Goal: Task Accomplishment & Management: Complete application form

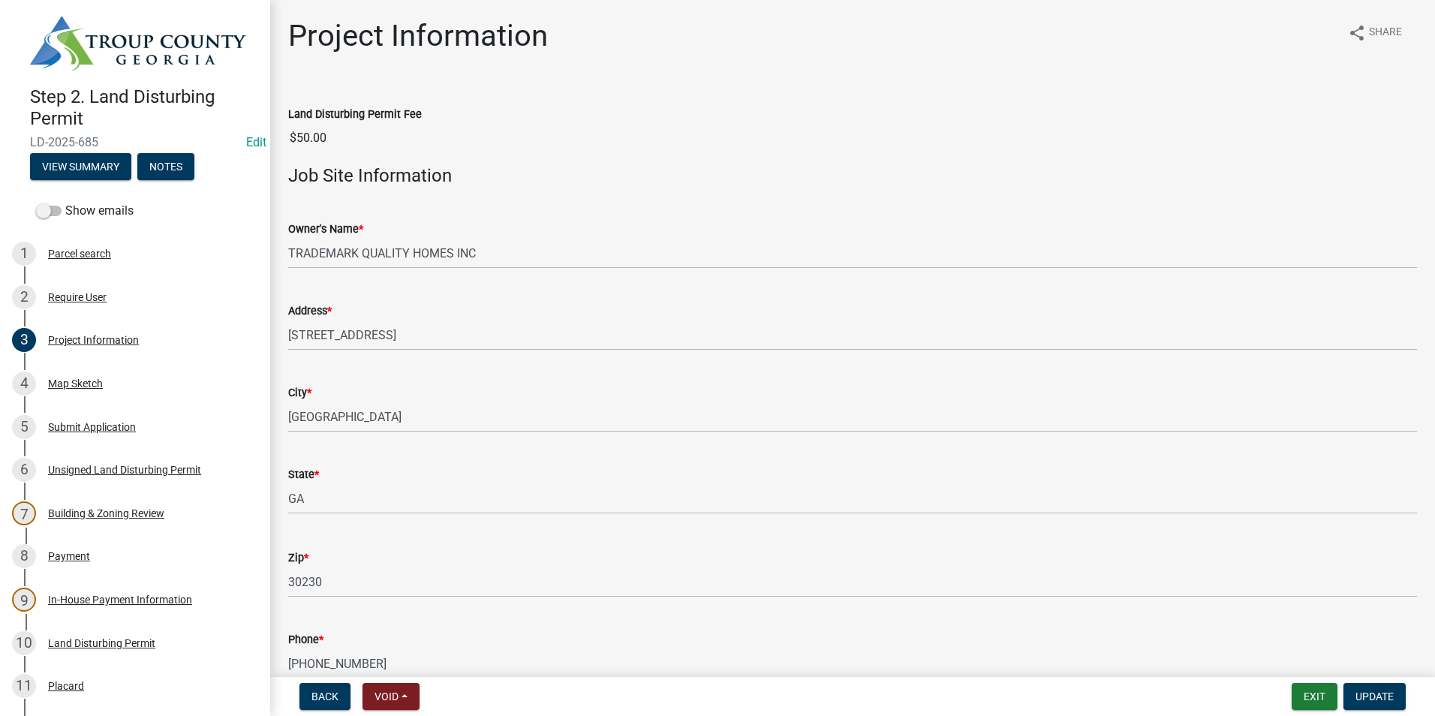
scroll to position [75, 0]
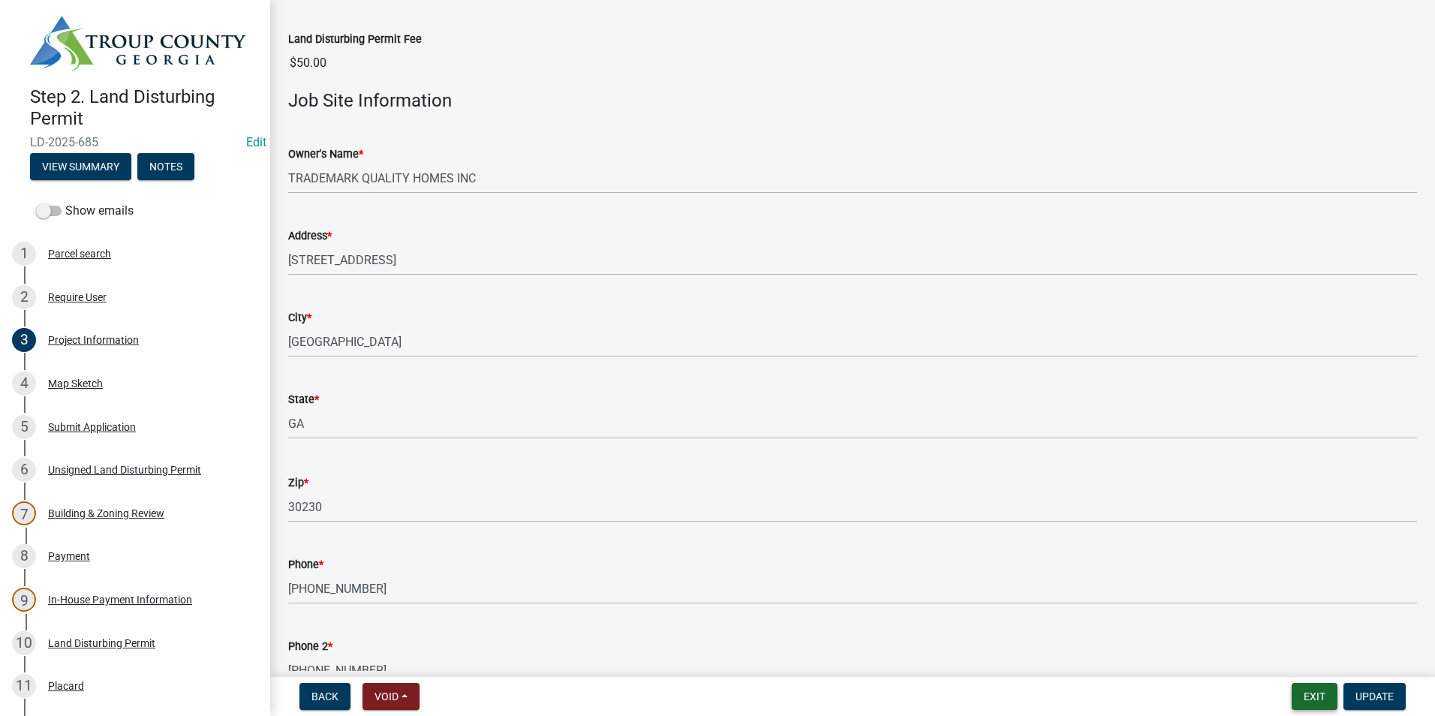
click at [1313, 700] on button "Exit" at bounding box center [1314, 696] width 46 height 27
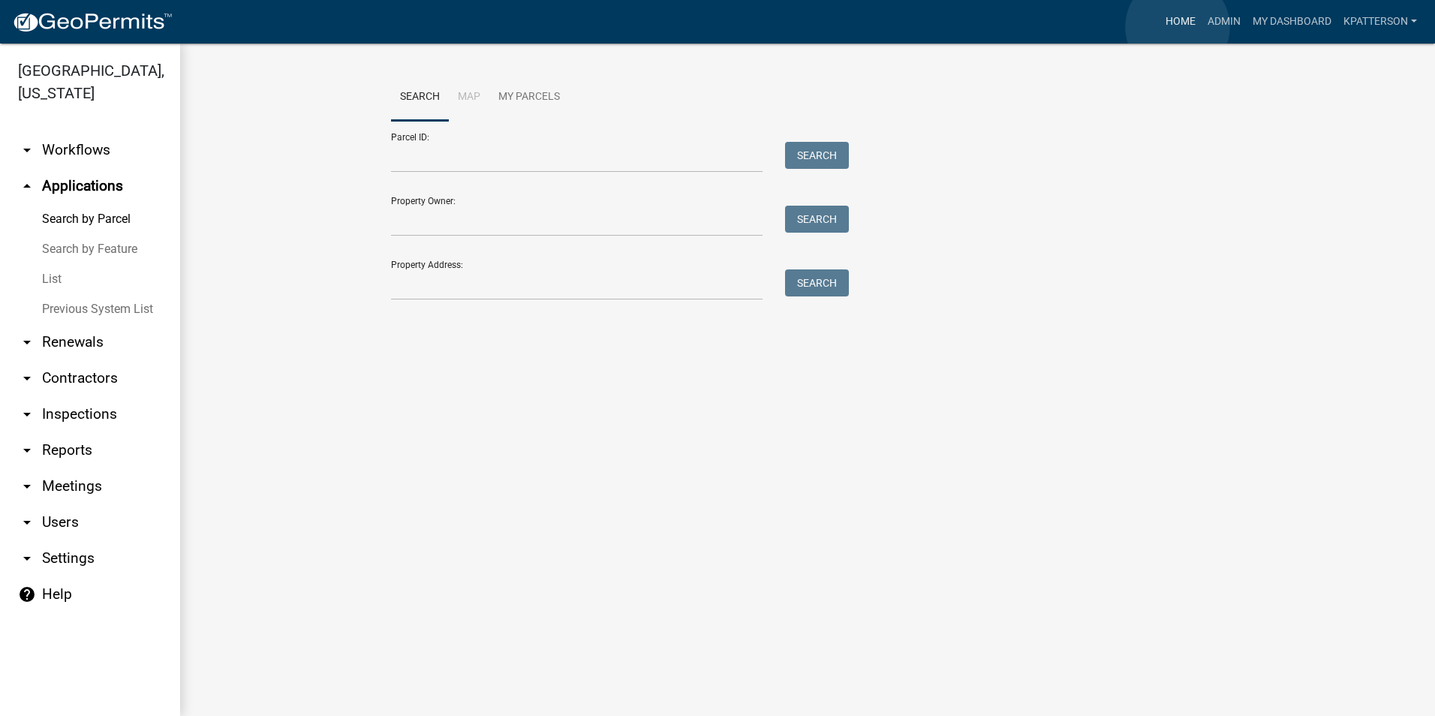
click at [1177, 27] on link "Home" at bounding box center [1180, 22] width 42 height 29
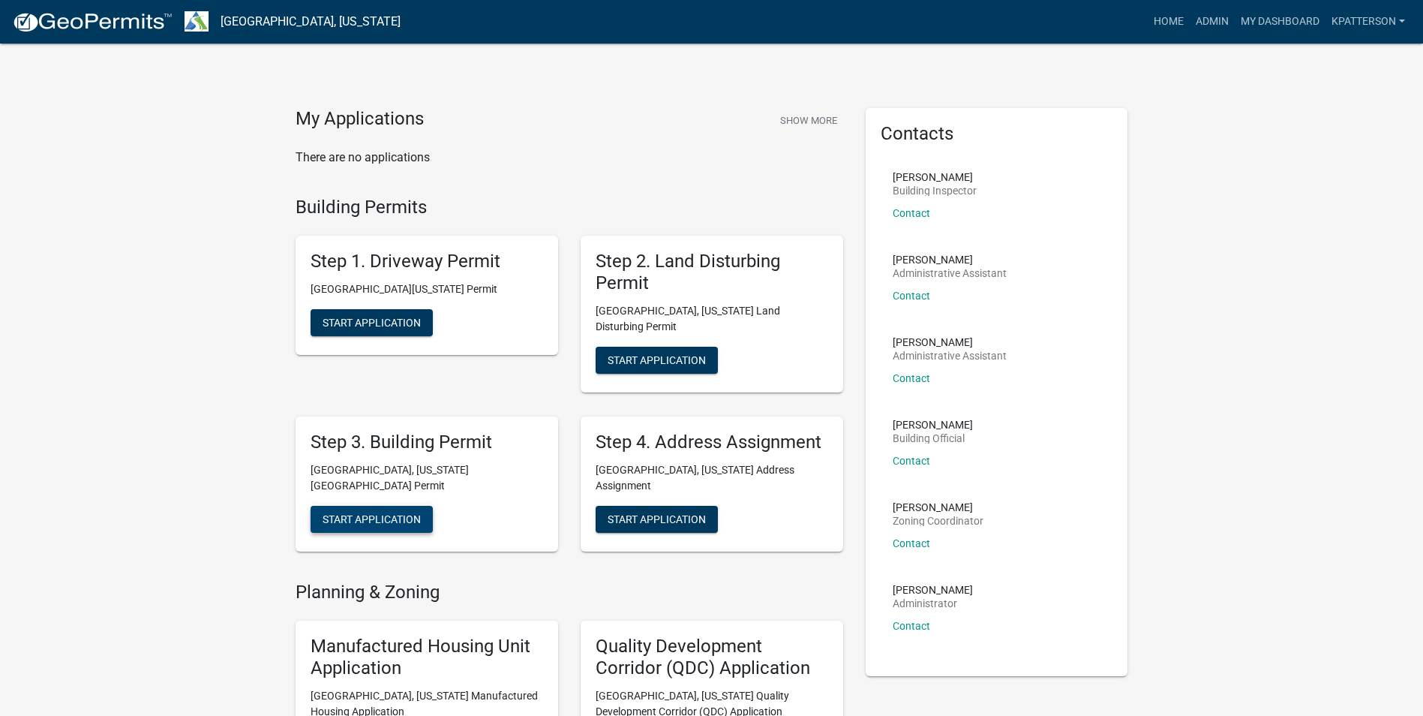
click at [371, 506] on button "Start Application" at bounding box center [372, 519] width 122 height 27
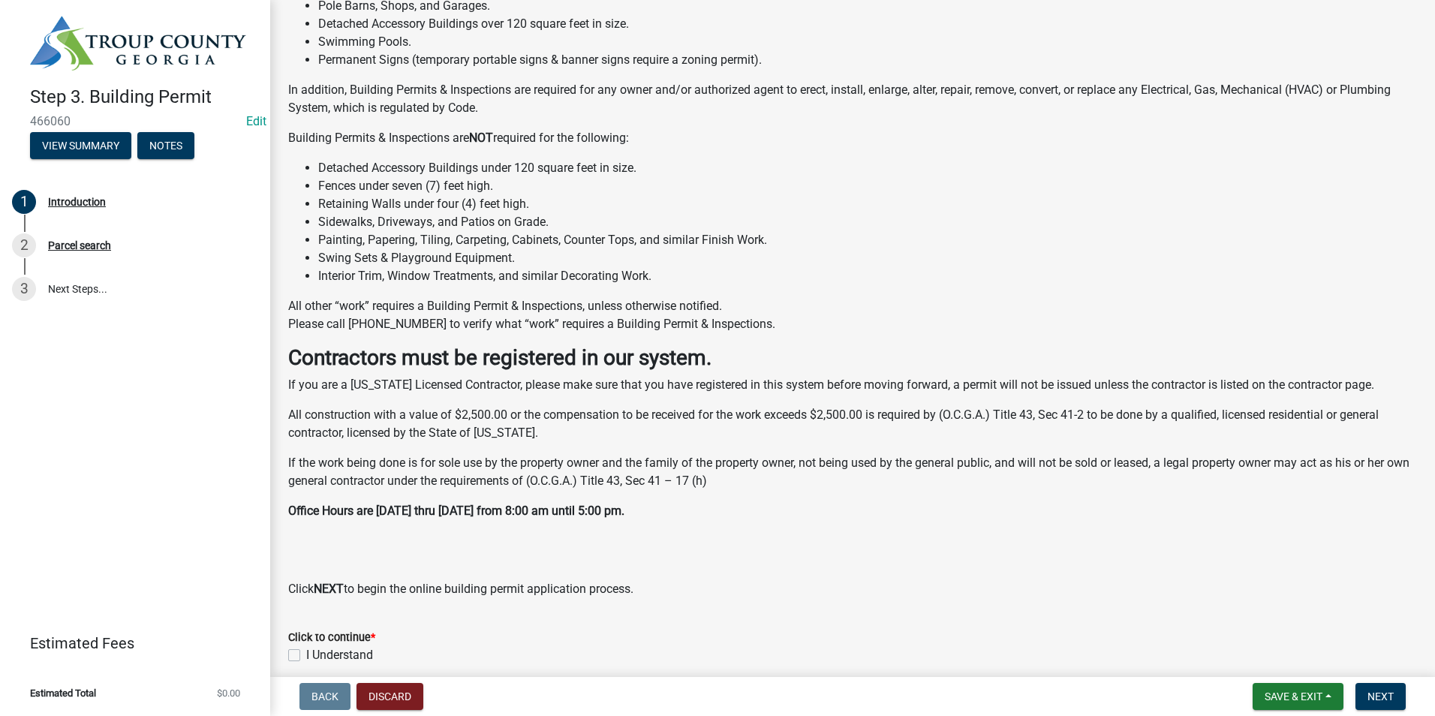
scroll to position [228, 0]
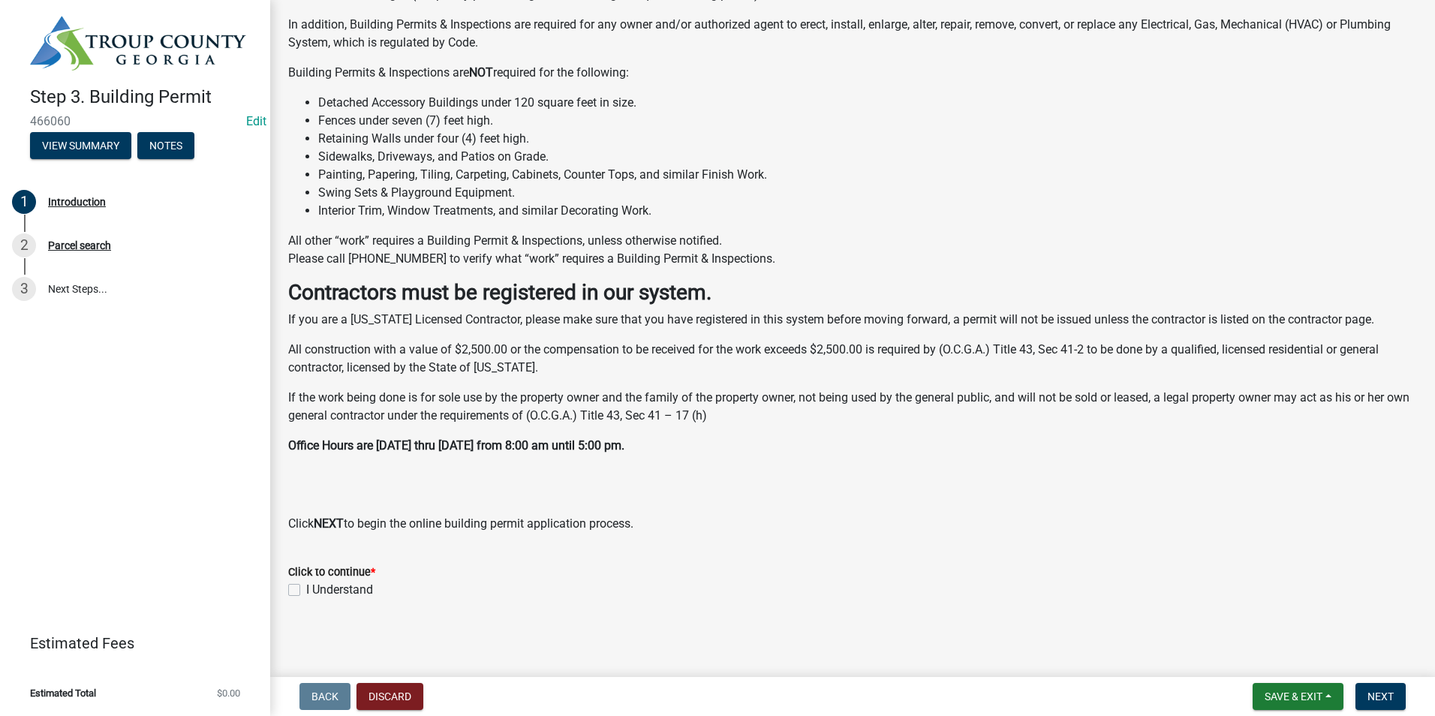
click at [306, 589] on label "I Understand" at bounding box center [339, 590] width 67 height 18
click at [306, 589] on input "I Understand" at bounding box center [311, 586] width 10 height 10
checkbox input "true"
click at [1379, 699] on span "Next" at bounding box center [1380, 696] width 26 height 12
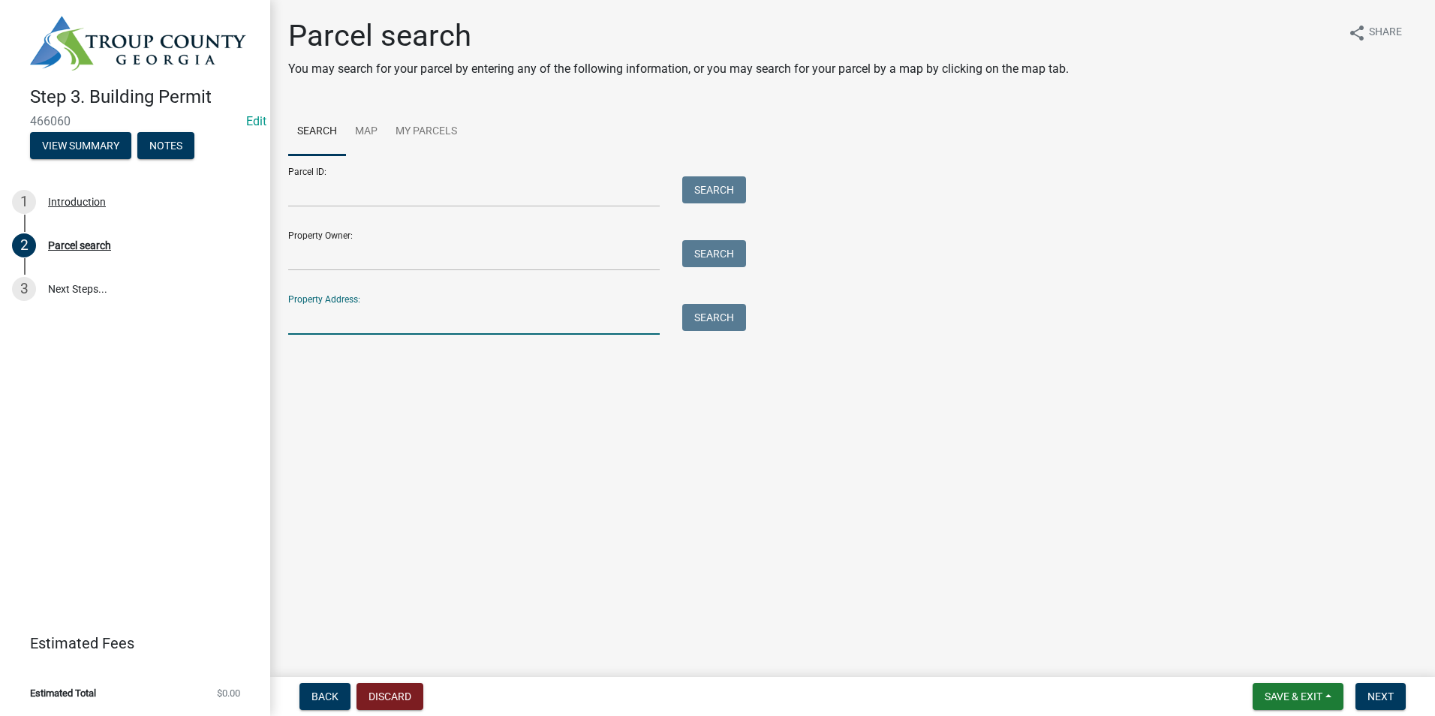
click at [398, 328] on input "Property Address:" at bounding box center [473, 319] width 371 height 31
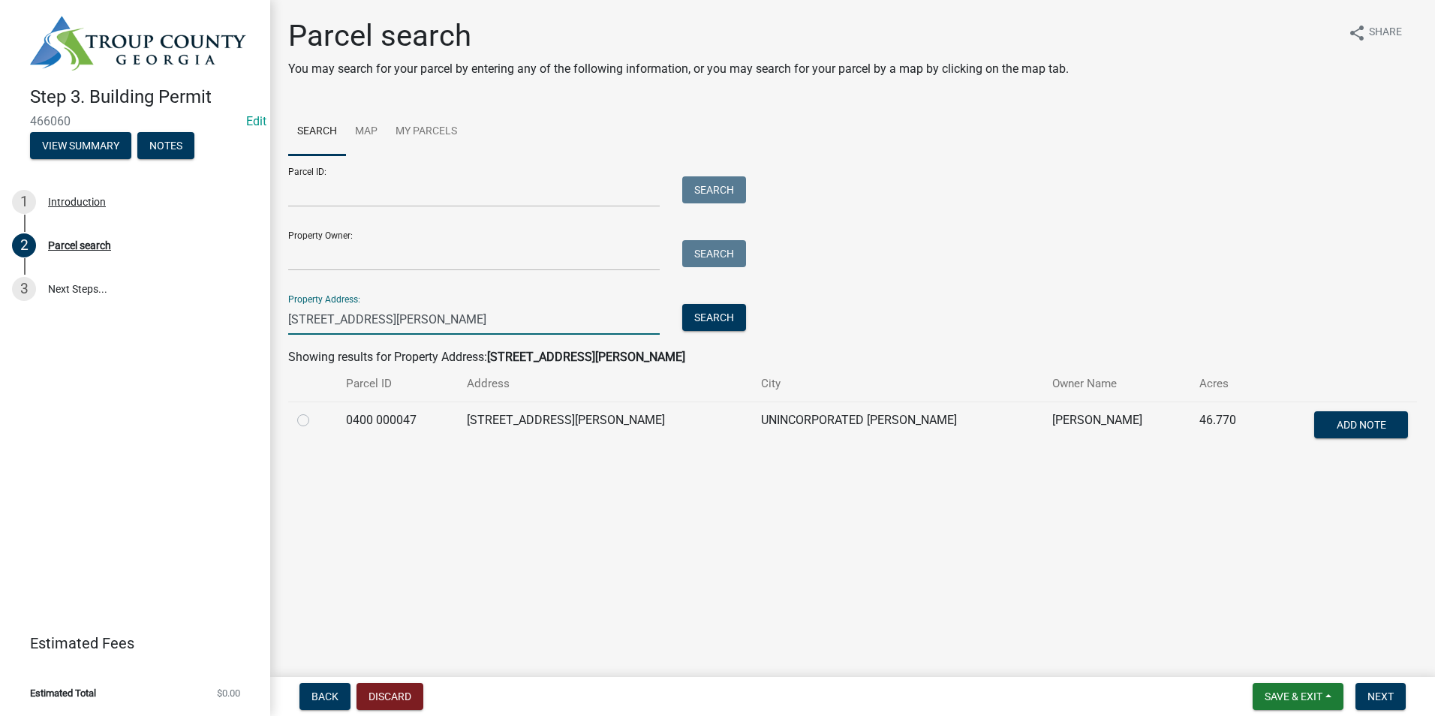
type input "14 bell rd"
click at [315, 411] on label at bounding box center [315, 411] width 0 height 0
click at [315, 419] on 000047 "radio" at bounding box center [320, 416] width 10 height 10
radio 000047 "true"
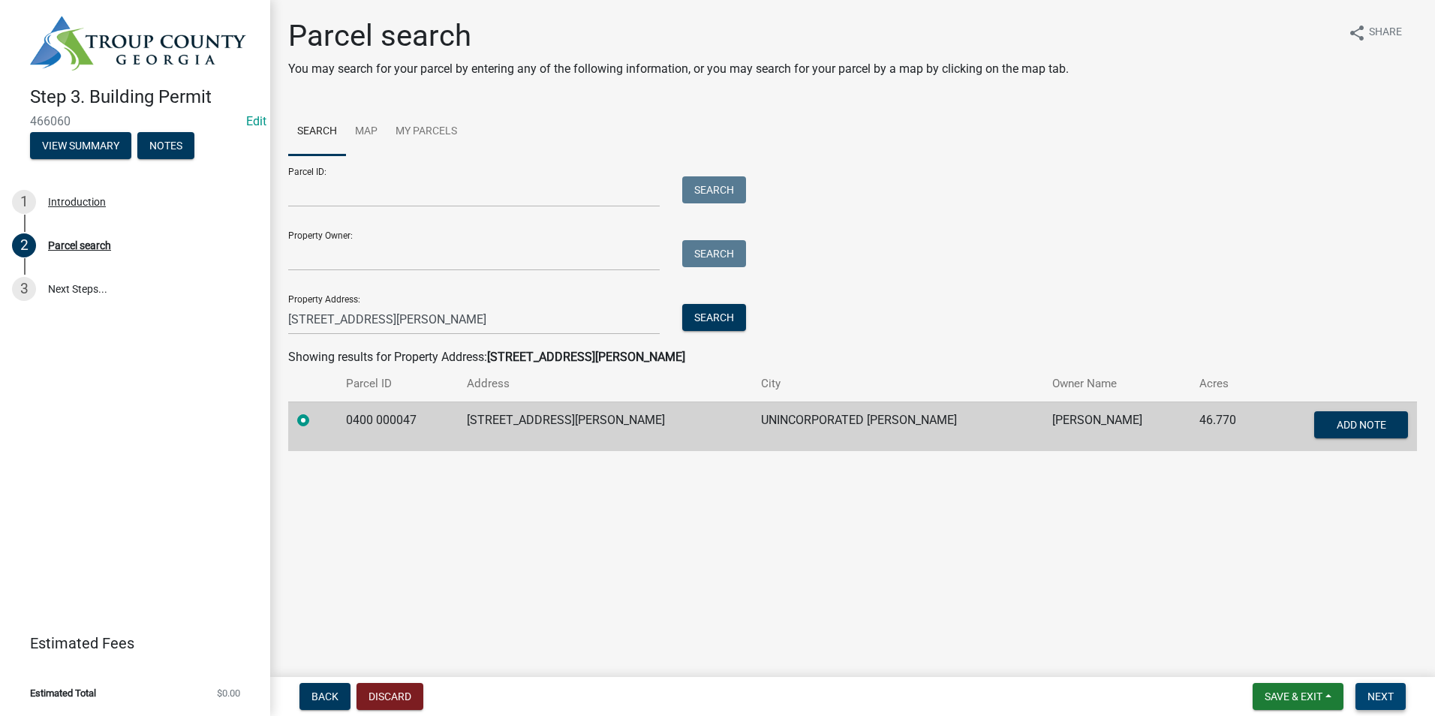
click at [1378, 690] on span "Next" at bounding box center [1380, 696] width 26 height 12
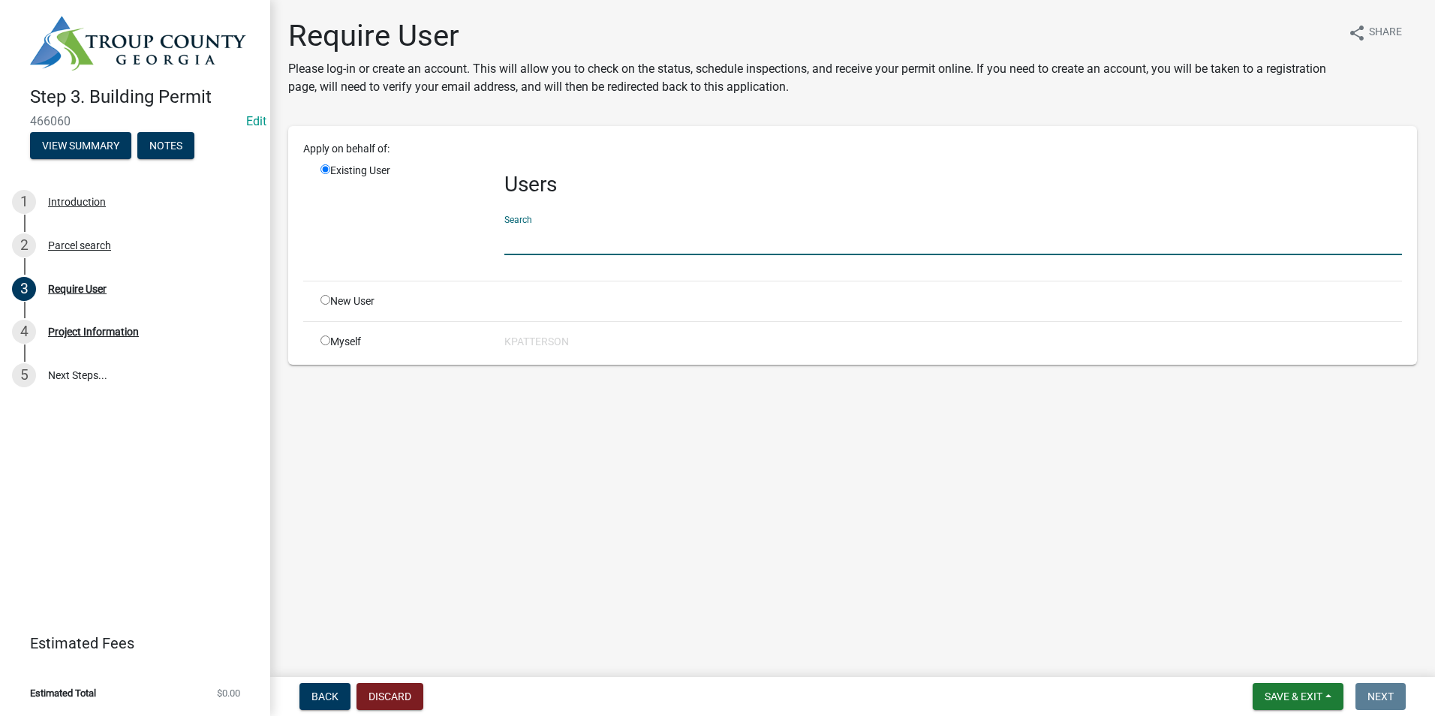
click at [537, 243] on input "text" at bounding box center [952, 239] width 897 height 31
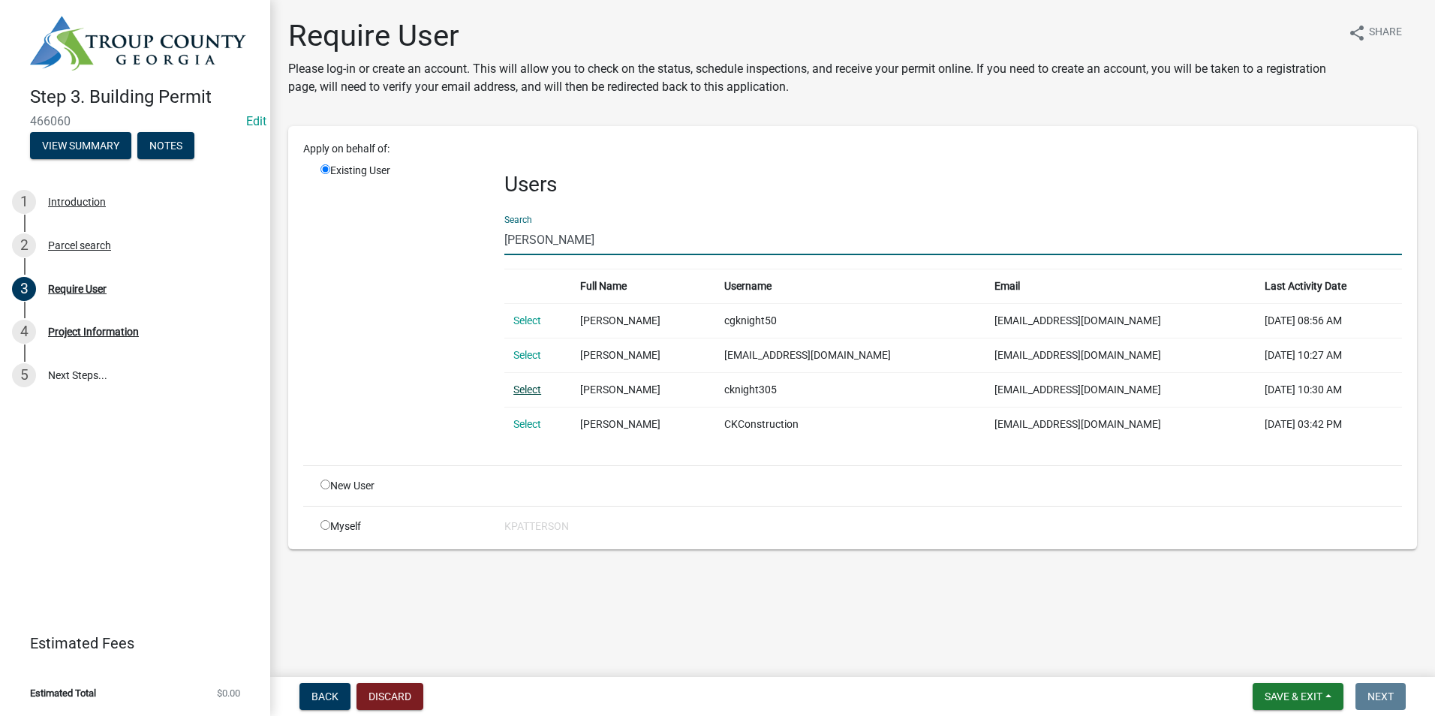
type input "charles knight"
click at [524, 388] on link "Select" at bounding box center [527, 389] width 28 height 12
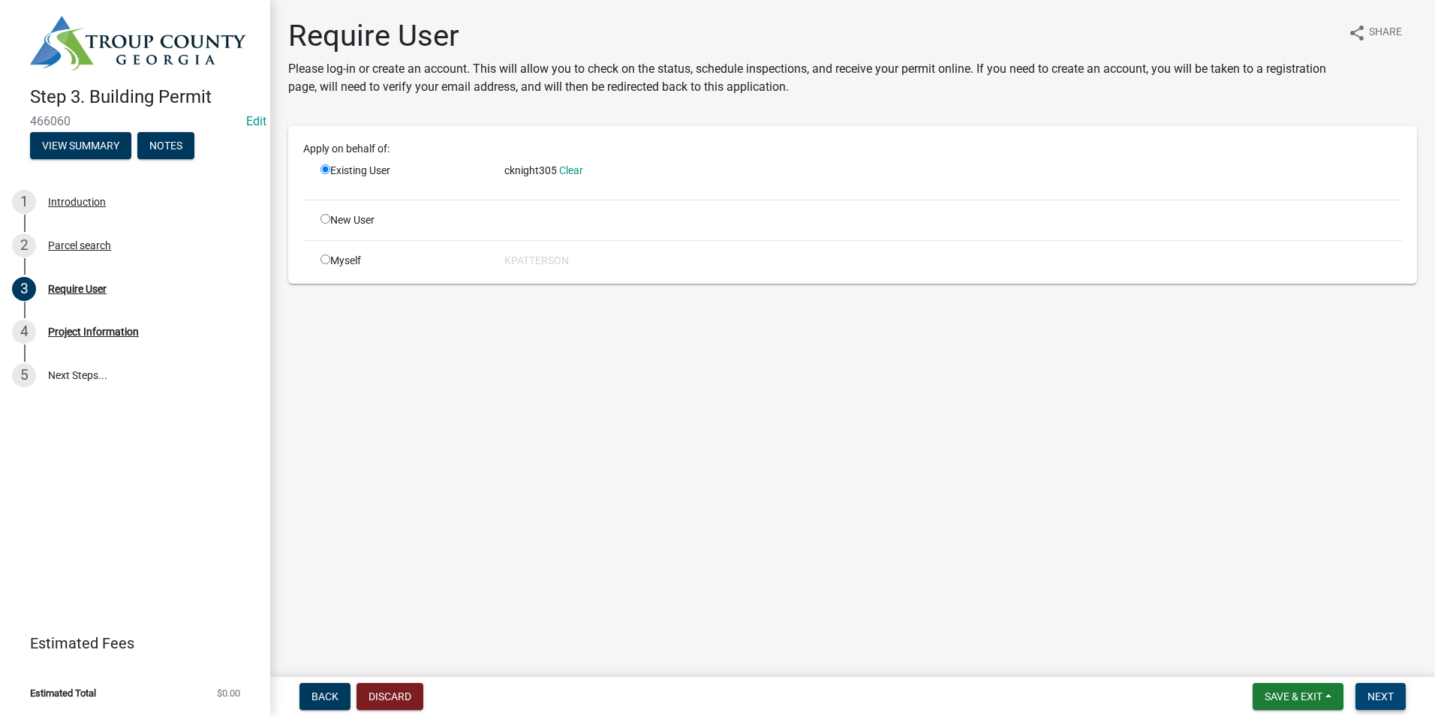
click at [1388, 704] on button "Next" at bounding box center [1380, 696] width 50 height 27
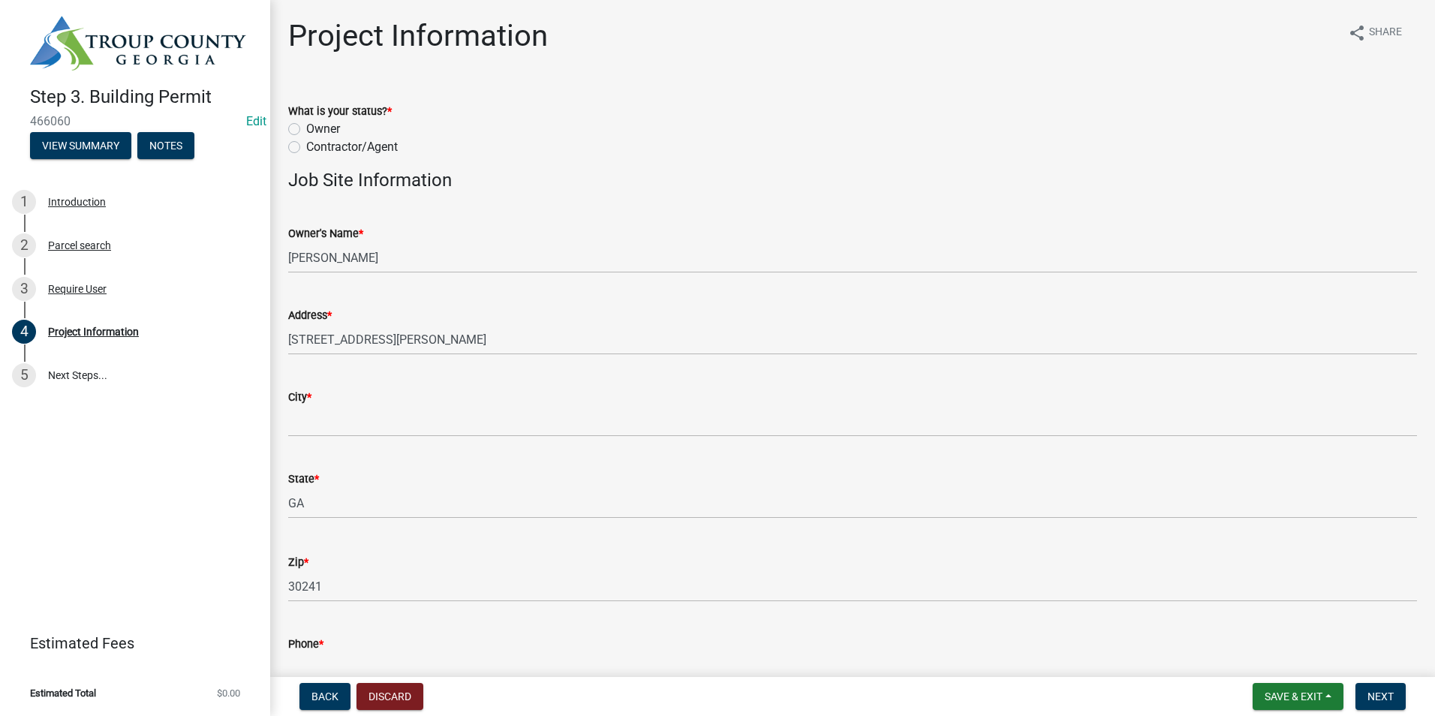
click at [306, 128] on label "Owner" at bounding box center [323, 129] width 34 height 18
click at [306, 128] on input "Owner" at bounding box center [311, 125] width 10 height 10
radio input "true"
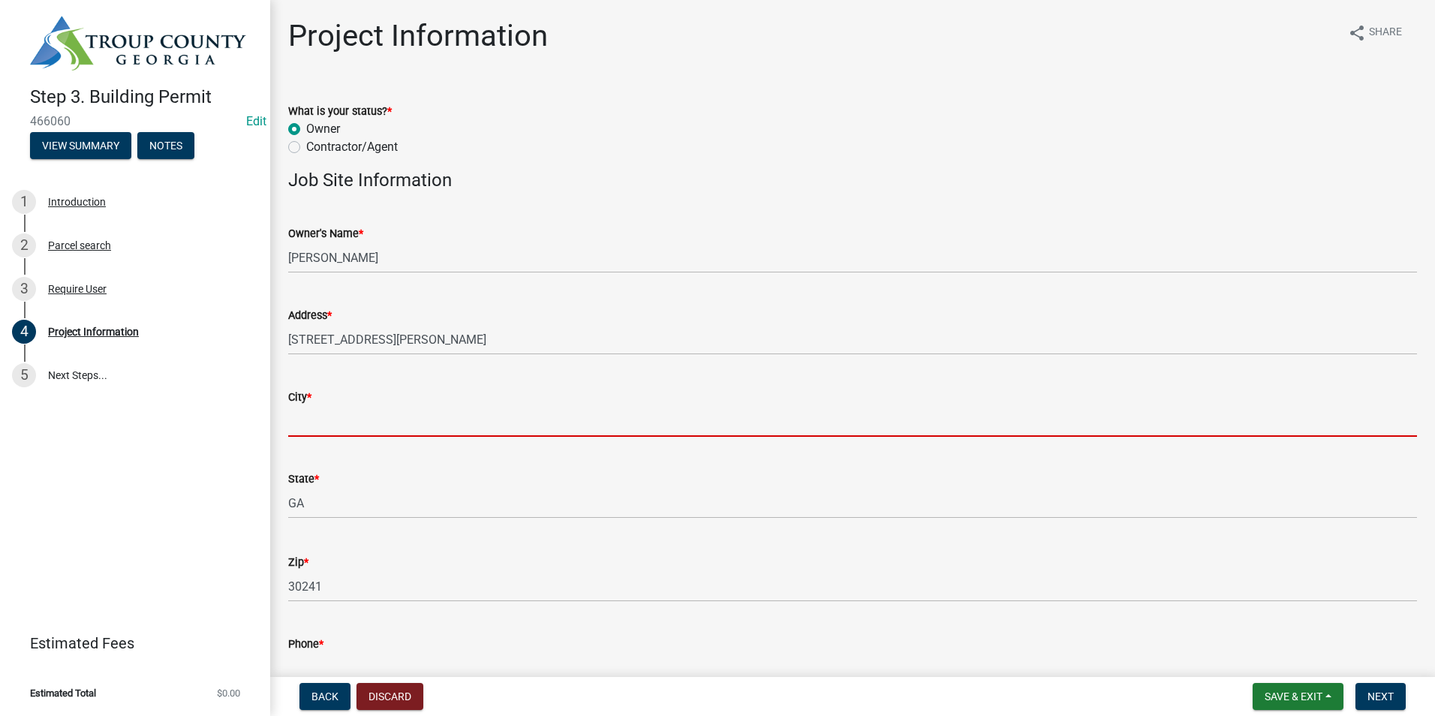
click at [357, 428] on input "City *" at bounding box center [852, 421] width 1129 height 31
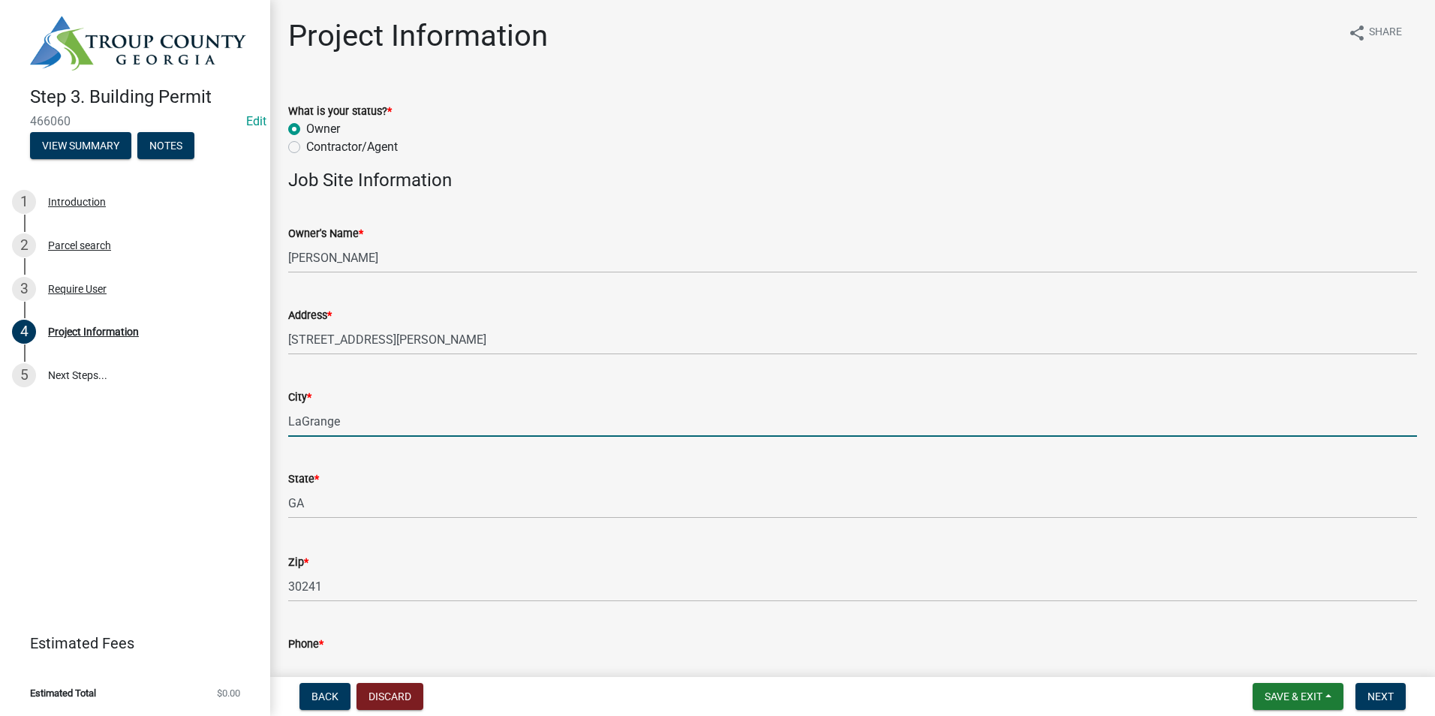
click at [368, 404] on form "City * LaGrange" at bounding box center [852, 412] width 1129 height 49
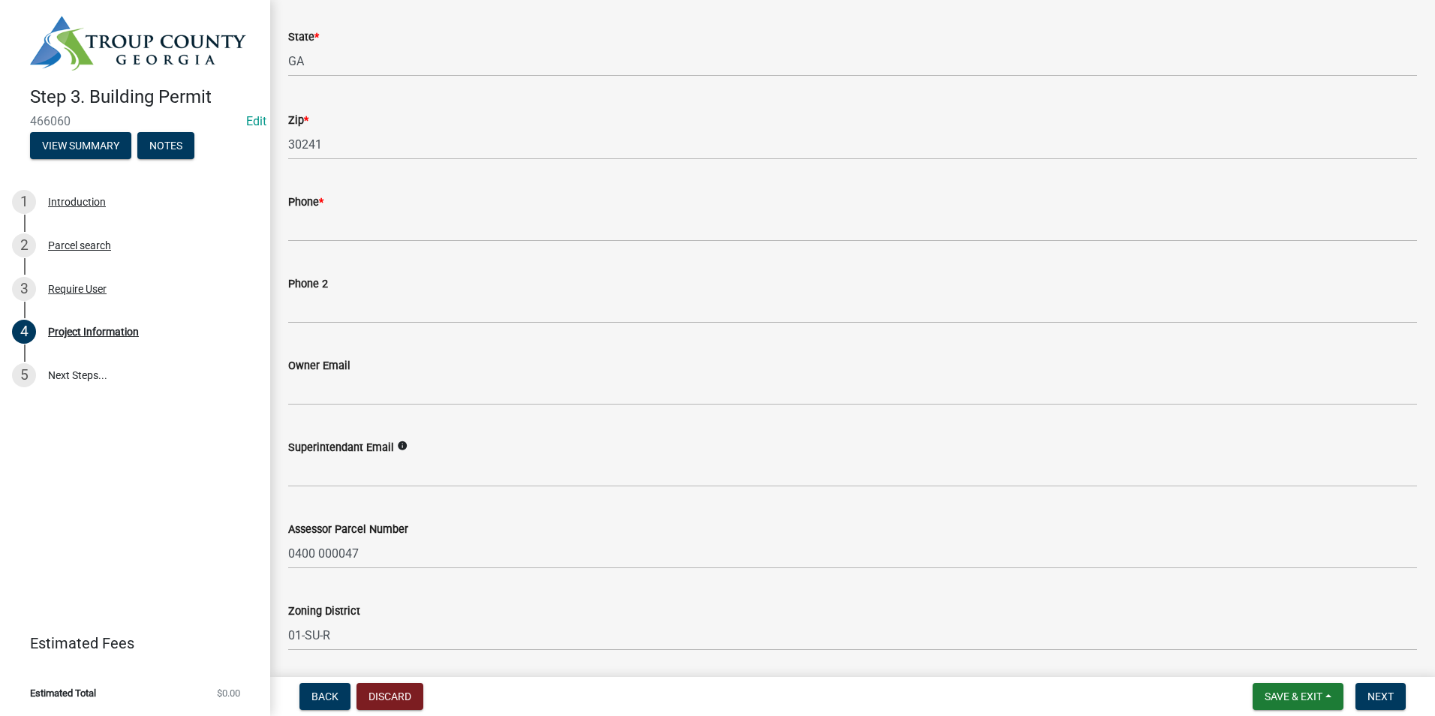
scroll to position [450, 0]
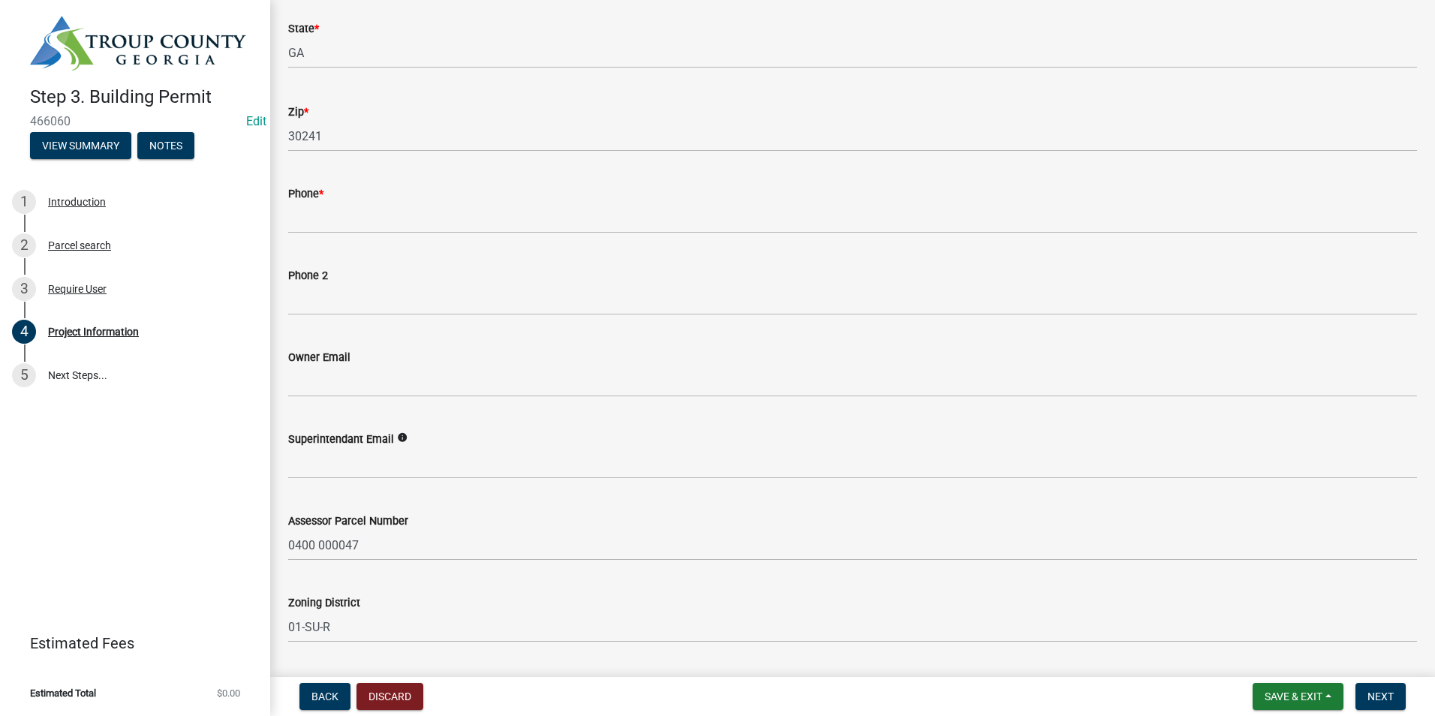
type input "LaGrange"
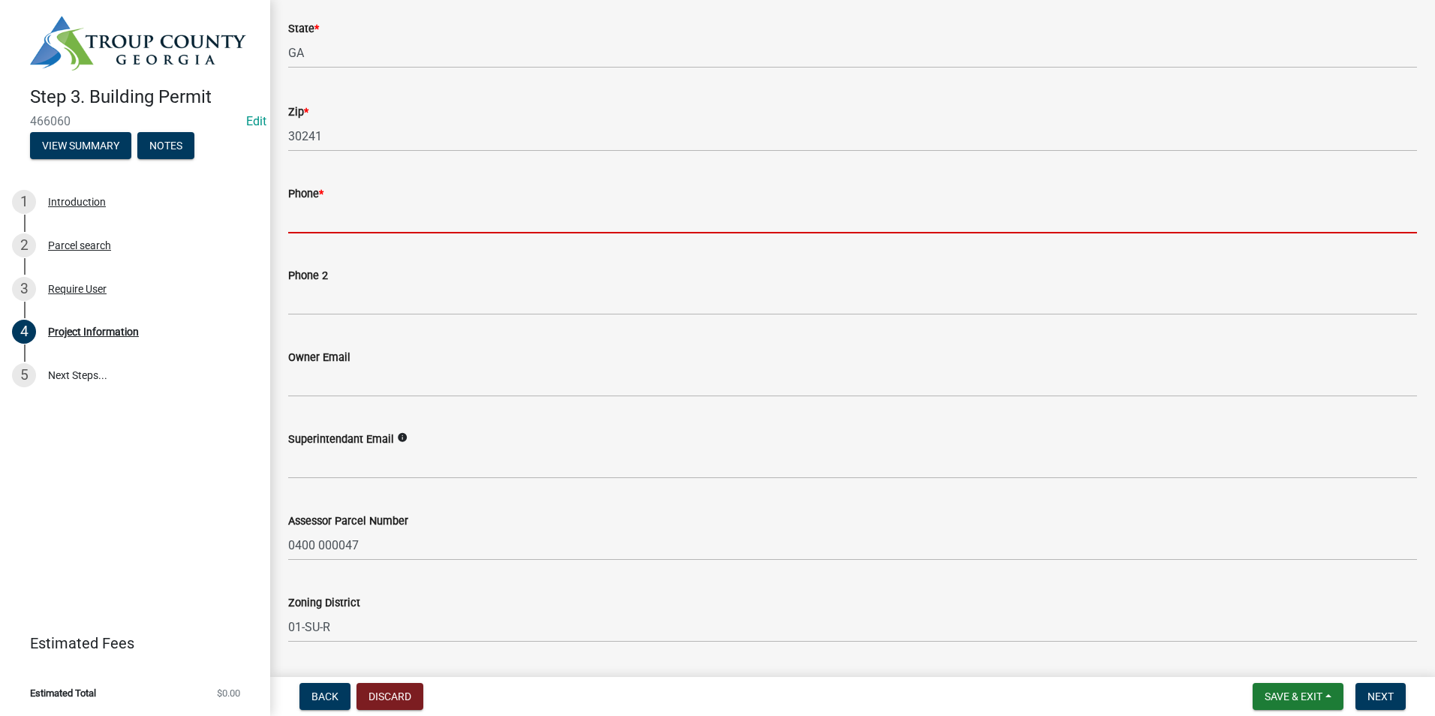
click at [288, 226] on input "Phone *" at bounding box center [852, 218] width 1129 height 31
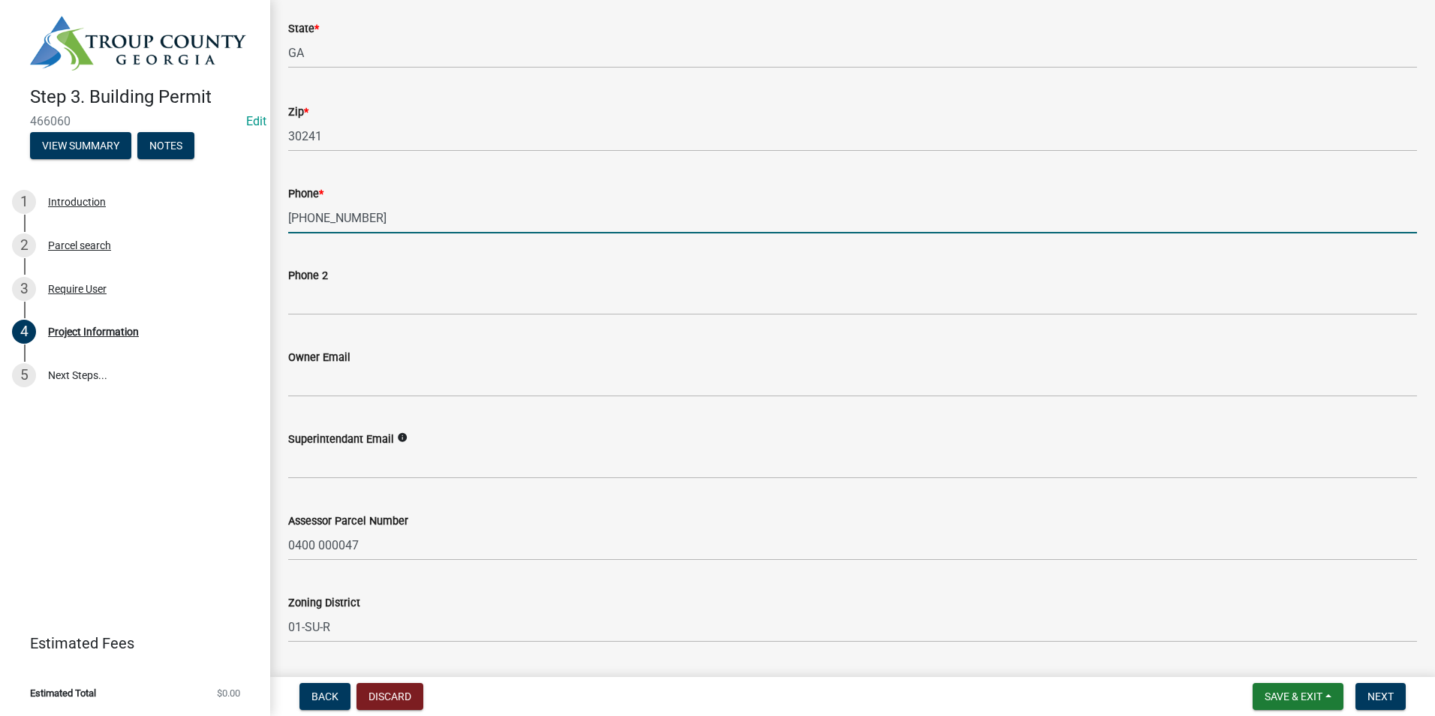
type input "706-523-0483"
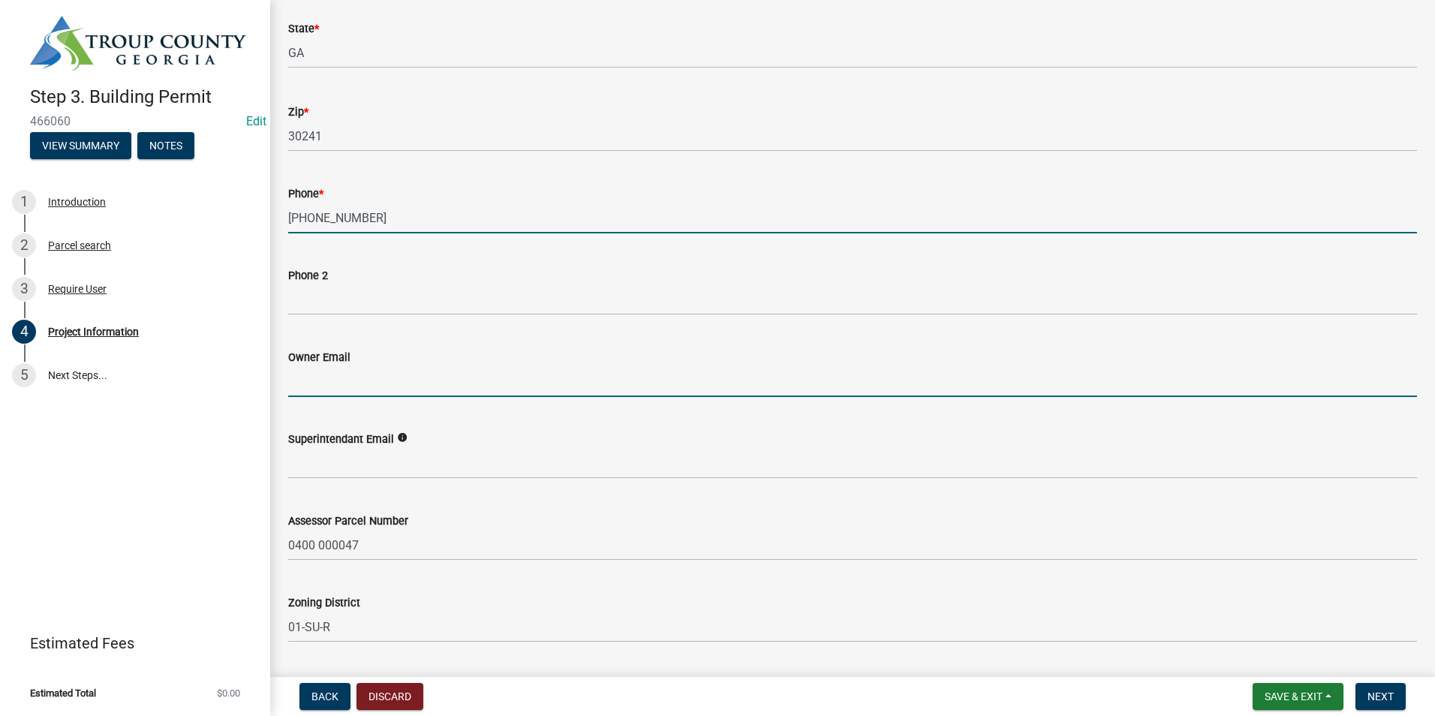
click at [354, 388] on input "Owner Email" at bounding box center [852, 381] width 1129 height 31
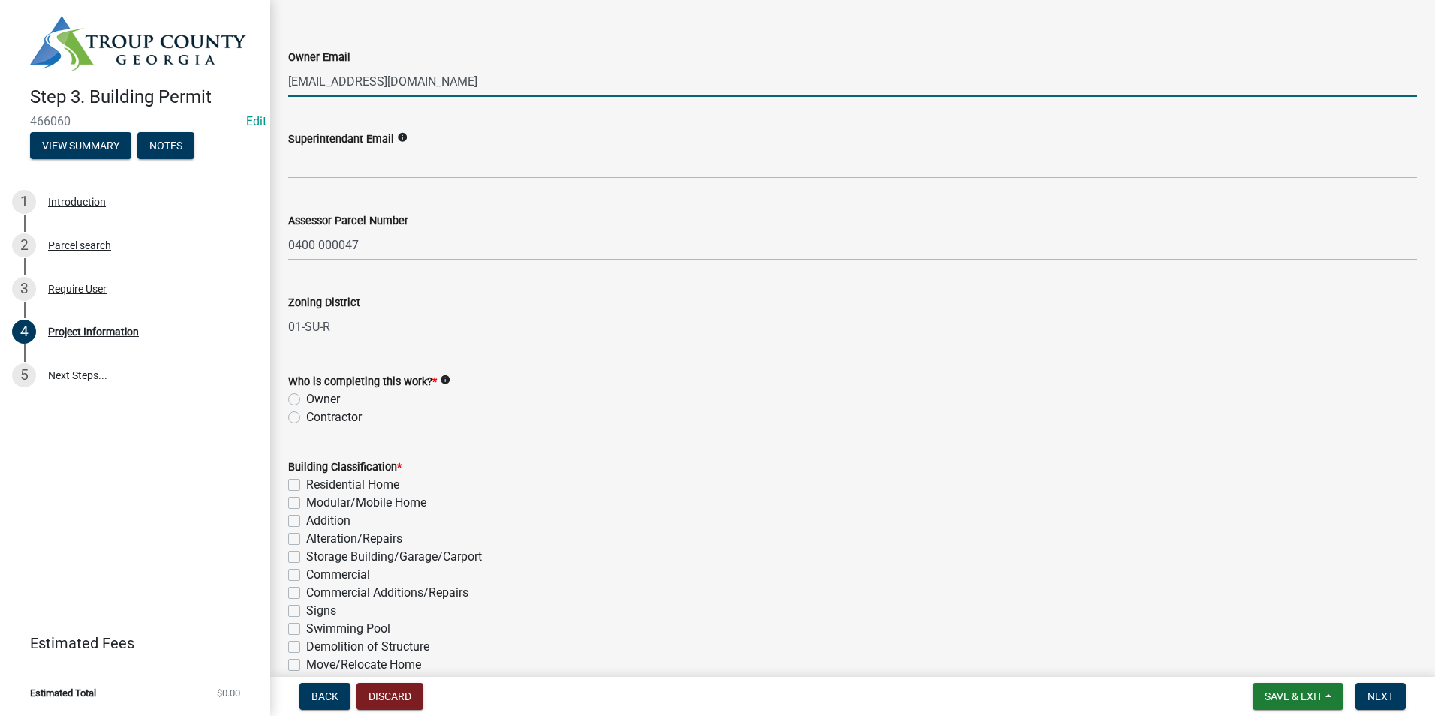
scroll to position [825, 0]
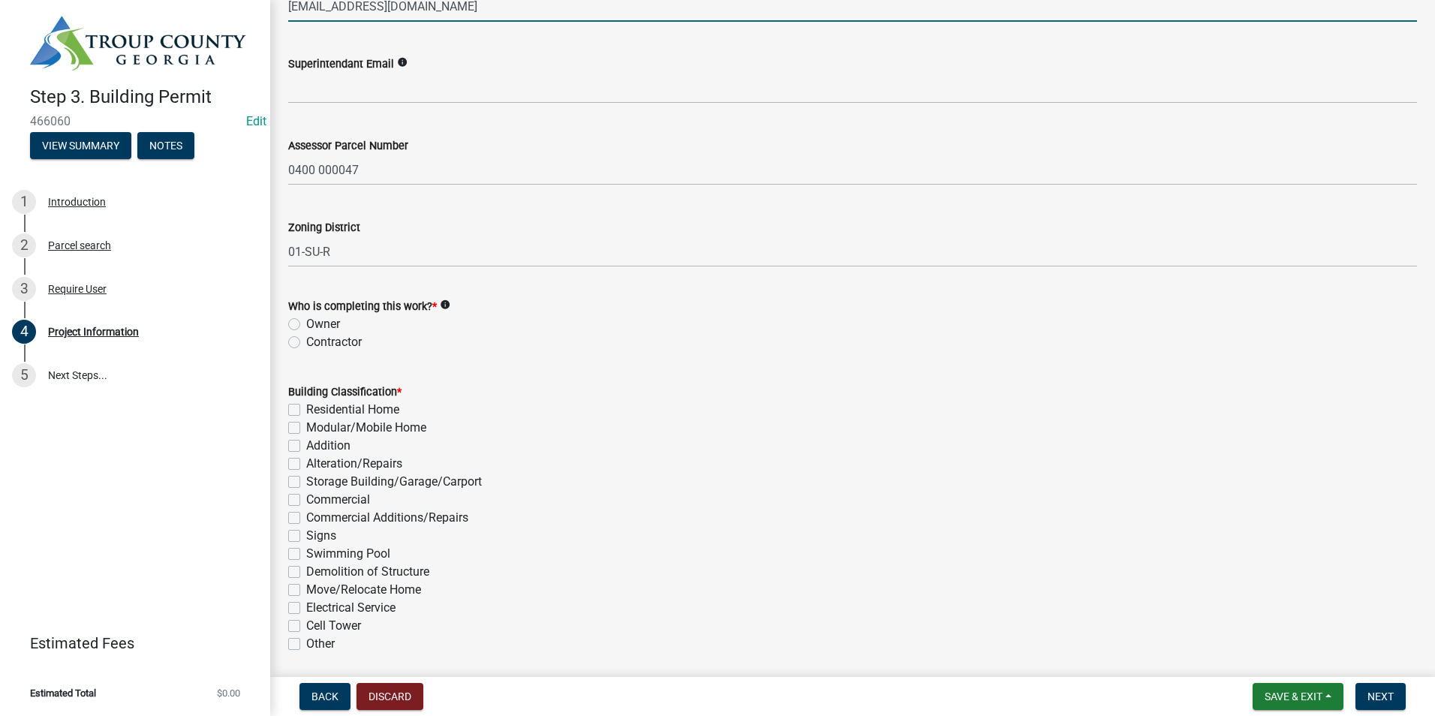
type input "rusticstand@yahoo.com"
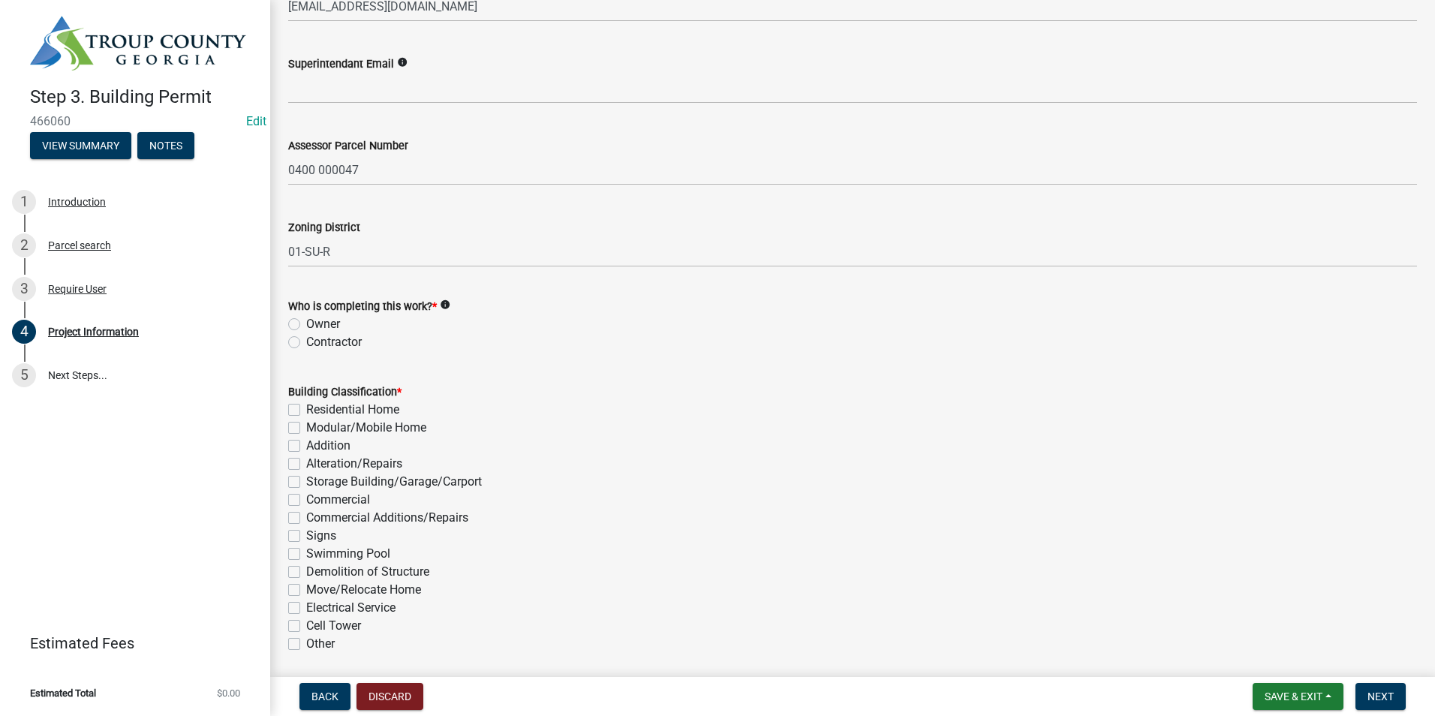
click at [306, 342] on label "Contractor" at bounding box center [334, 342] width 56 height 18
click at [306, 342] on input "Contractor" at bounding box center [311, 338] width 10 height 10
radio input "true"
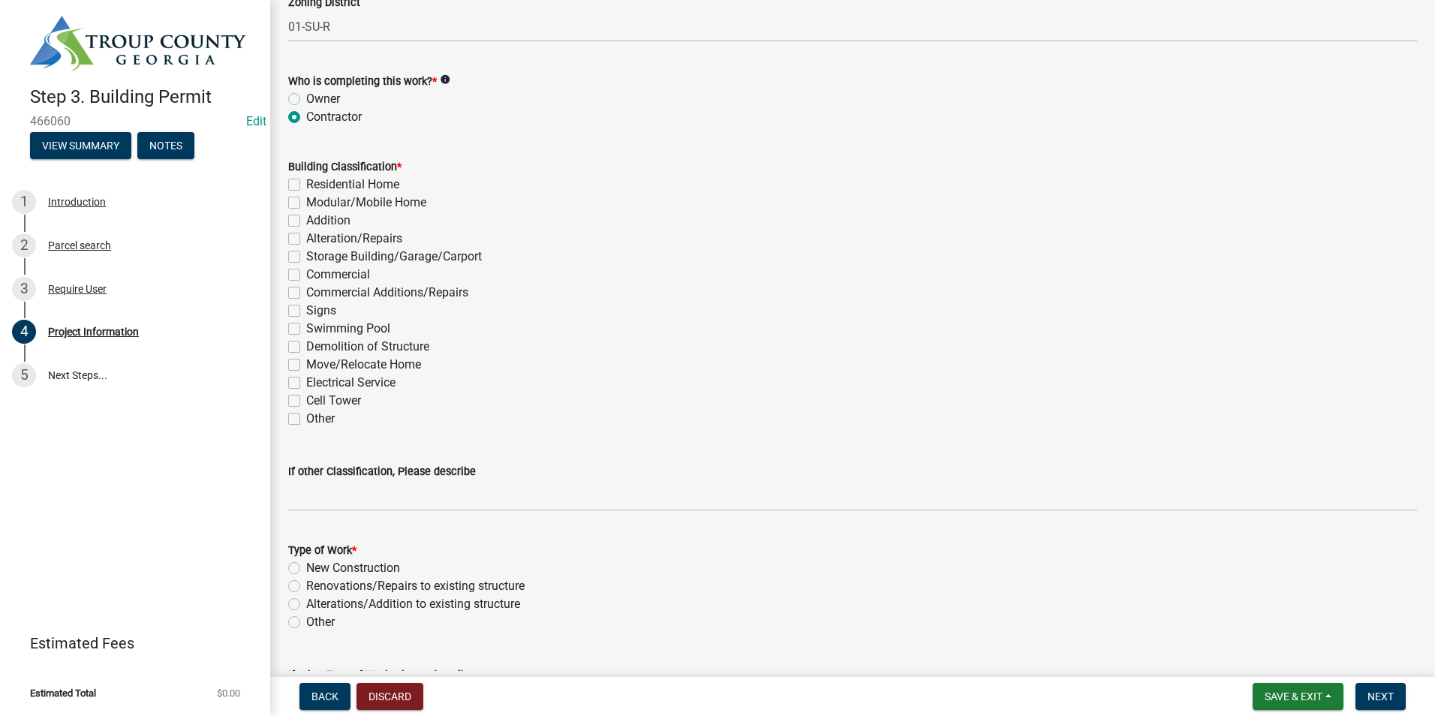
scroll to position [1126, 0]
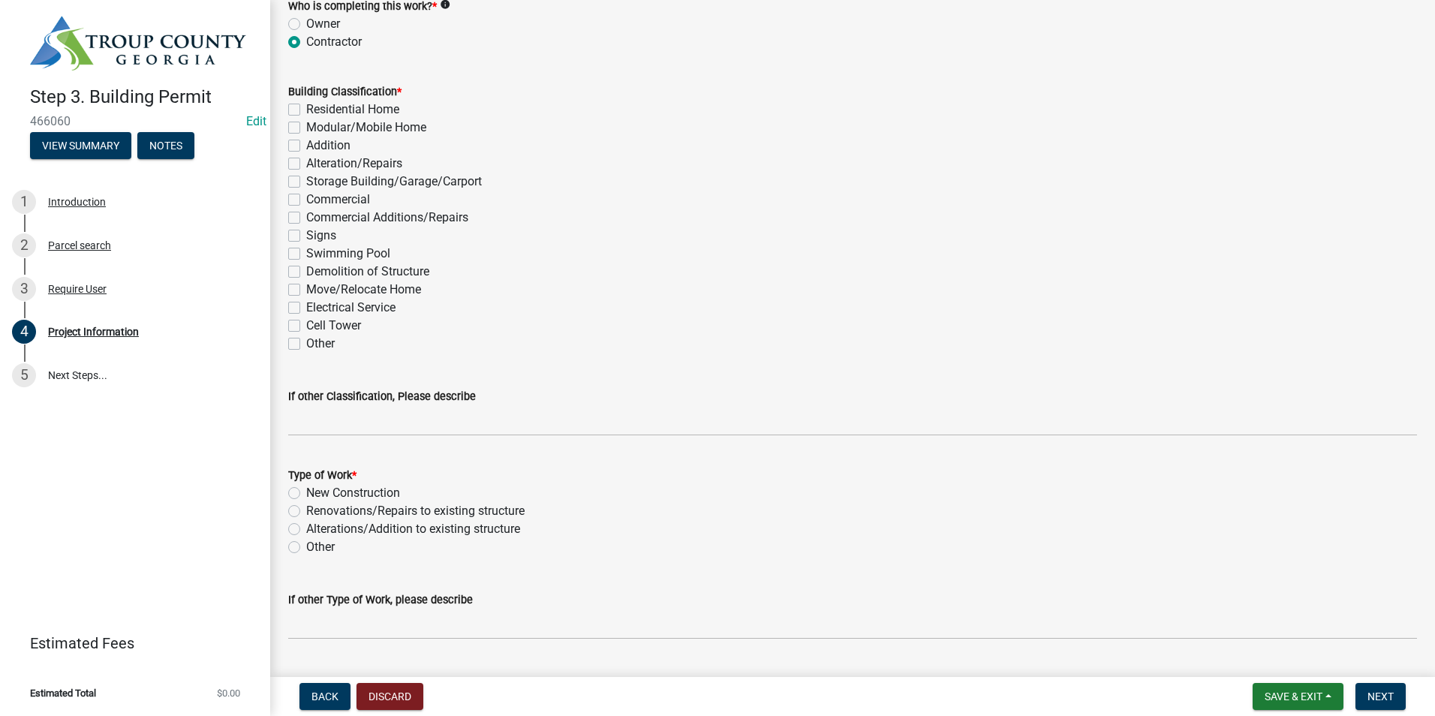
click at [306, 179] on label "Storage Building/Garage/Carport" at bounding box center [394, 182] width 176 height 18
click at [306, 179] on input "Storage Building/Garage/Carport" at bounding box center [311, 178] width 10 height 10
checkbox input "true"
checkbox input "false"
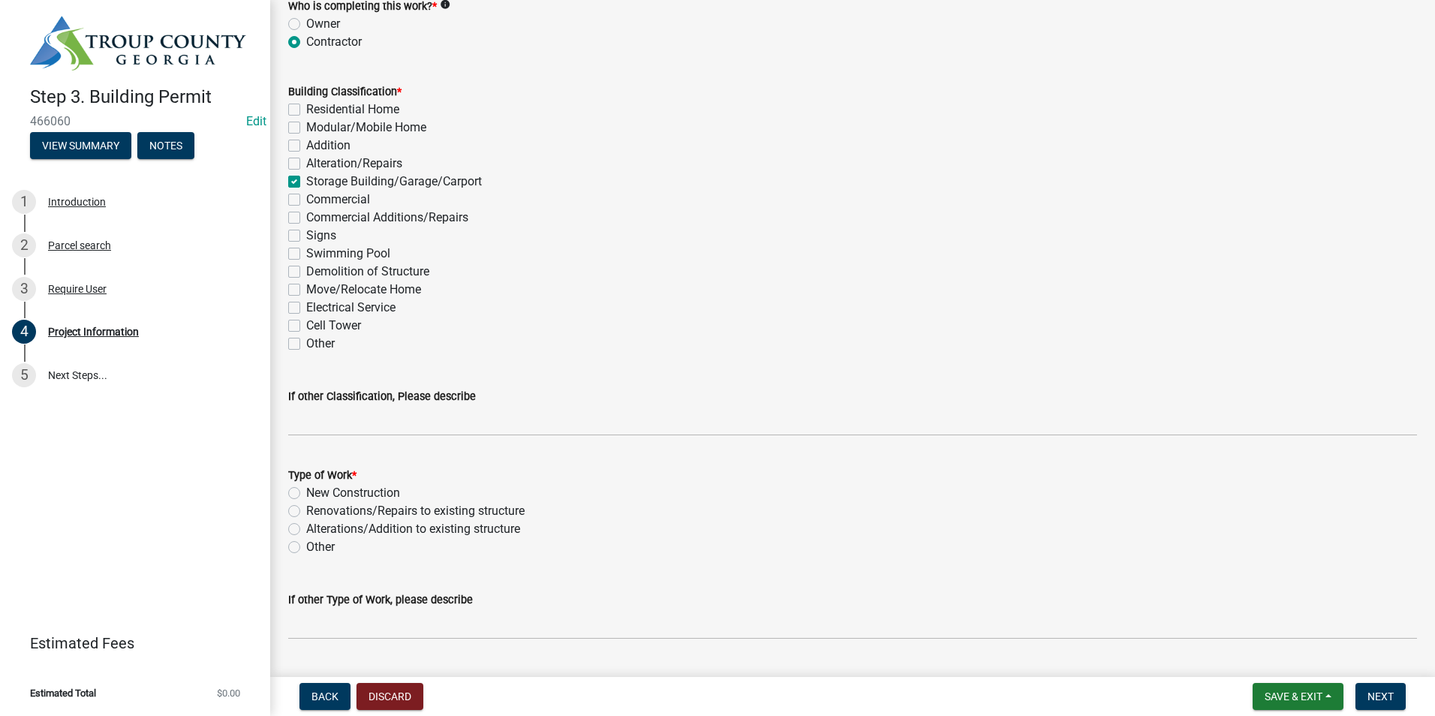
checkbox input "false"
checkbox input "true"
checkbox input "false"
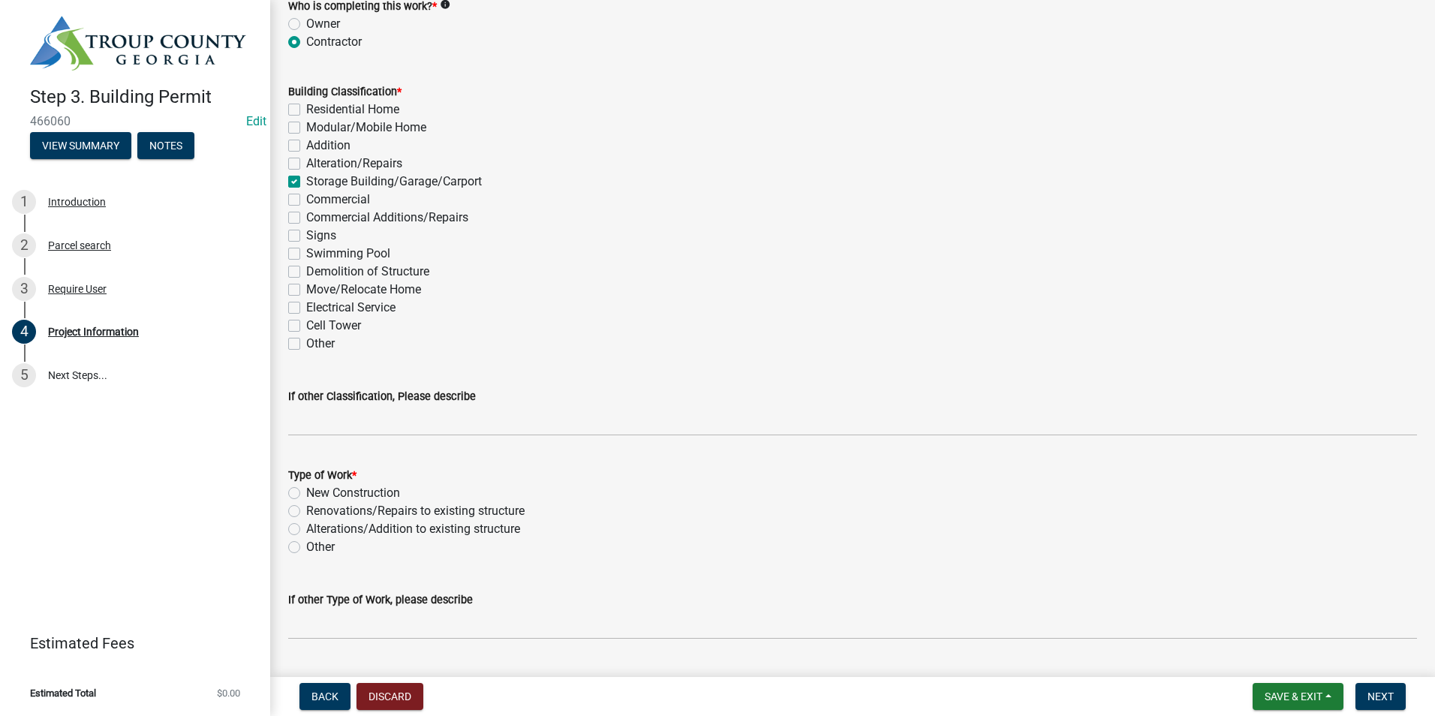
checkbox input "false"
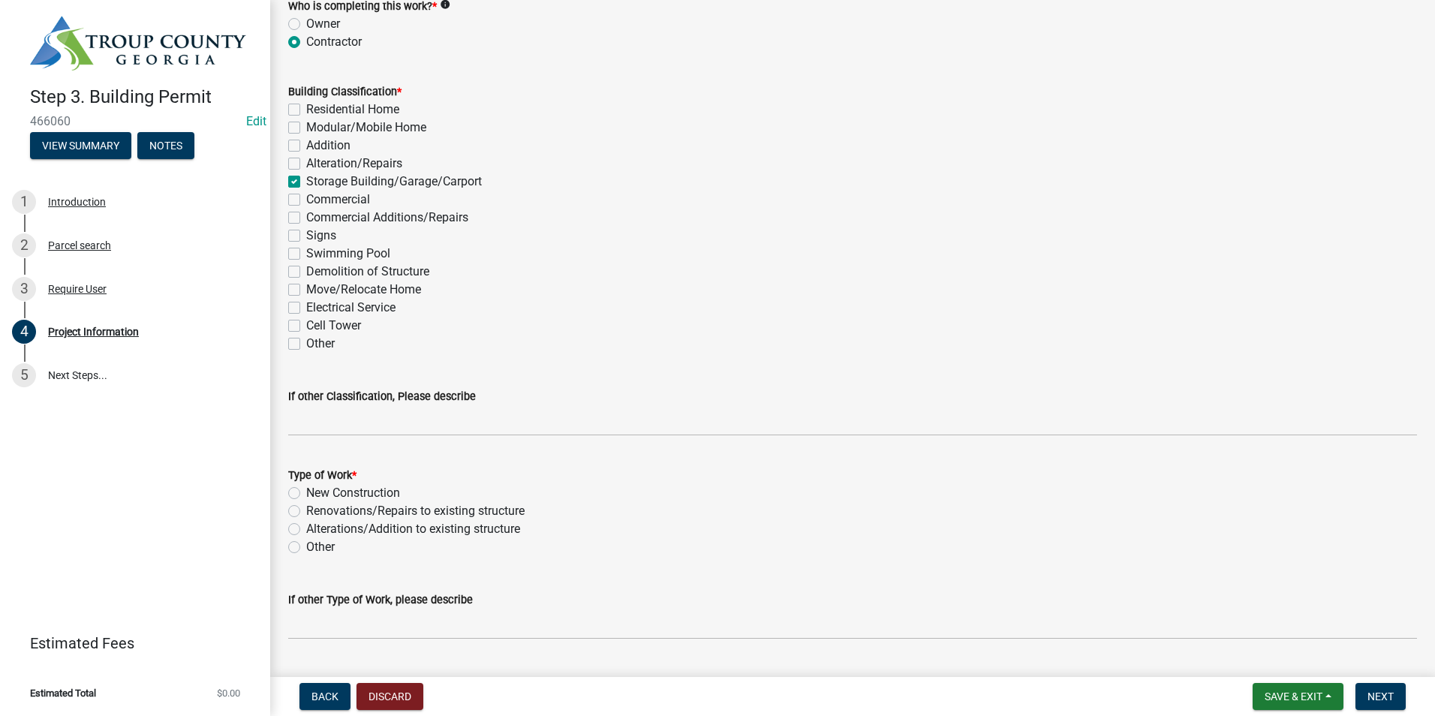
checkbox input "false"
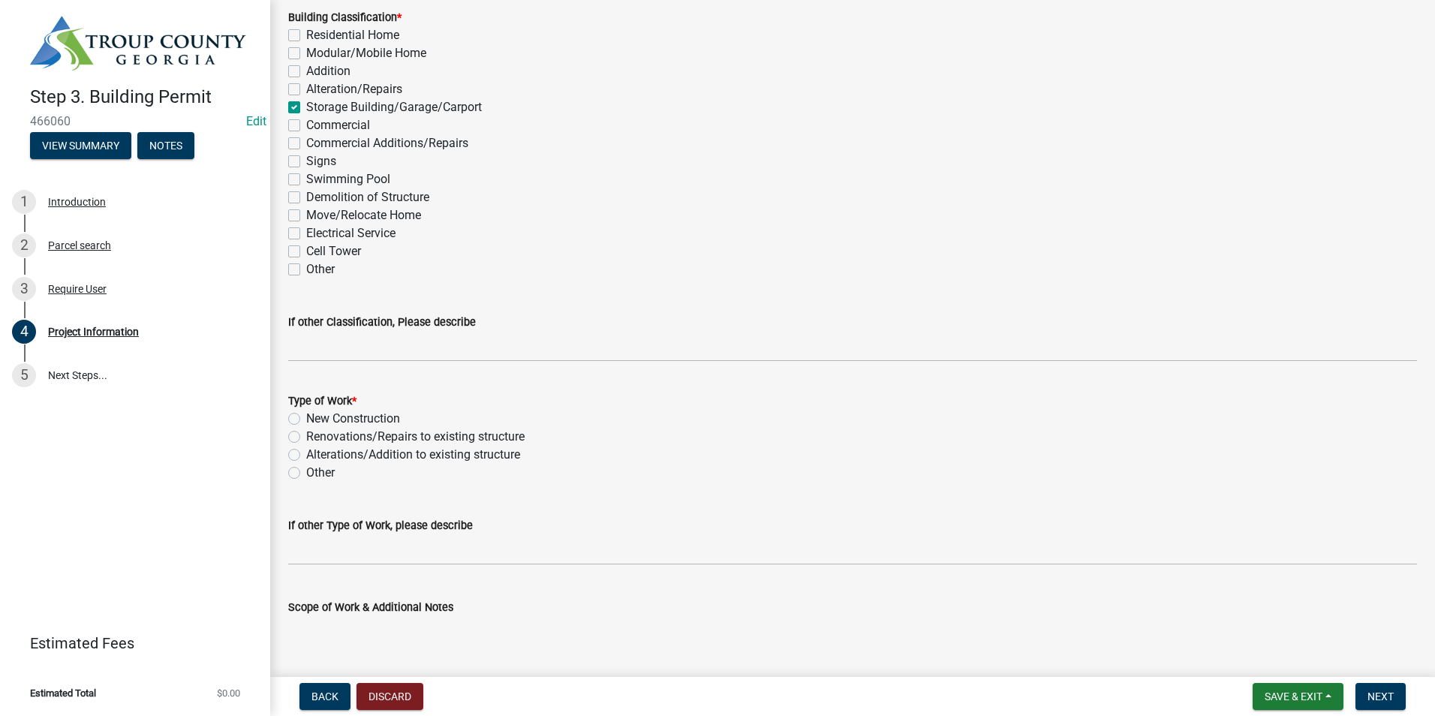
scroll to position [1201, 0]
click at [306, 414] on label "New Construction" at bounding box center [353, 418] width 94 height 18
click at [306, 414] on input "New Construction" at bounding box center [311, 414] width 10 height 10
radio input "true"
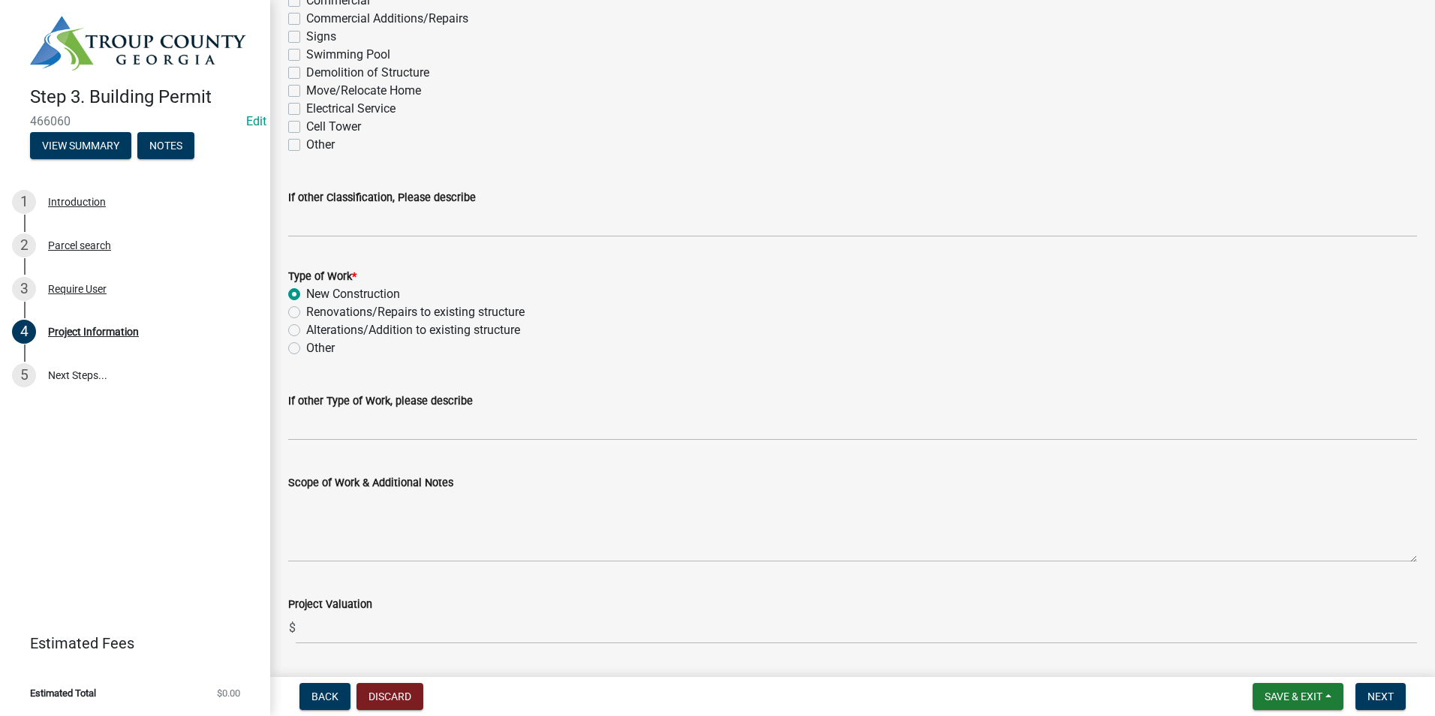
scroll to position [1351, 0]
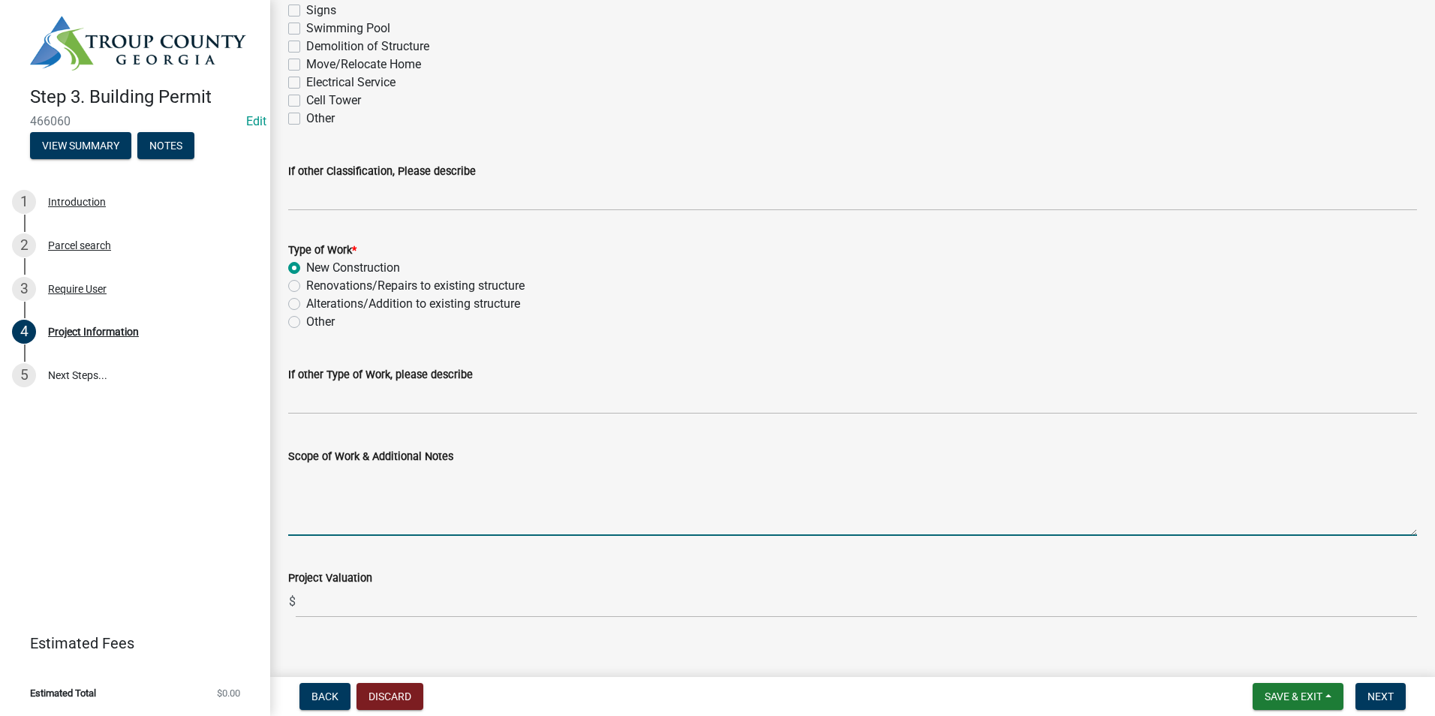
click at [325, 477] on textarea "Scope of Work & Additional Notes" at bounding box center [852, 500] width 1129 height 71
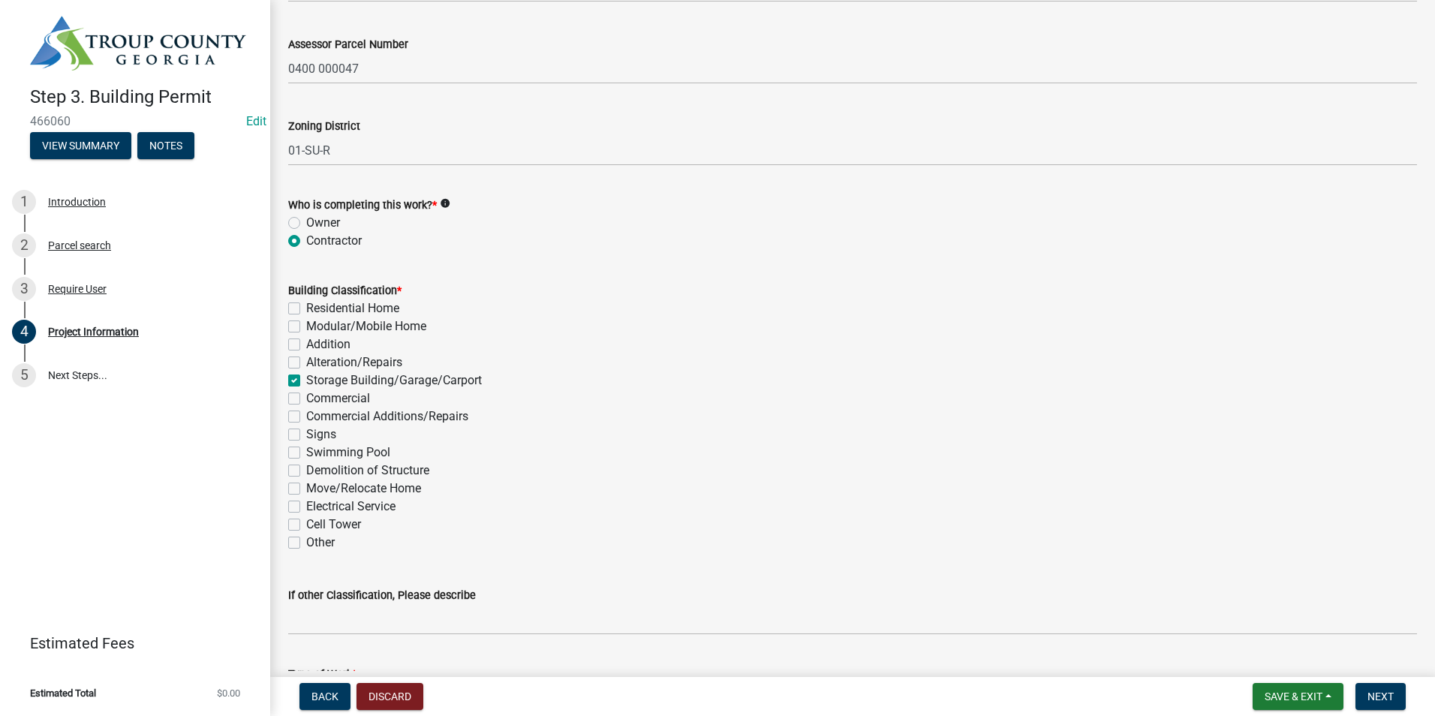
scroll to position [900, 0]
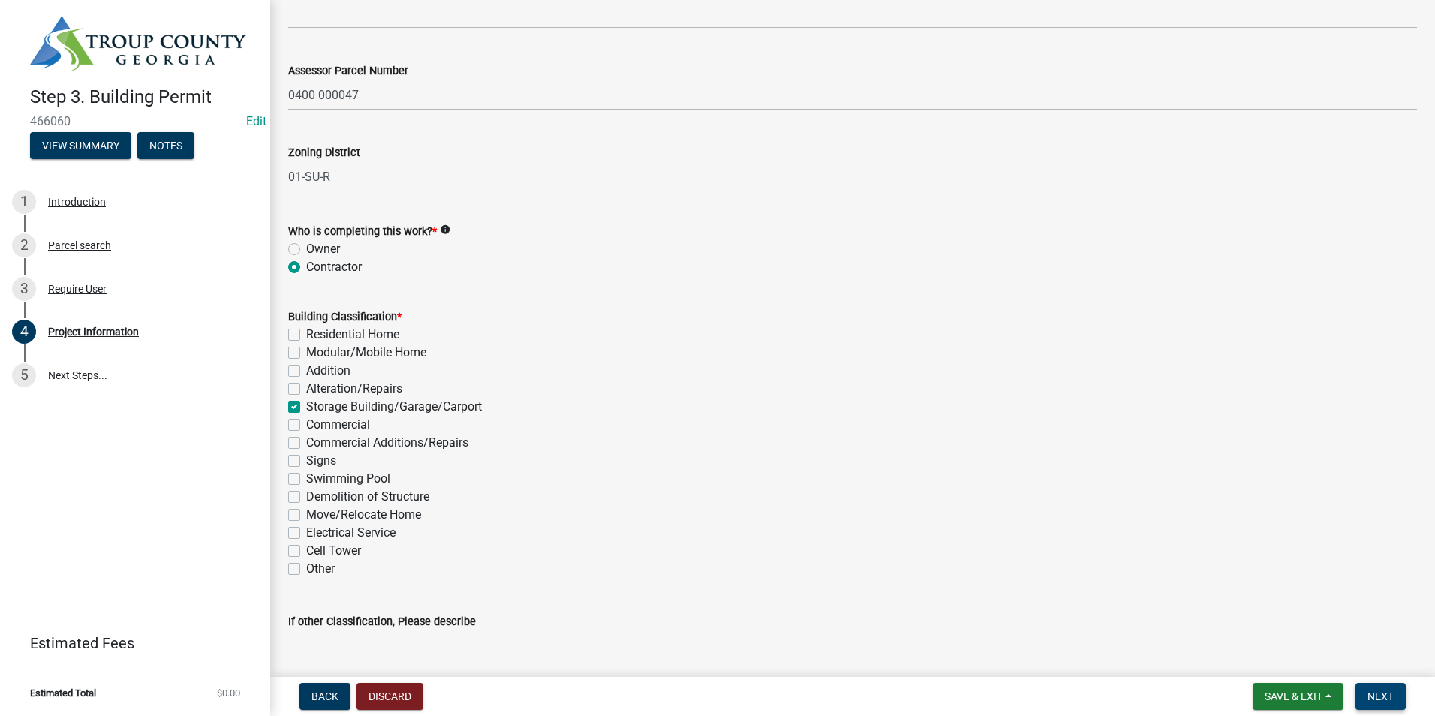
type textarea "28 X 40 Metal Building"
click at [1383, 689] on button "Next" at bounding box center [1380, 696] width 50 height 27
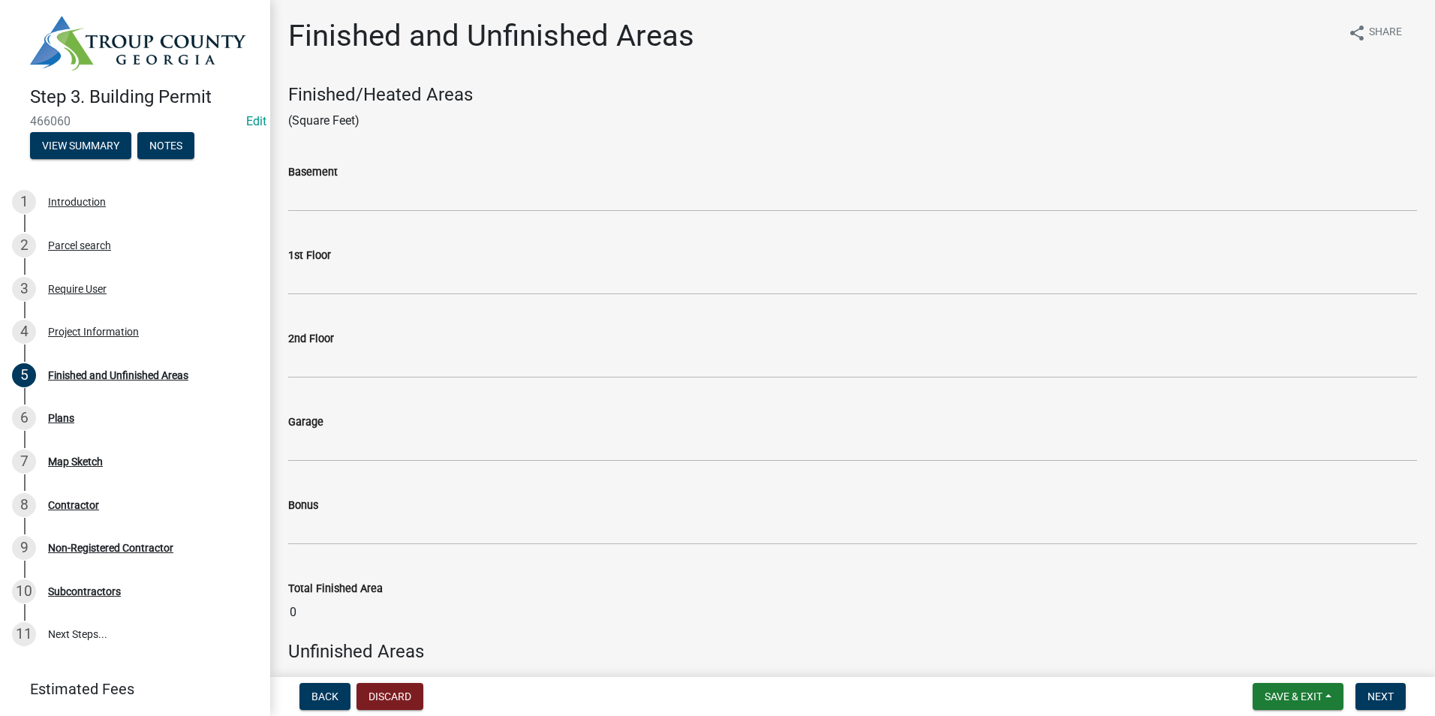
scroll to position [75, 0]
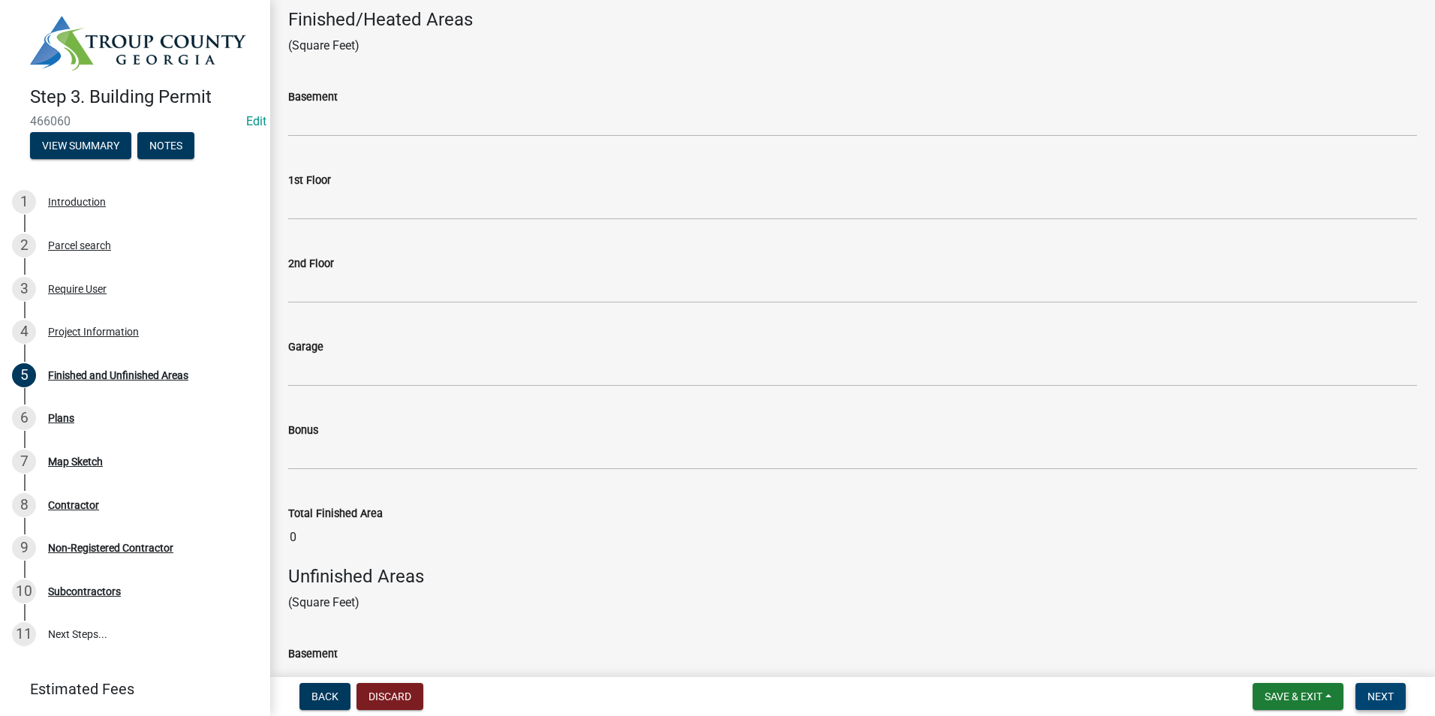
click at [1382, 696] on span "Next" at bounding box center [1380, 696] width 26 height 12
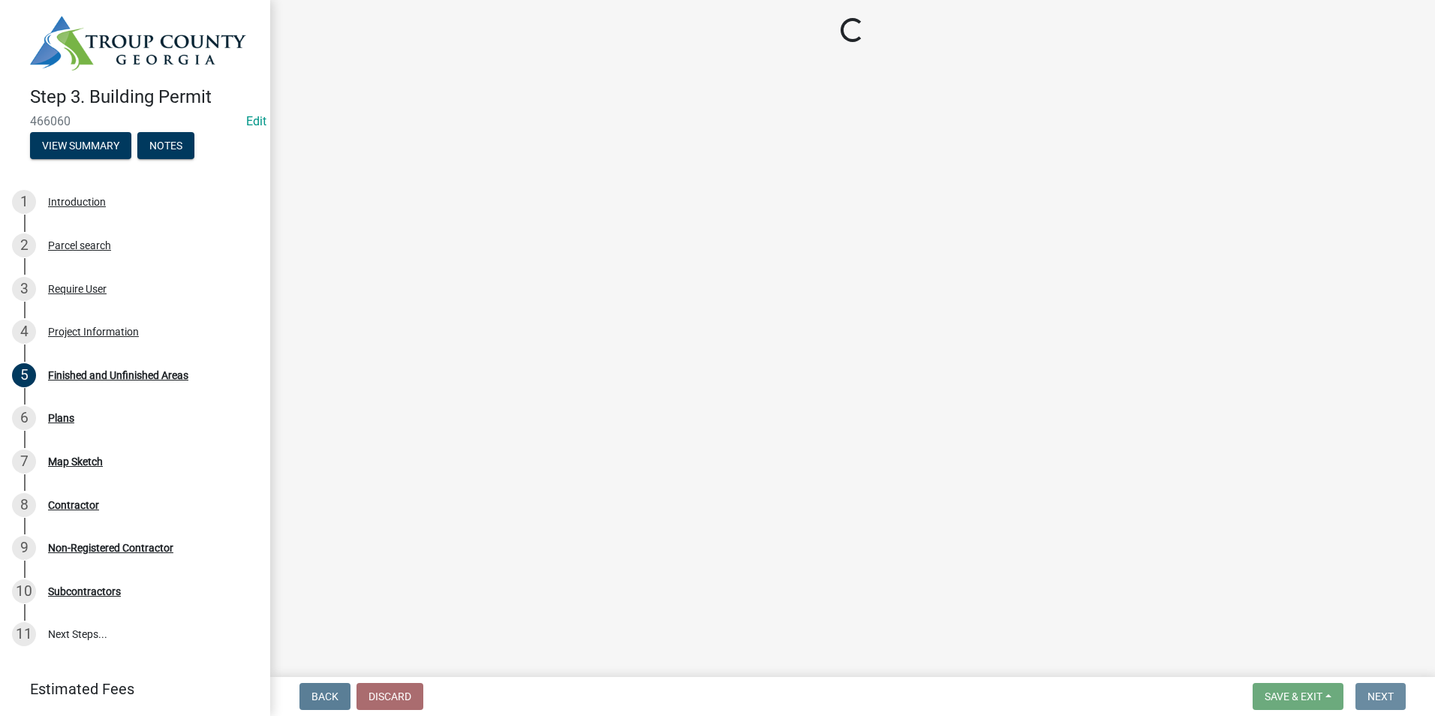
scroll to position [0, 0]
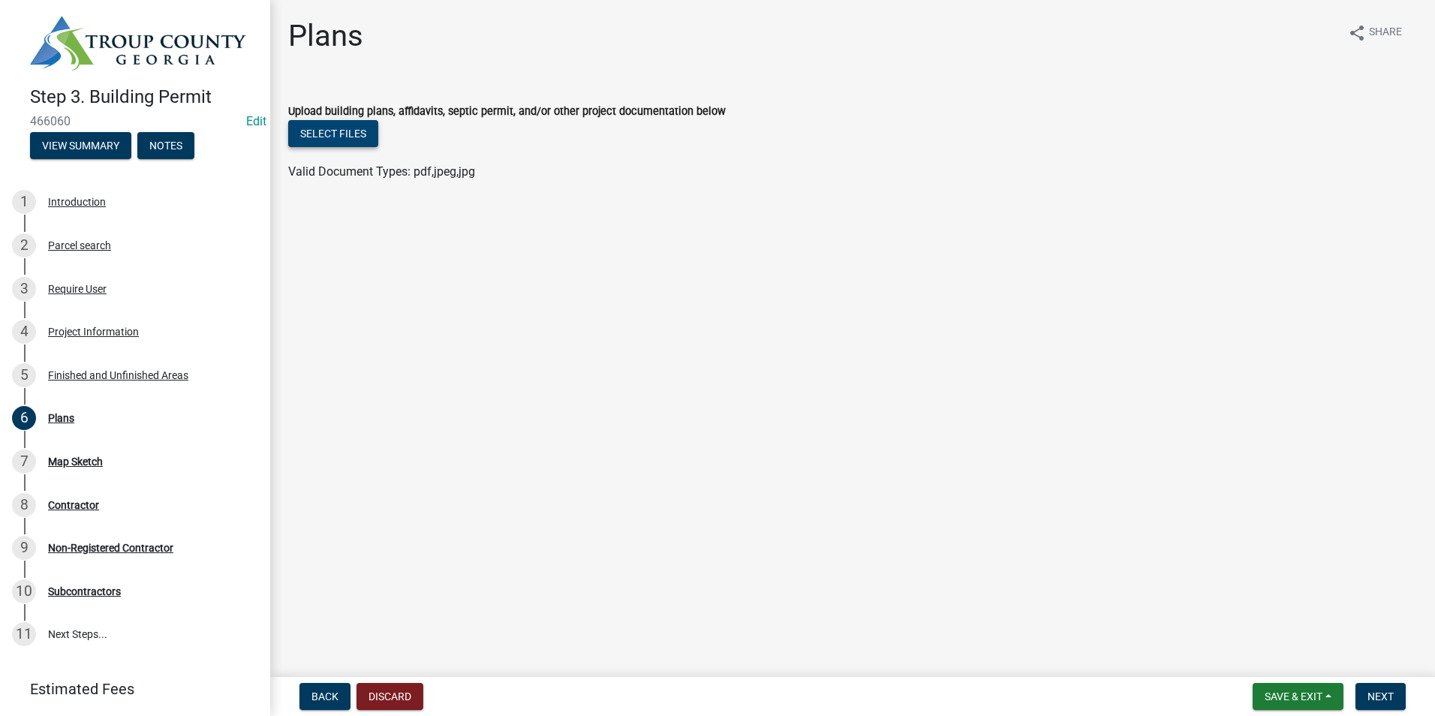
click at [363, 134] on button "Select files" at bounding box center [333, 133] width 90 height 27
click at [237, 64] on header "Step 3. Building Permit 466060 Edit View Summary Notes" at bounding box center [135, 87] width 270 height 175
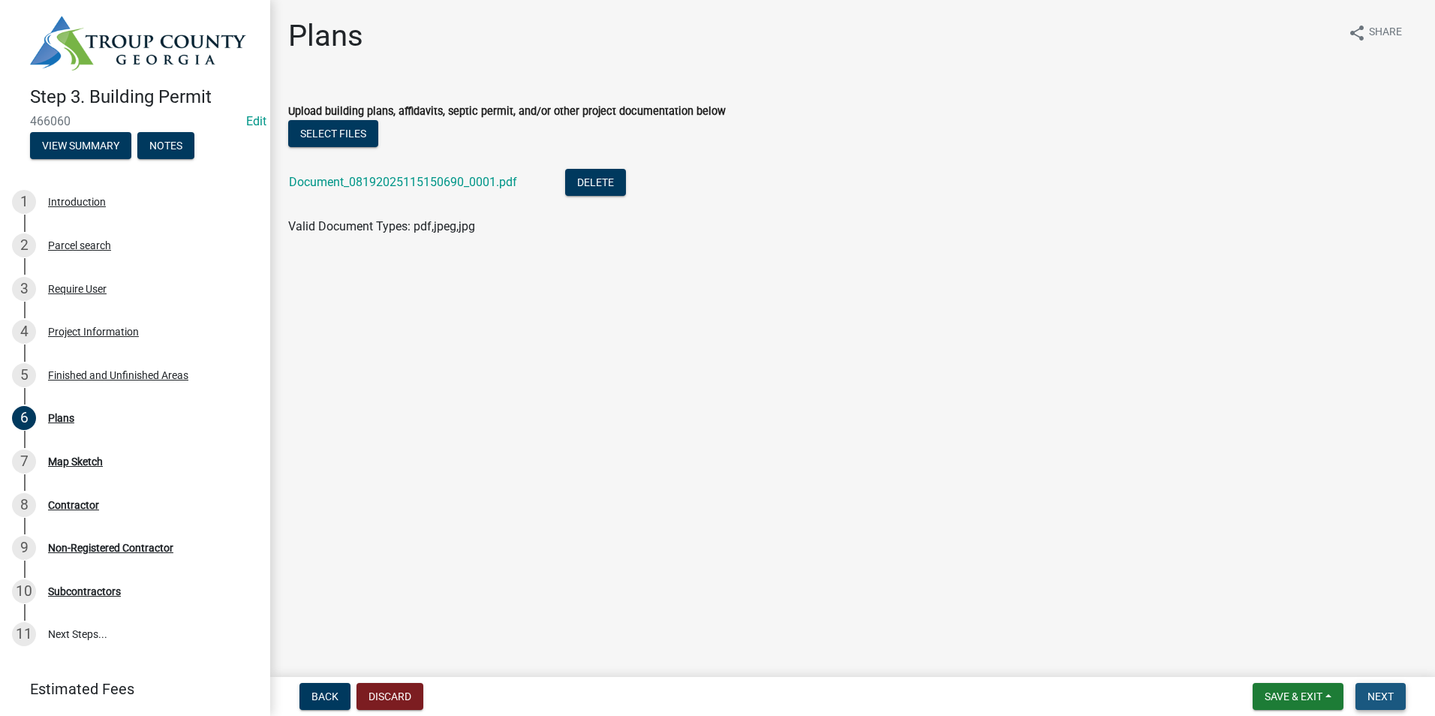
click at [1397, 704] on button "Next" at bounding box center [1380, 696] width 50 height 27
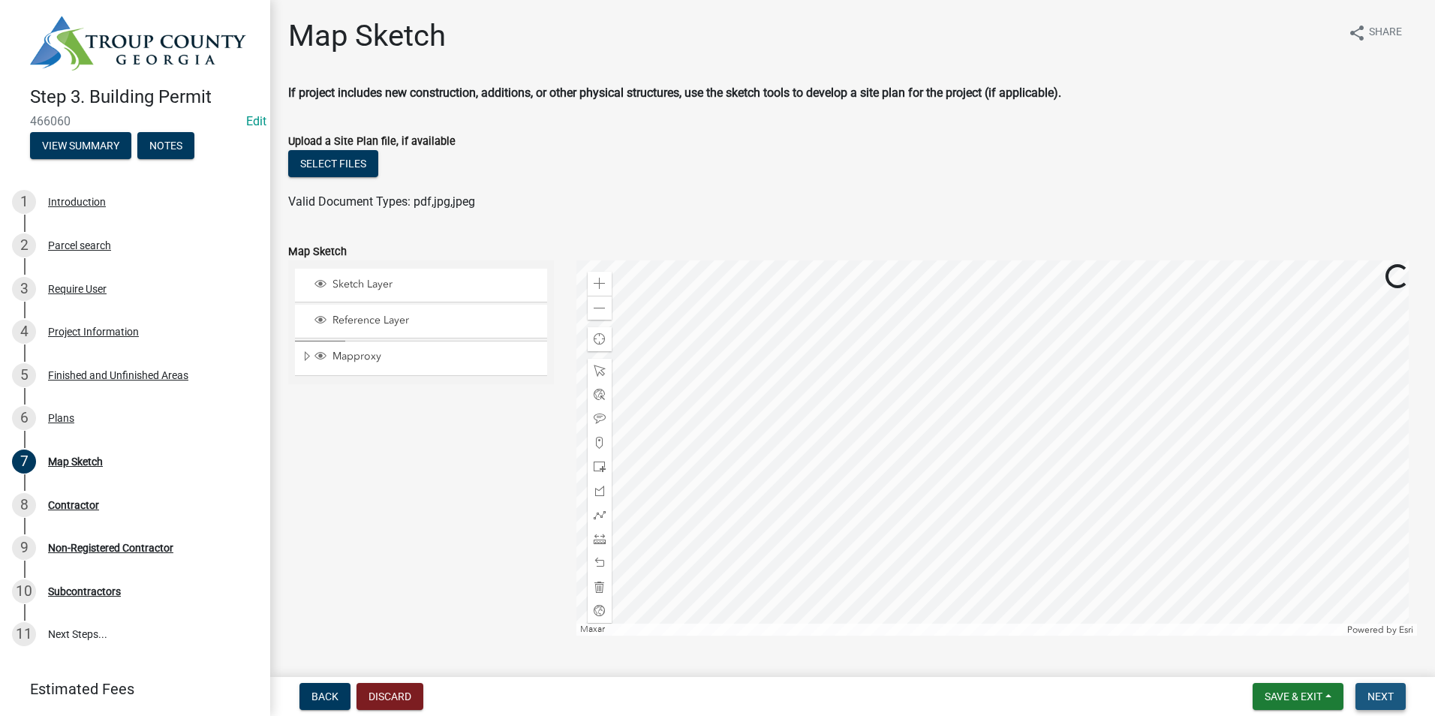
click at [1367, 690] on span "Next" at bounding box center [1380, 696] width 26 height 12
click at [1366, 696] on button "Next" at bounding box center [1380, 696] width 50 height 27
click at [1372, 695] on span "Next" at bounding box center [1380, 696] width 26 height 12
click at [1376, 693] on span "Next" at bounding box center [1380, 696] width 26 height 12
click at [1393, 699] on span "Next" at bounding box center [1380, 696] width 26 height 12
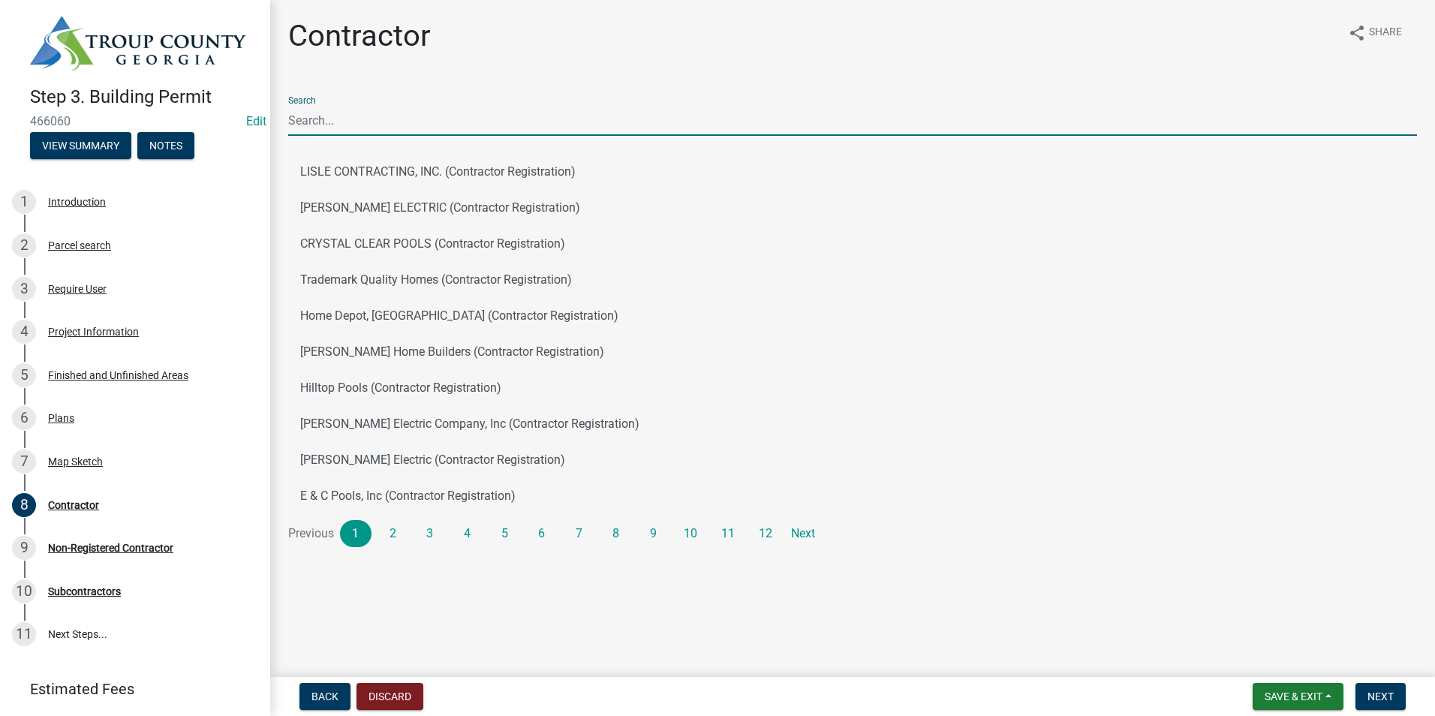
click at [401, 128] on input "Search" at bounding box center [852, 120] width 1129 height 31
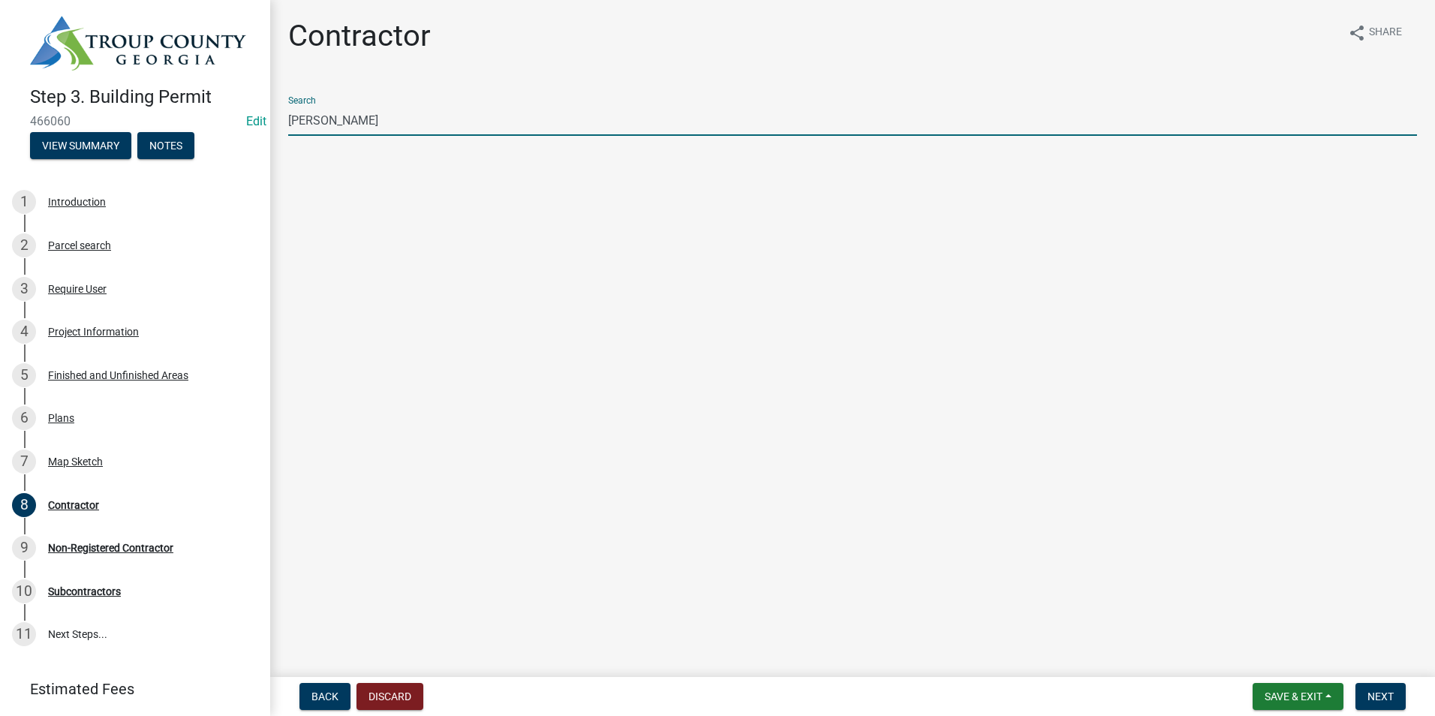
type input "charles knight"
click at [408, 129] on input "charles knight" at bounding box center [852, 120] width 1129 height 31
drag, startPoint x: 405, startPoint y: 124, endPoint x: -3, endPoint y: 128, distance: 408.2
click at [0, 128] on html "Internet Explorer does NOT work with GeoPermits. Get a new browser for more sec…" at bounding box center [717, 358] width 1435 height 716
type input "c"
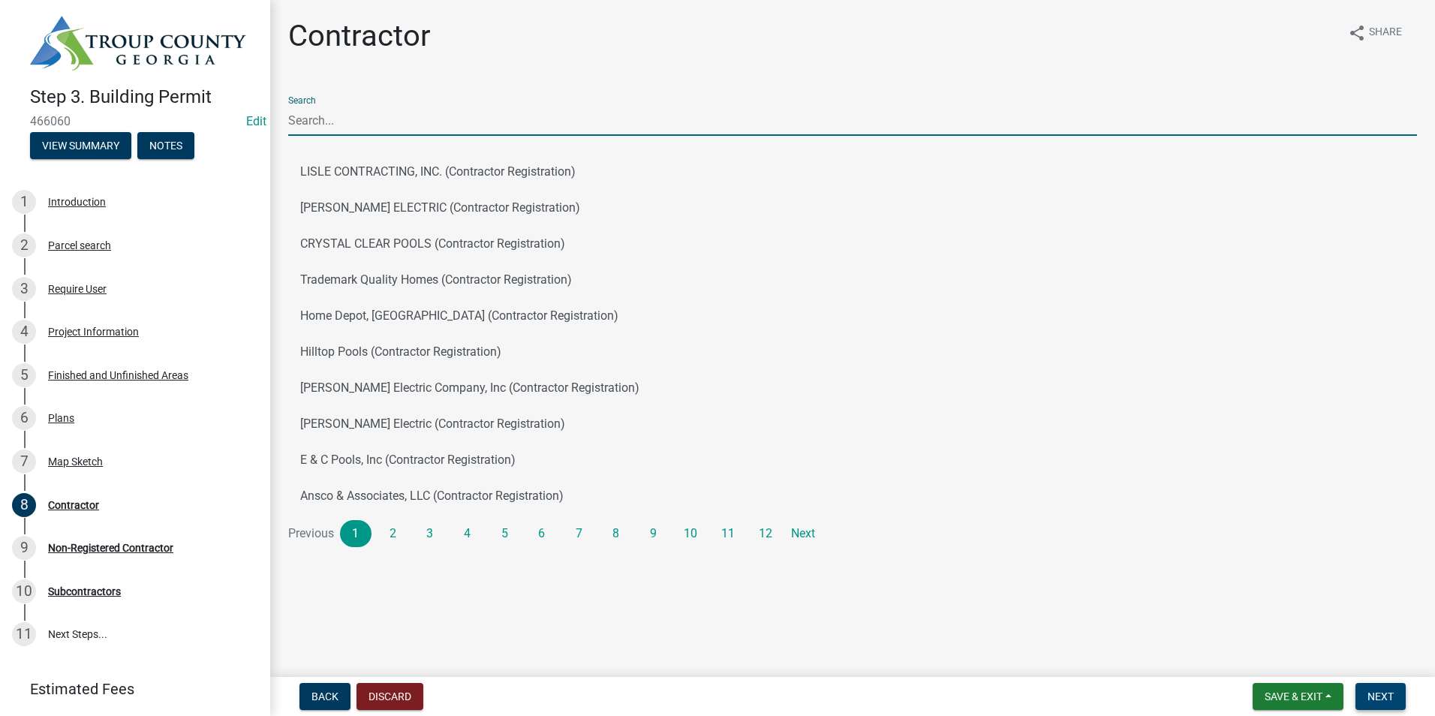
click at [1380, 698] on span "Next" at bounding box center [1380, 696] width 26 height 12
click at [419, 124] on input "Search" at bounding box center [852, 120] width 1129 height 31
type input "keanua"
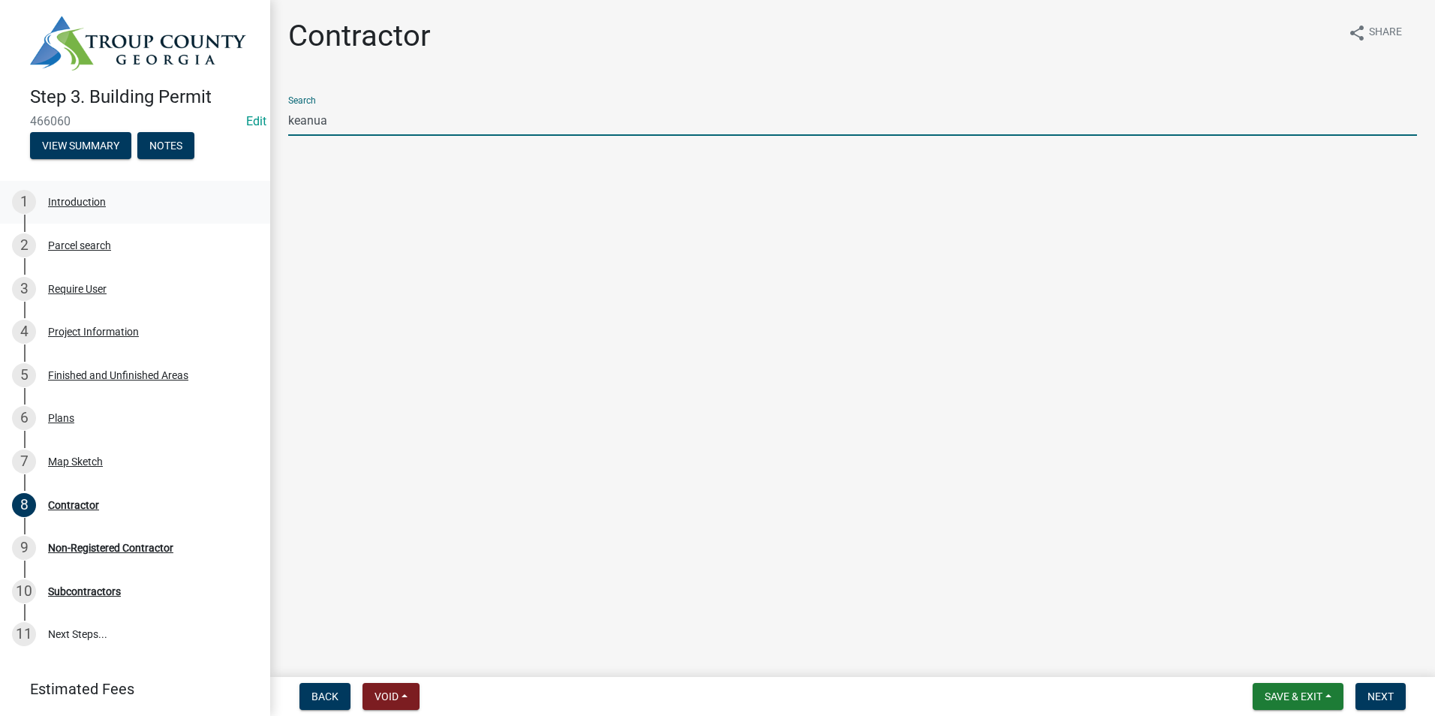
drag, startPoint x: 368, startPoint y: 131, endPoint x: 68, endPoint y: 178, distance: 303.1
click at [89, 157] on div "Step 3. Building Permit 466060 Edit View Summary Notes 1 Introduction 2 Parcel …" at bounding box center [717, 358] width 1435 height 716
type input "cha"
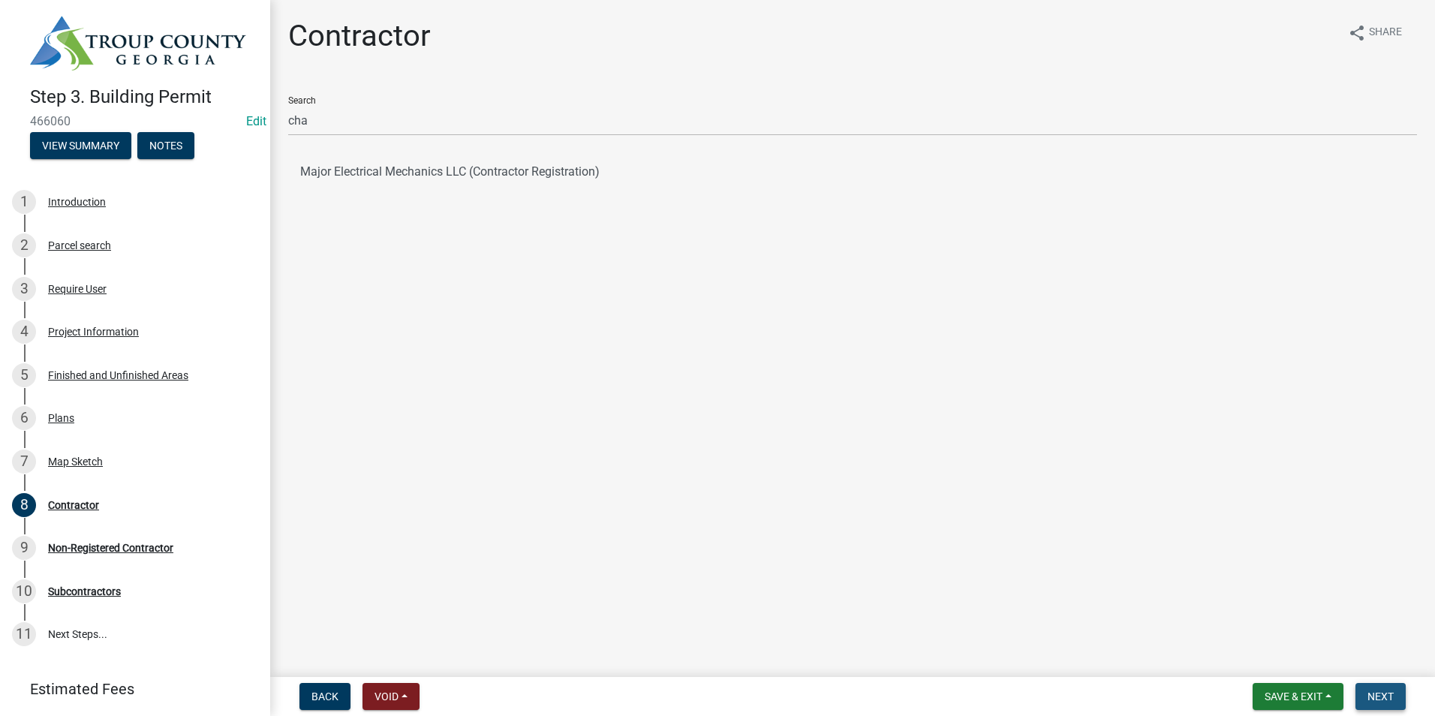
click at [1379, 691] on span "Next" at bounding box center [1380, 696] width 26 height 12
click at [72, 458] on div "Map Sketch" at bounding box center [75, 461] width 55 height 11
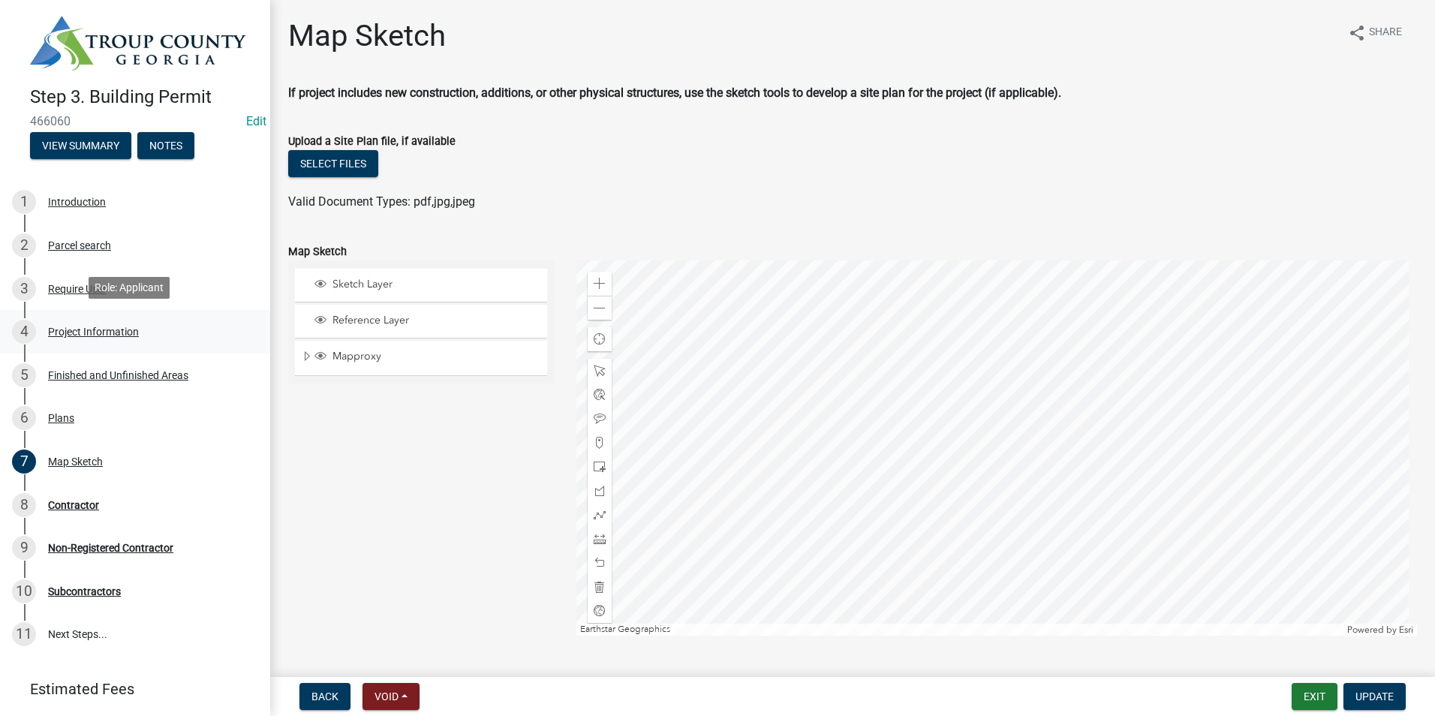
click at [104, 327] on div "Project Information" at bounding box center [93, 331] width 91 height 11
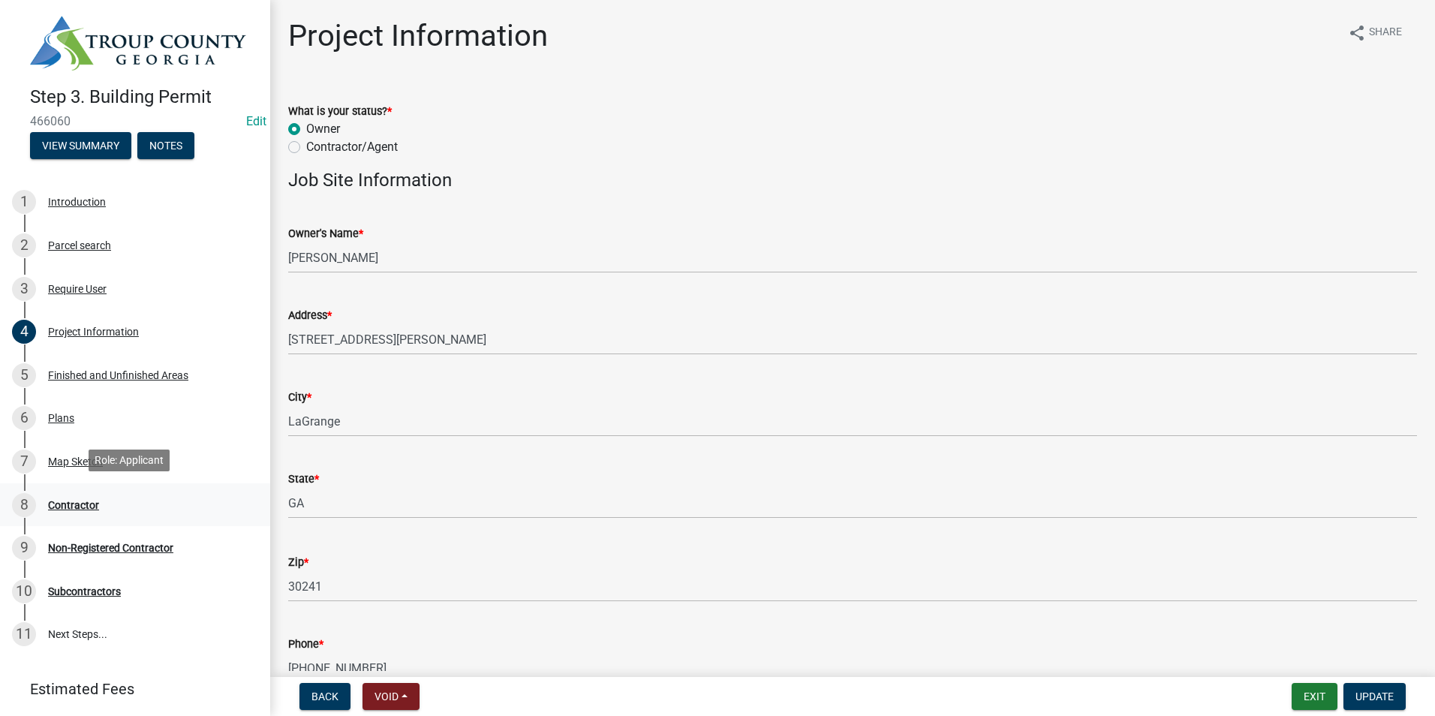
click at [87, 504] on div "Contractor" at bounding box center [73, 505] width 51 height 11
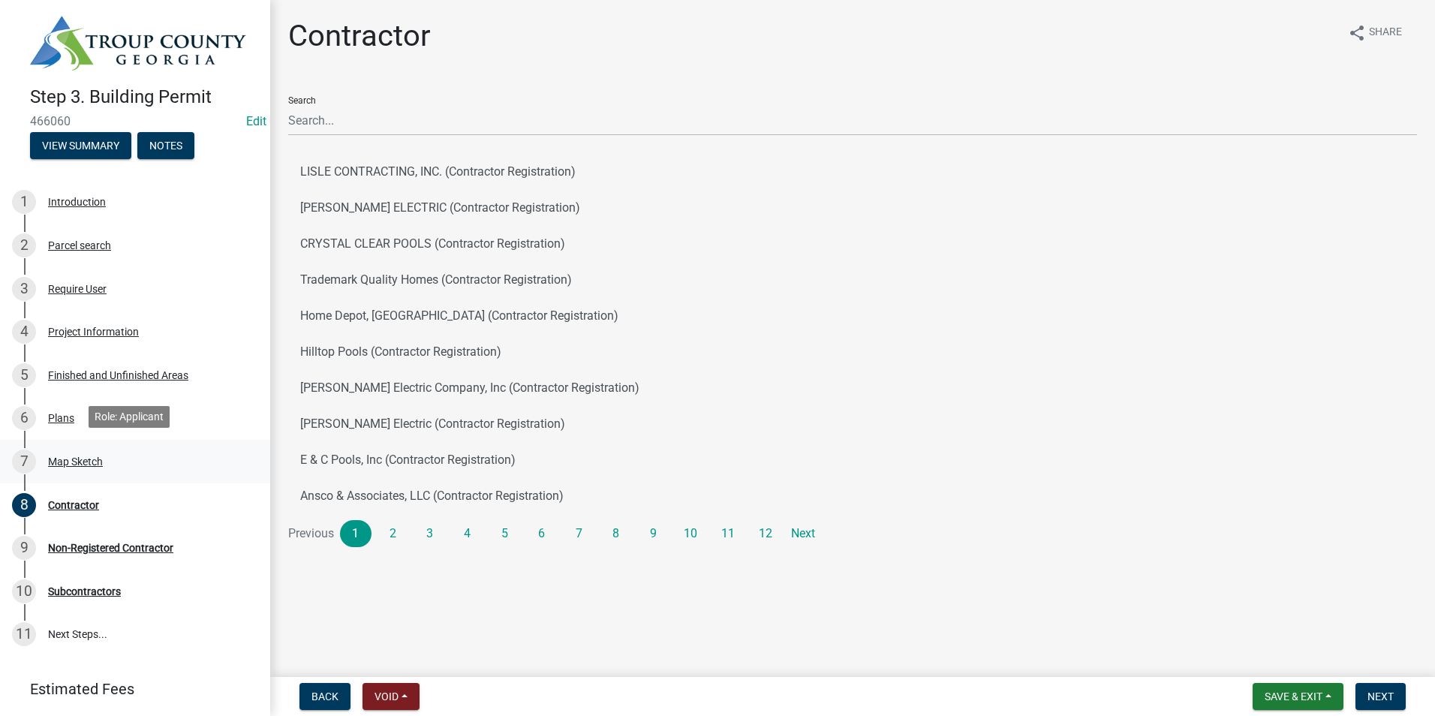
click at [122, 447] on link "7 Map Sketch" at bounding box center [135, 462] width 270 height 44
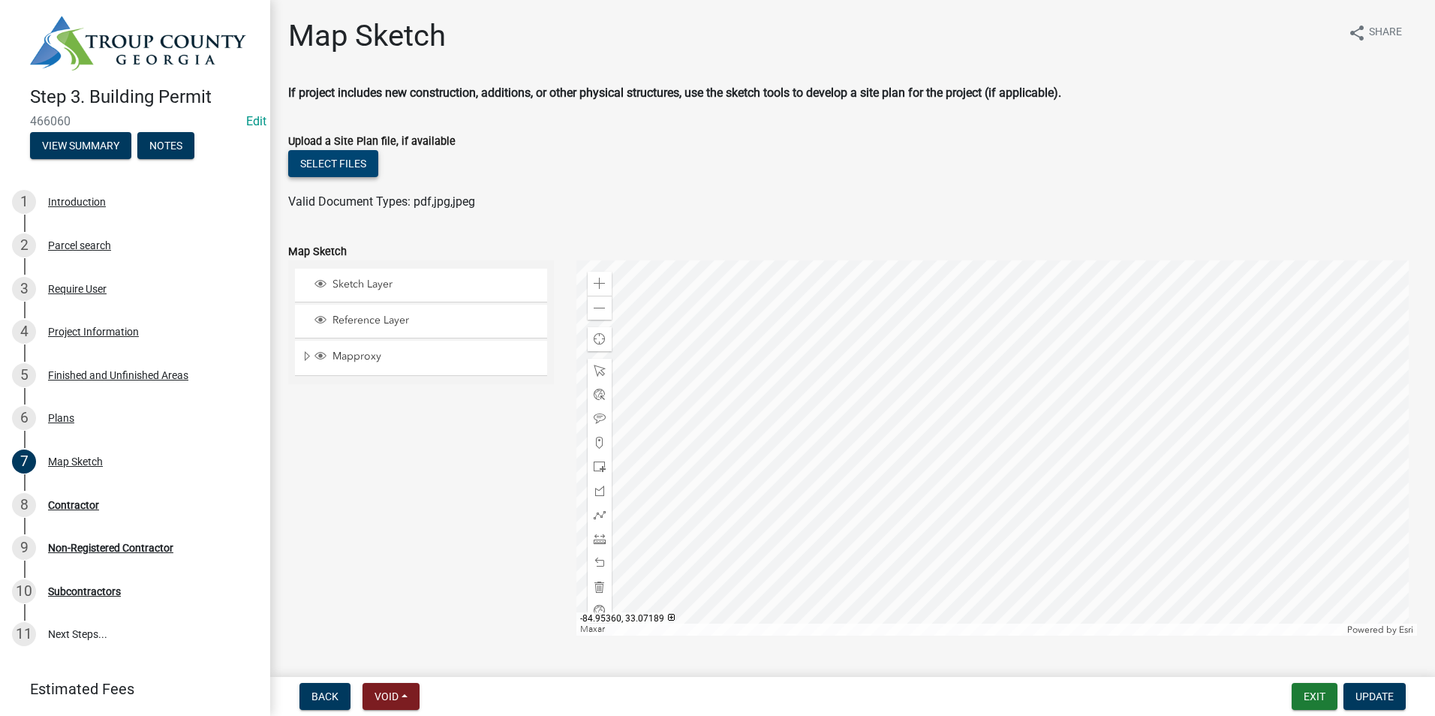
click at [356, 165] on button "Select files" at bounding box center [333, 163] width 90 height 27
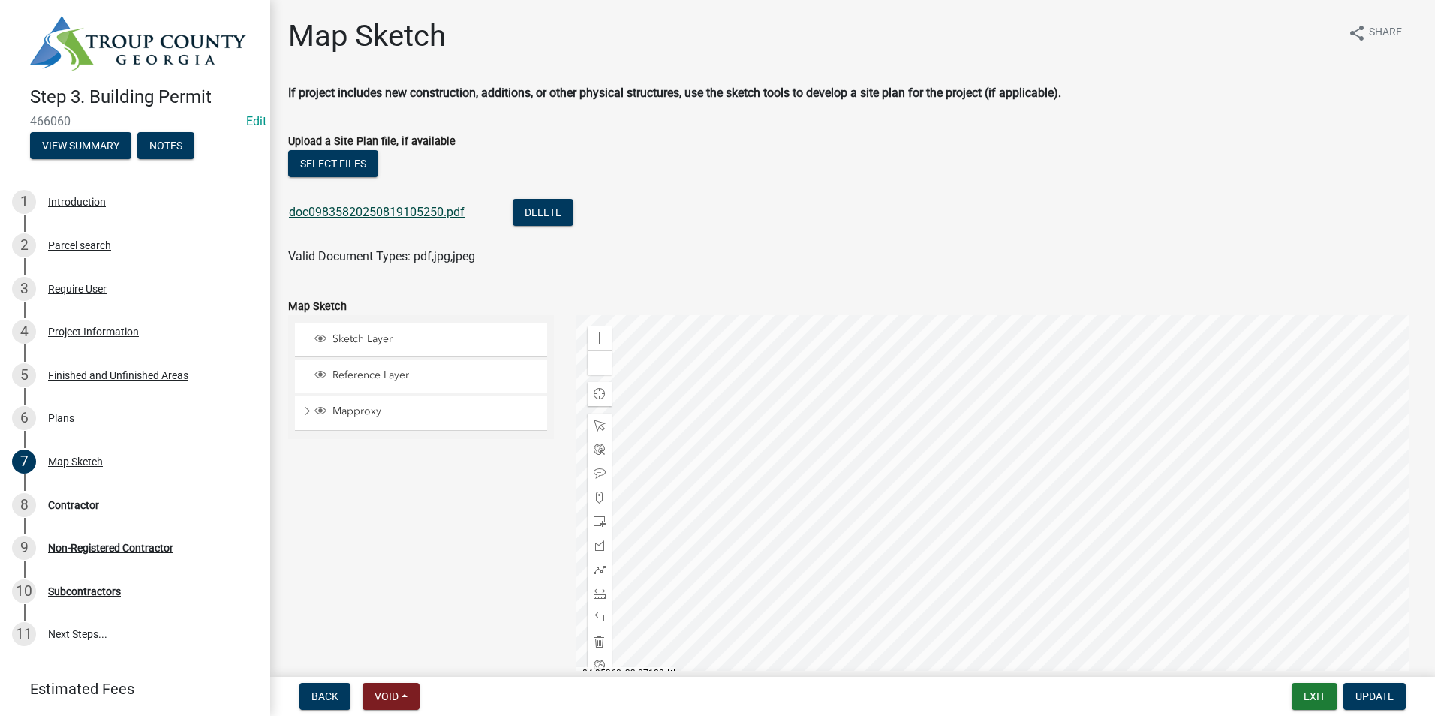
click at [348, 215] on link "doc09835820250819105250.pdf" at bounding box center [377, 212] width 176 height 14
click at [1384, 696] on span "Update" at bounding box center [1374, 696] width 38 height 12
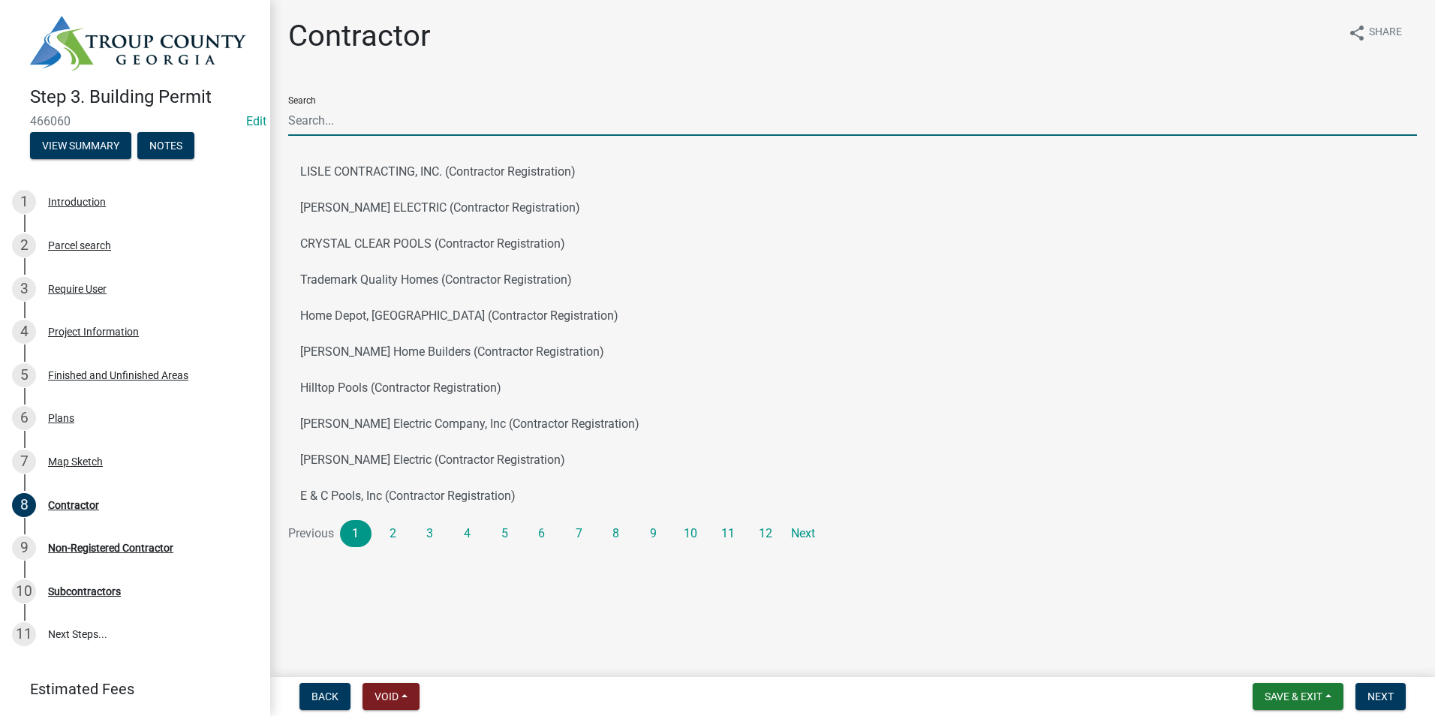
click at [316, 122] on input "Search" at bounding box center [852, 120] width 1129 height 31
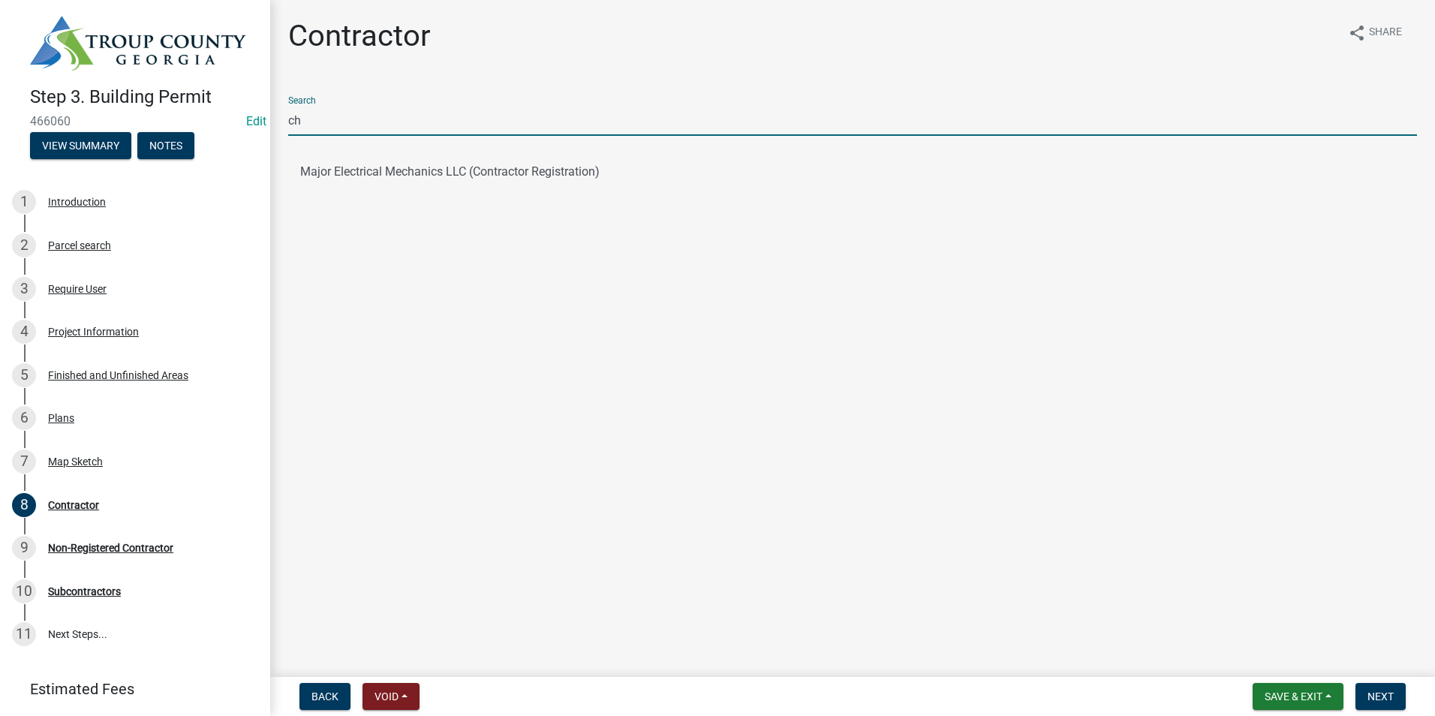
type input "c"
type input "knight"
click at [454, 169] on button "KNIGHT AND KNIGHT CONSTRUCTION COMPANY (Contractor Registration)" at bounding box center [852, 172] width 1129 height 36
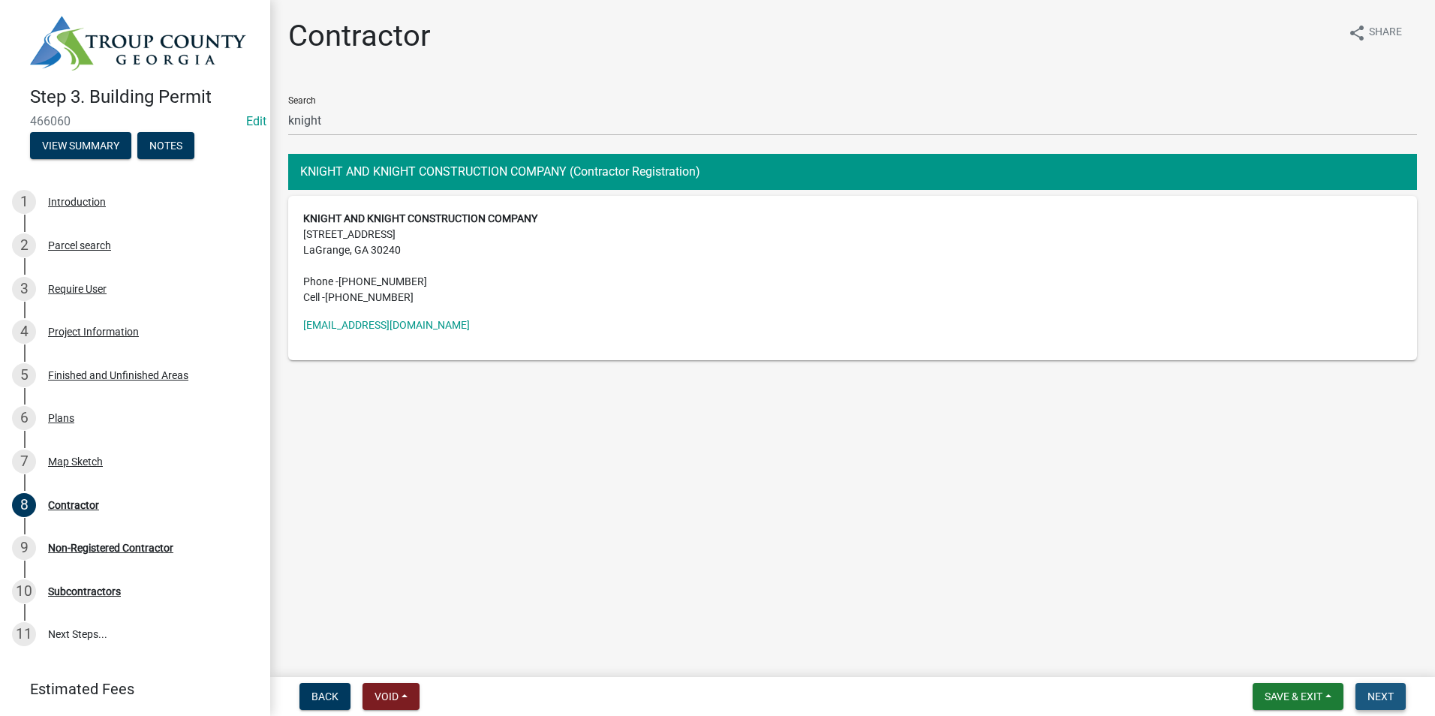
click at [1375, 690] on span "Next" at bounding box center [1380, 696] width 26 height 12
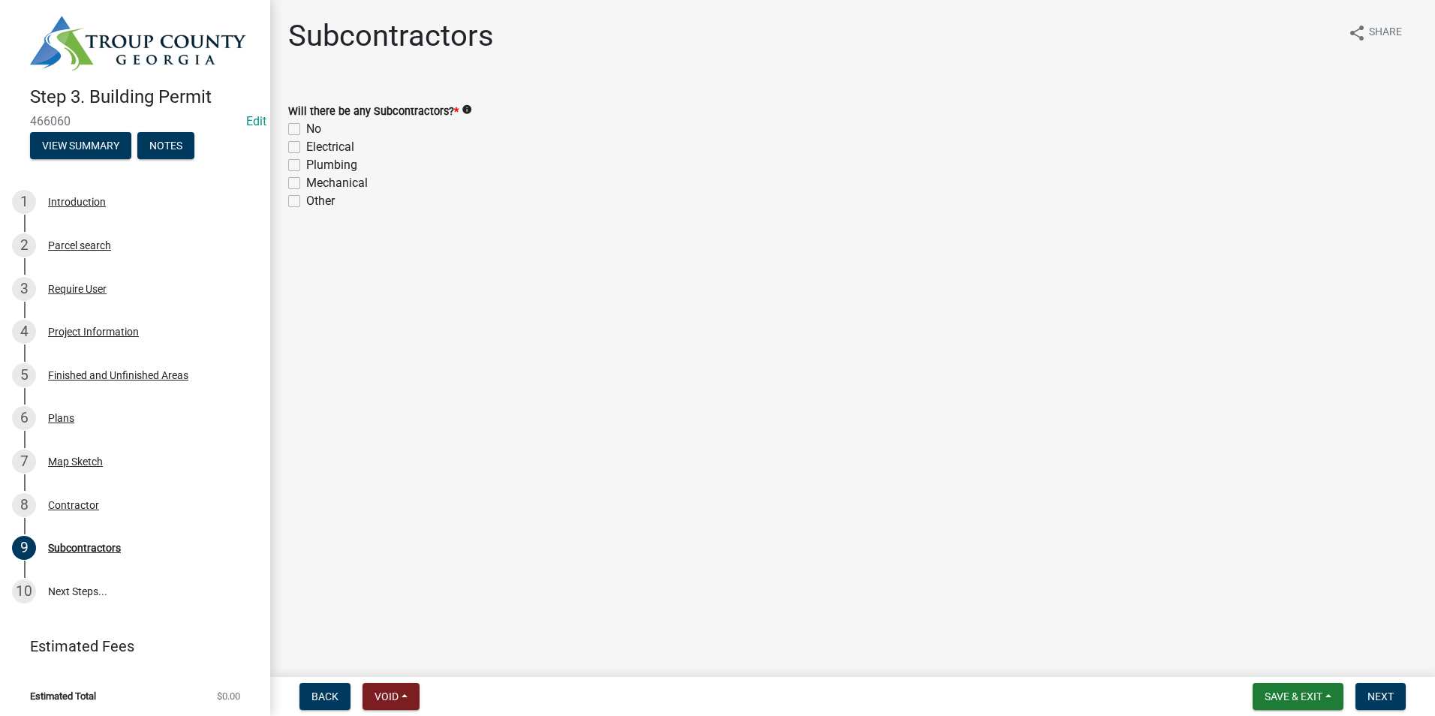
click at [306, 126] on label "No" at bounding box center [313, 129] width 15 height 18
click at [306, 126] on input "No" at bounding box center [311, 125] width 10 height 10
checkbox input "true"
checkbox input "false"
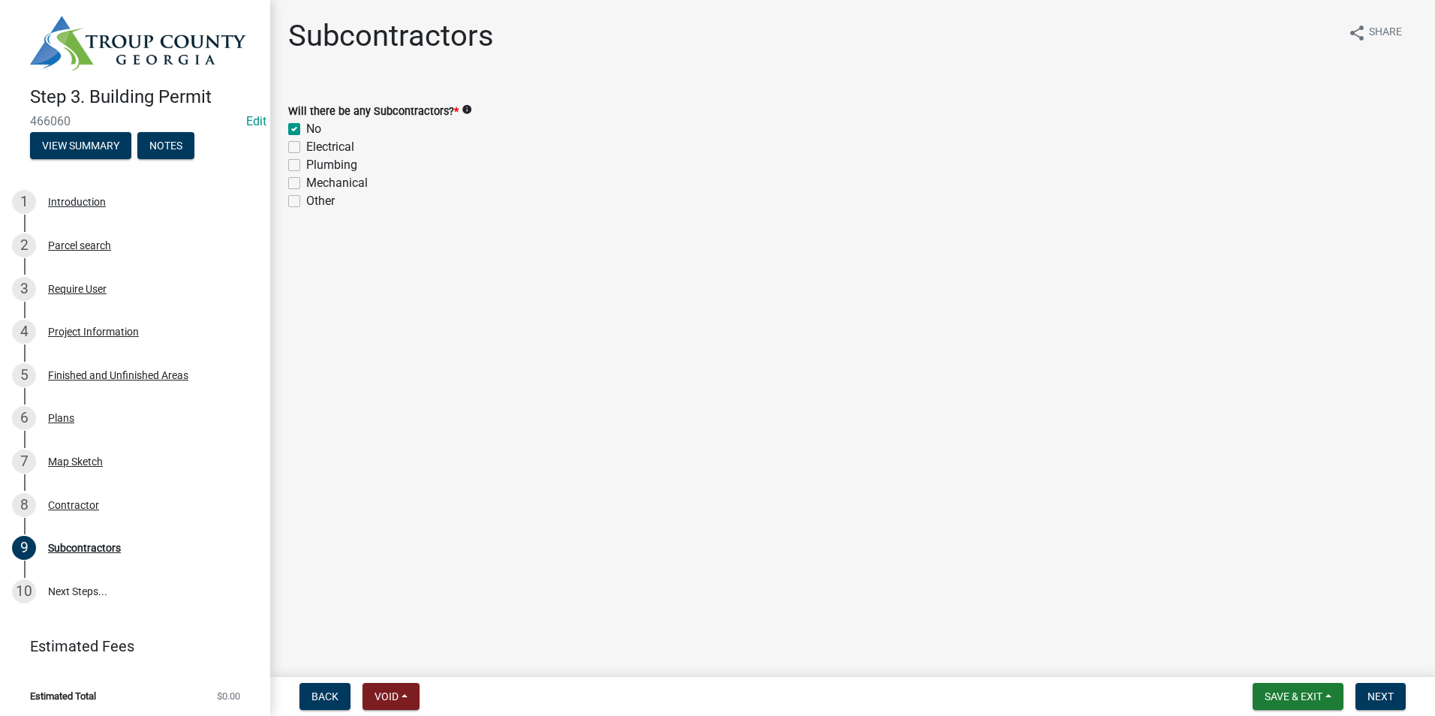
checkbox input "false"
click at [1395, 703] on button "Next" at bounding box center [1380, 696] width 50 height 27
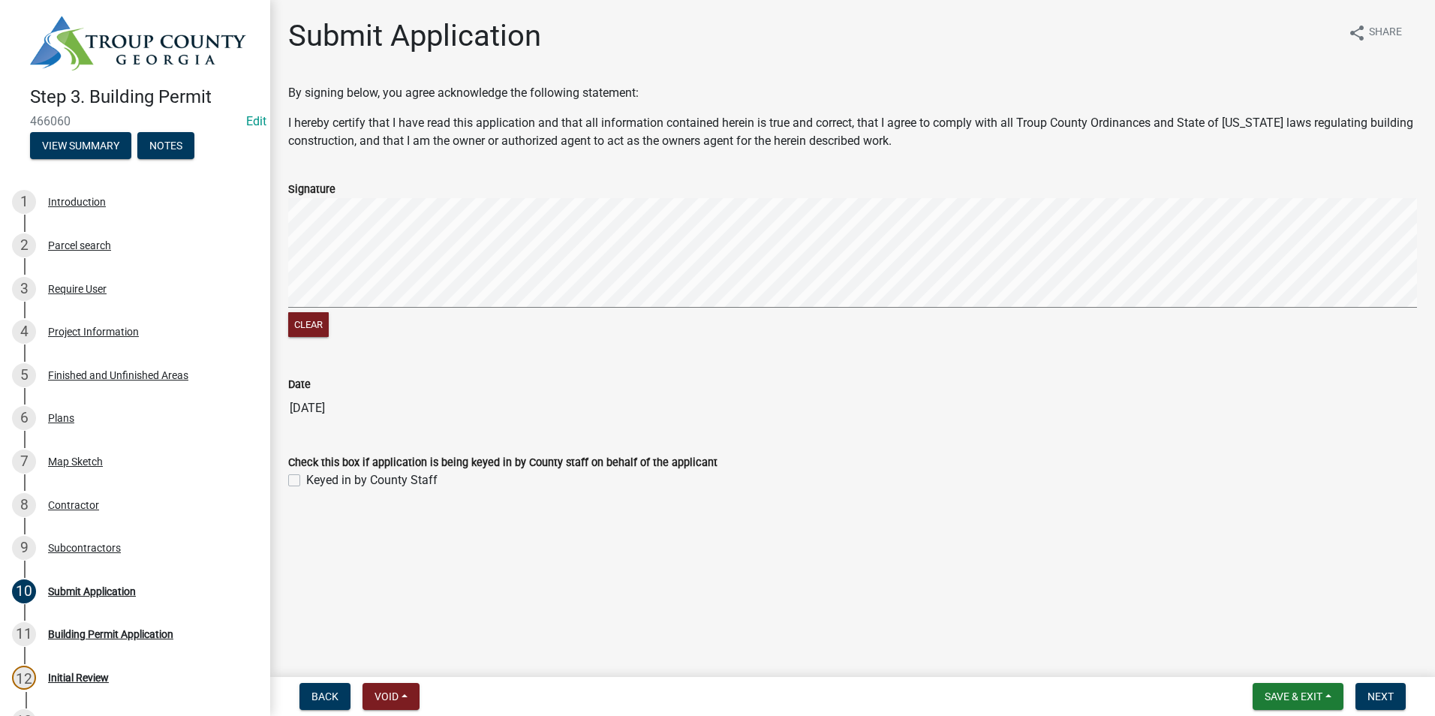
click at [306, 483] on label "Keyed in by County Staff" at bounding box center [371, 480] width 131 height 18
click at [306, 481] on input "Keyed in by County Staff" at bounding box center [311, 476] width 10 height 10
checkbox input "true"
click at [1369, 699] on span "Next" at bounding box center [1380, 696] width 26 height 12
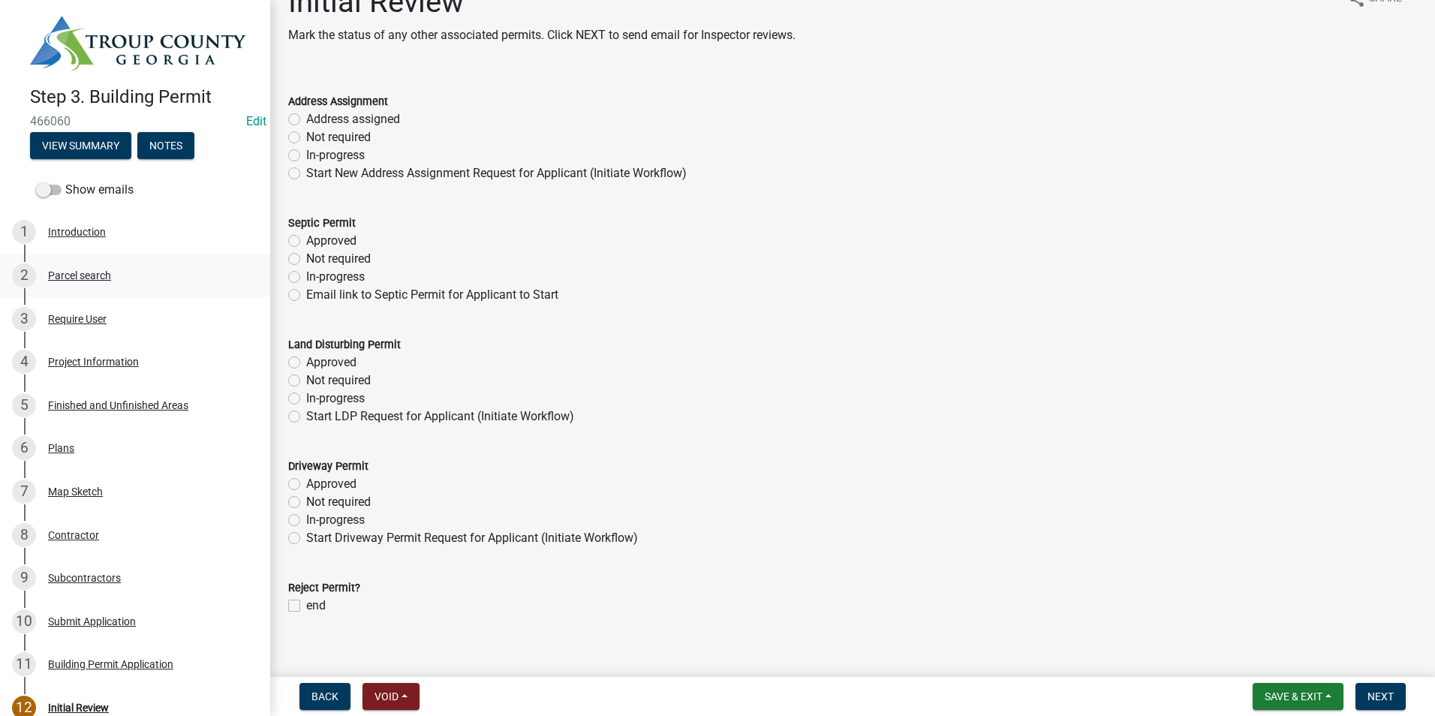
scroll to position [50, 0]
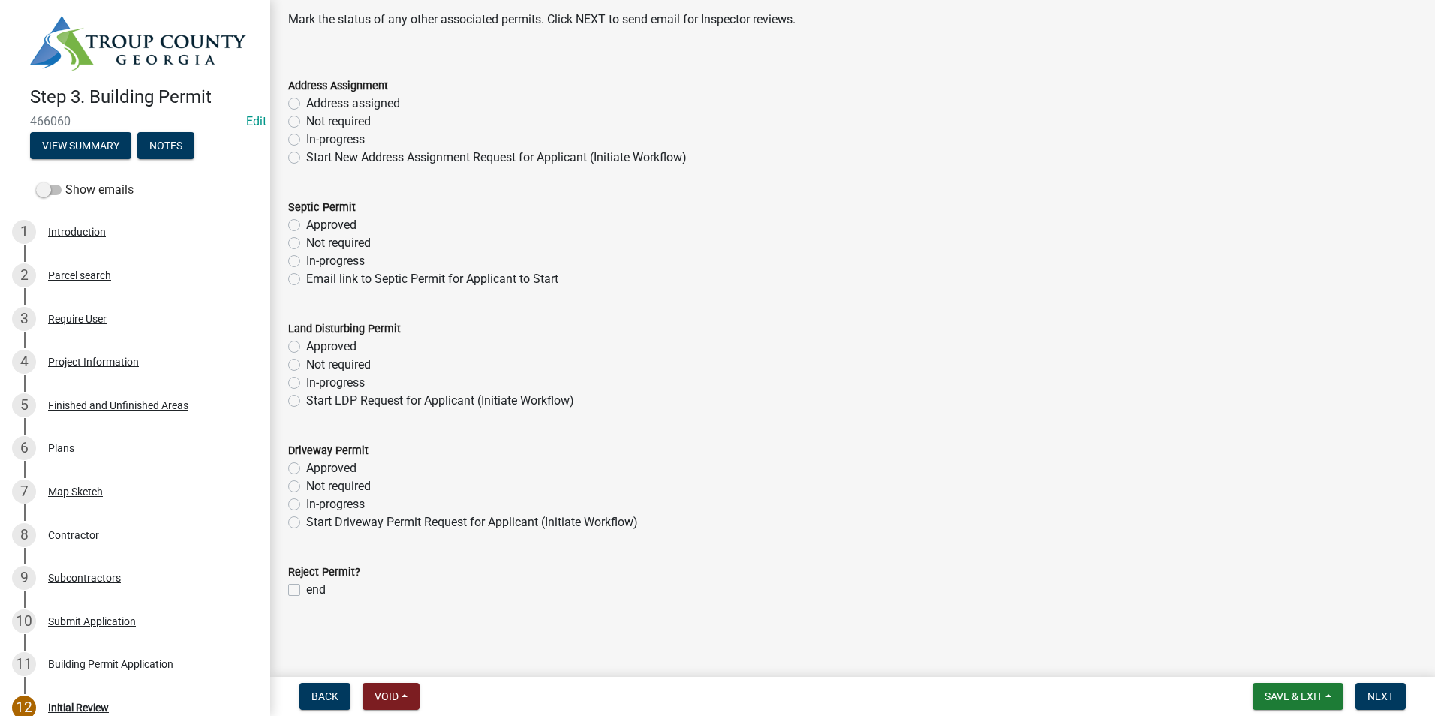
click at [306, 119] on label "Not required" at bounding box center [338, 122] width 65 height 18
click at [306, 119] on input "Not required" at bounding box center [311, 118] width 10 height 10
radio input "true"
click at [306, 242] on label "Not required" at bounding box center [338, 243] width 65 height 18
click at [306, 242] on input "Not required" at bounding box center [311, 239] width 10 height 10
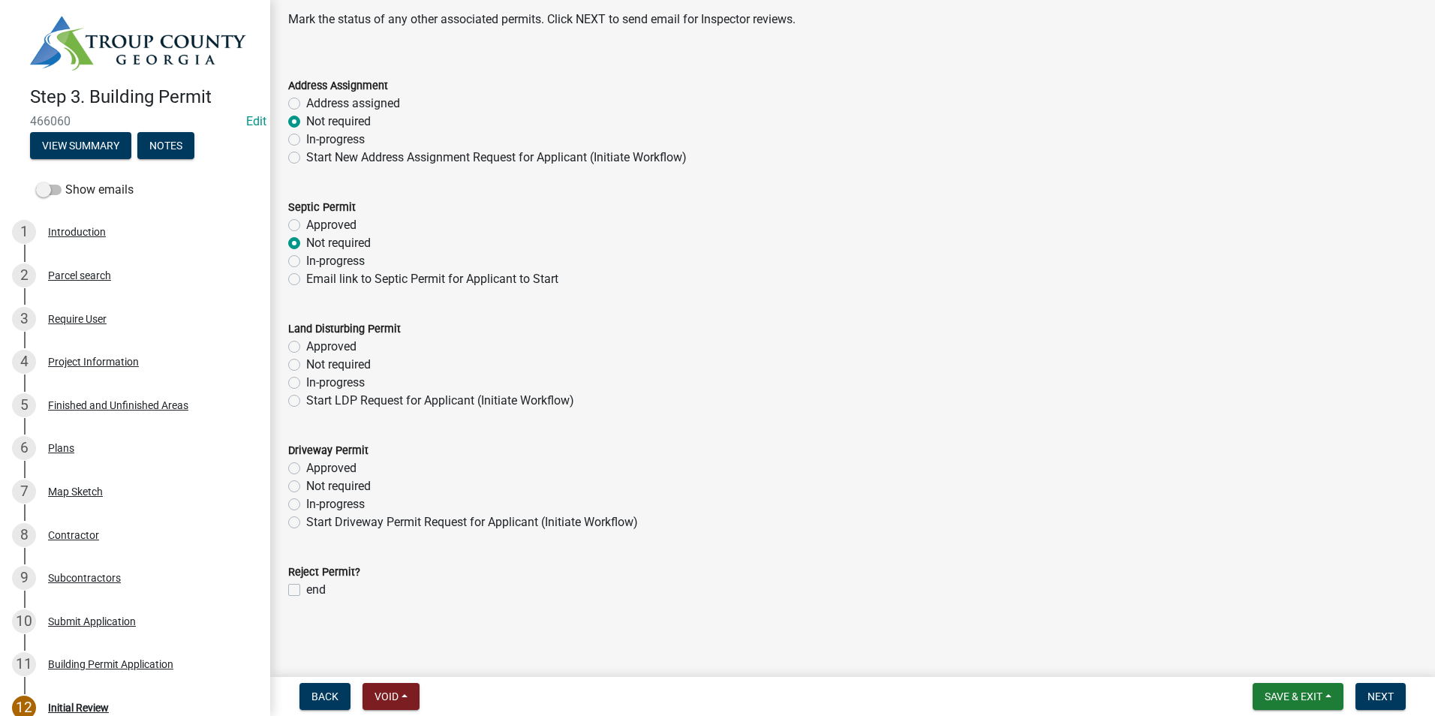
radio input "true"
click at [306, 366] on label "Not required" at bounding box center [338, 365] width 65 height 18
click at [306, 365] on input "Not required" at bounding box center [311, 361] width 10 height 10
radio input "true"
click at [306, 485] on label "Not required" at bounding box center [338, 486] width 65 height 18
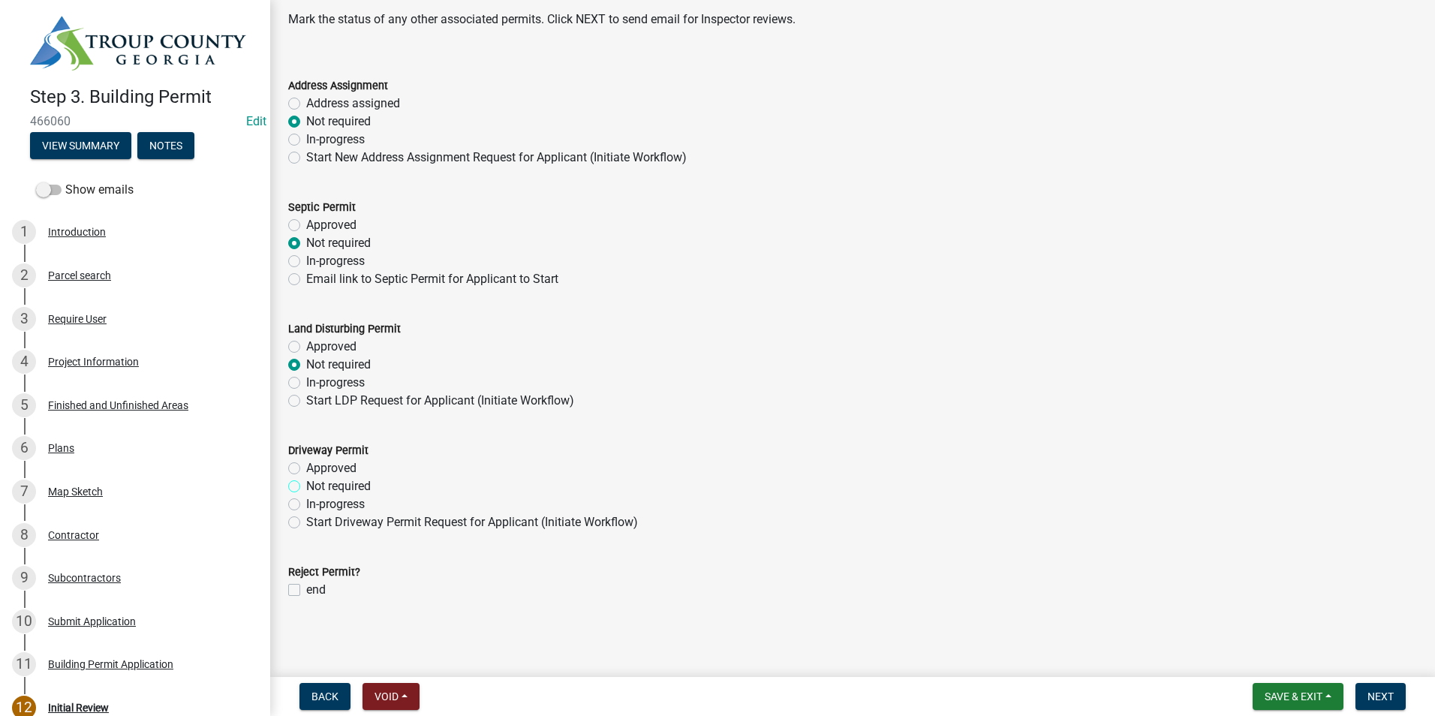
click at [306, 485] on input "Not required" at bounding box center [311, 482] width 10 height 10
radio input "true"
click at [1383, 699] on span "Next" at bounding box center [1380, 696] width 26 height 12
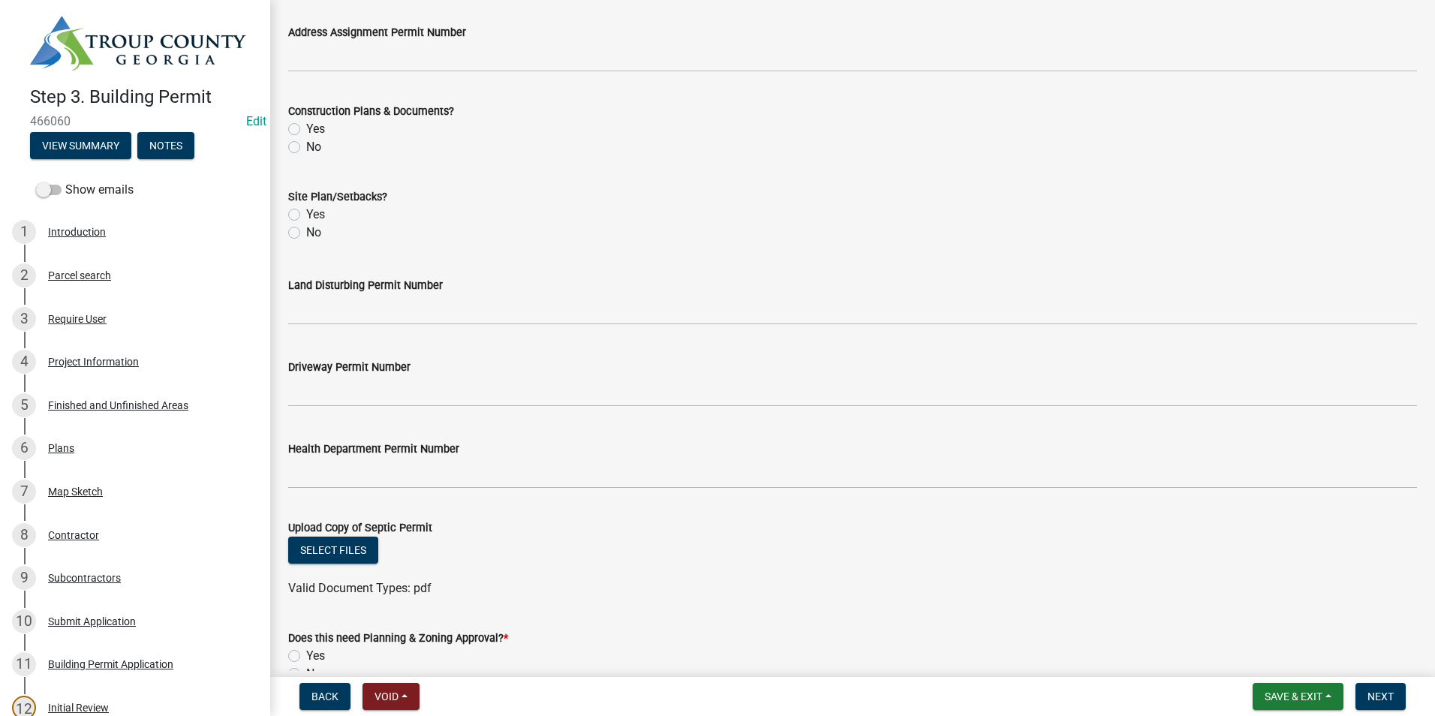
scroll to position [524, 0]
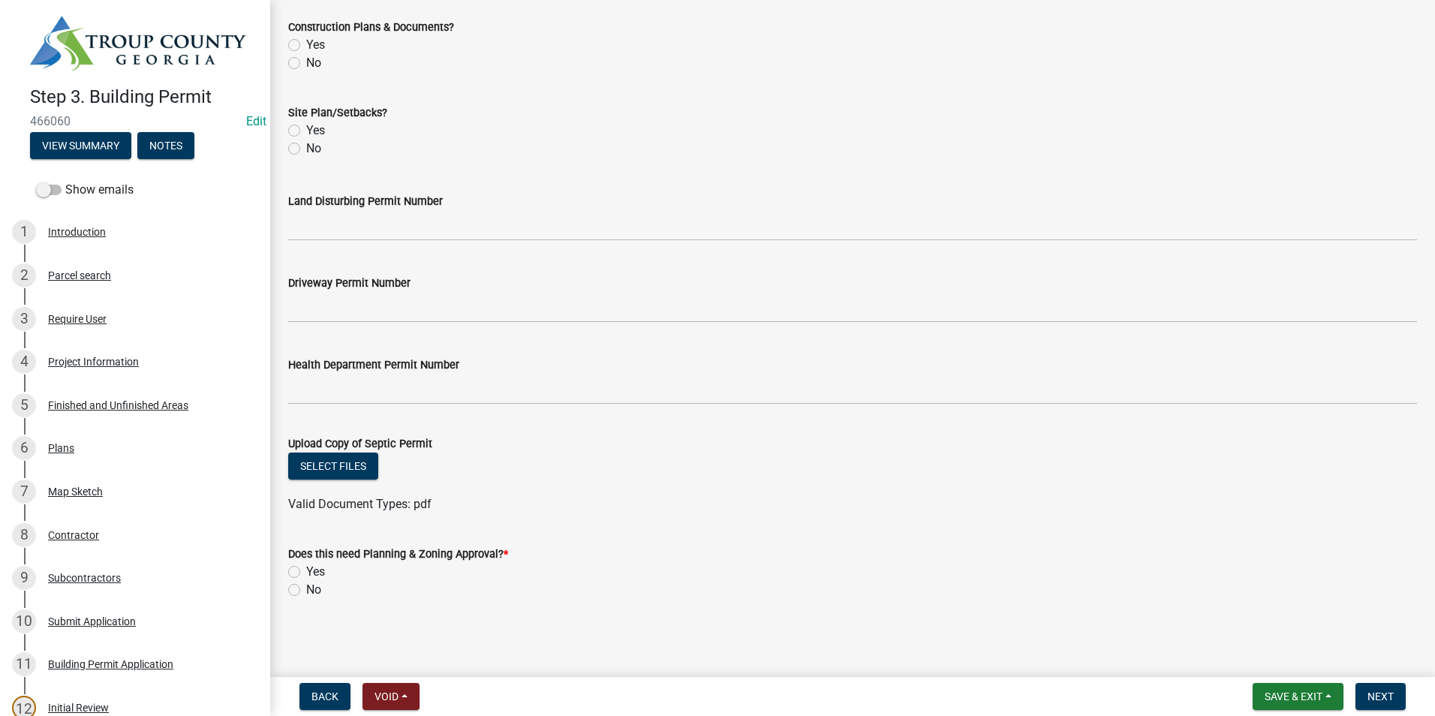
click at [306, 591] on label "No" at bounding box center [313, 590] width 15 height 18
click at [306, 591] on input "No" at bounding box center [311, 586] width 10 height 10
radio input "true"
click at [306, 571] on label "Yes" at bounding box center [315, 572] width 19 height 18
click at [306, 571] on input "Yes" at bounding box center [311, 568] width 10 height 10
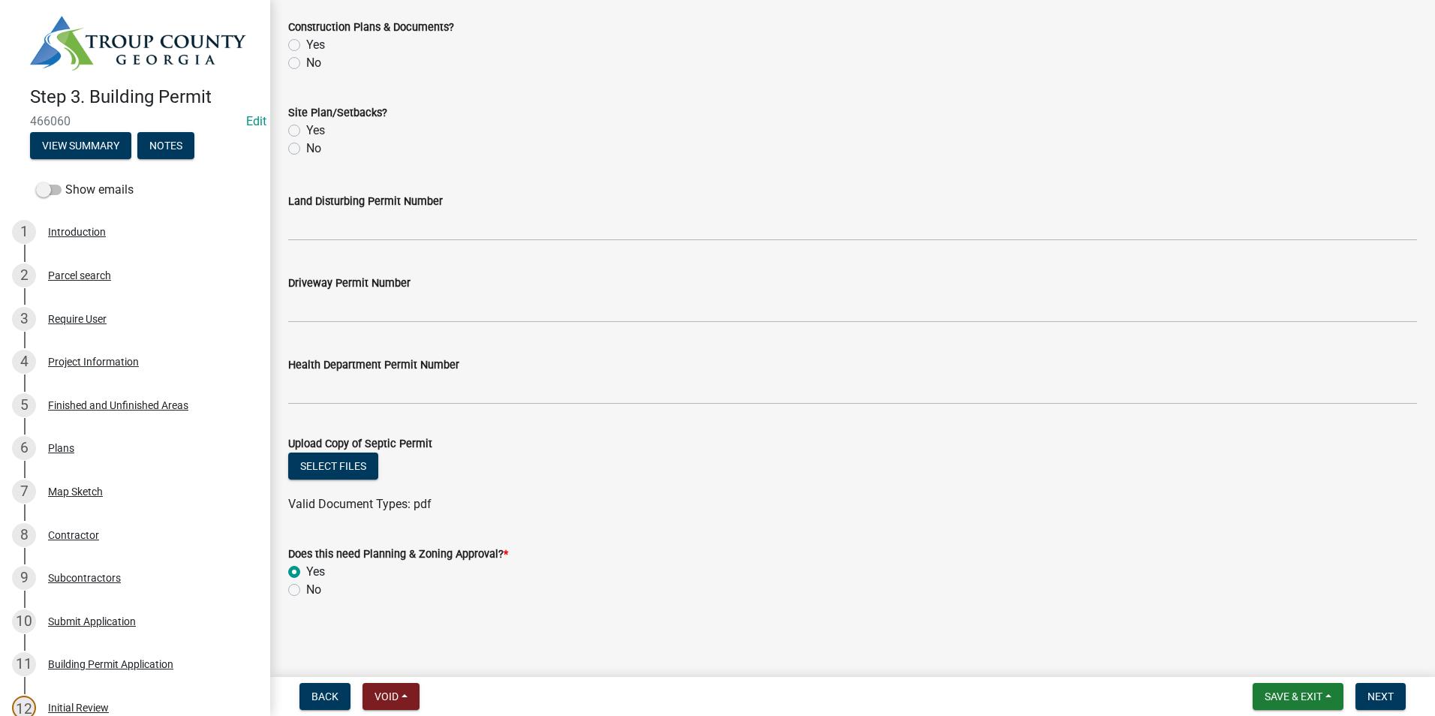
radio input "true"
click at [1384, 703] on button "Next" at bounding box center [1380, 696] width 50 height 27
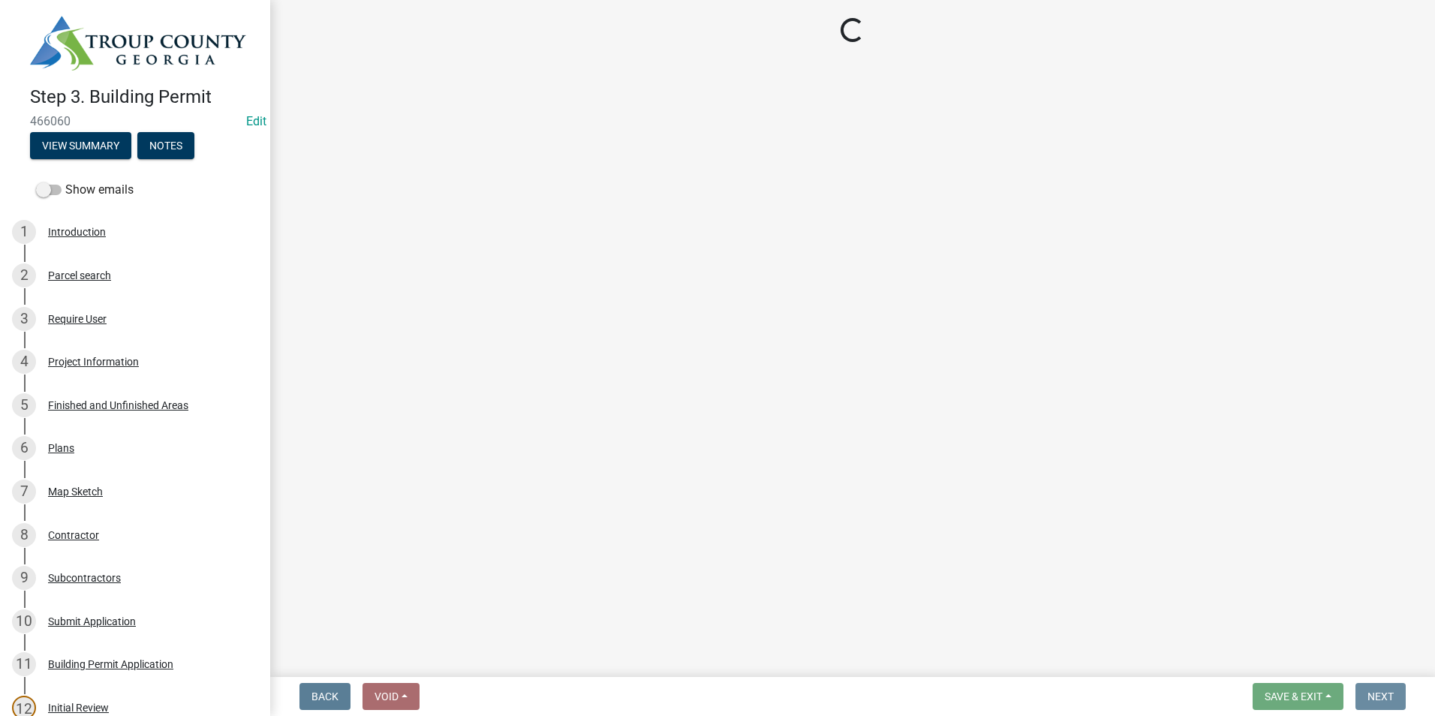
scroll to position [0, 0]
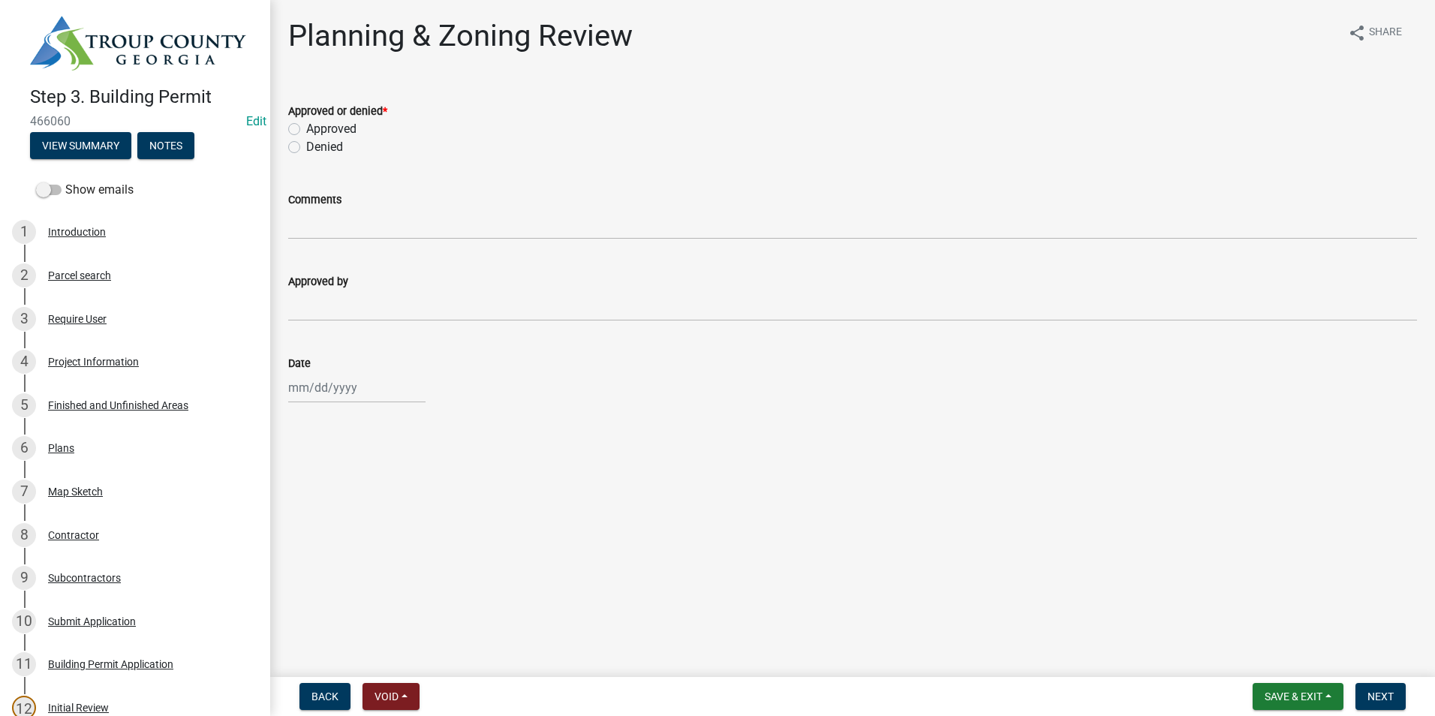
click at [306, 127] on label "Approved" at bounding box center [331, 129] width 50 height 18
click at [306, 127] on input "Approved" at bounding box center [311, 125] width 10 height 10
radio input "true"
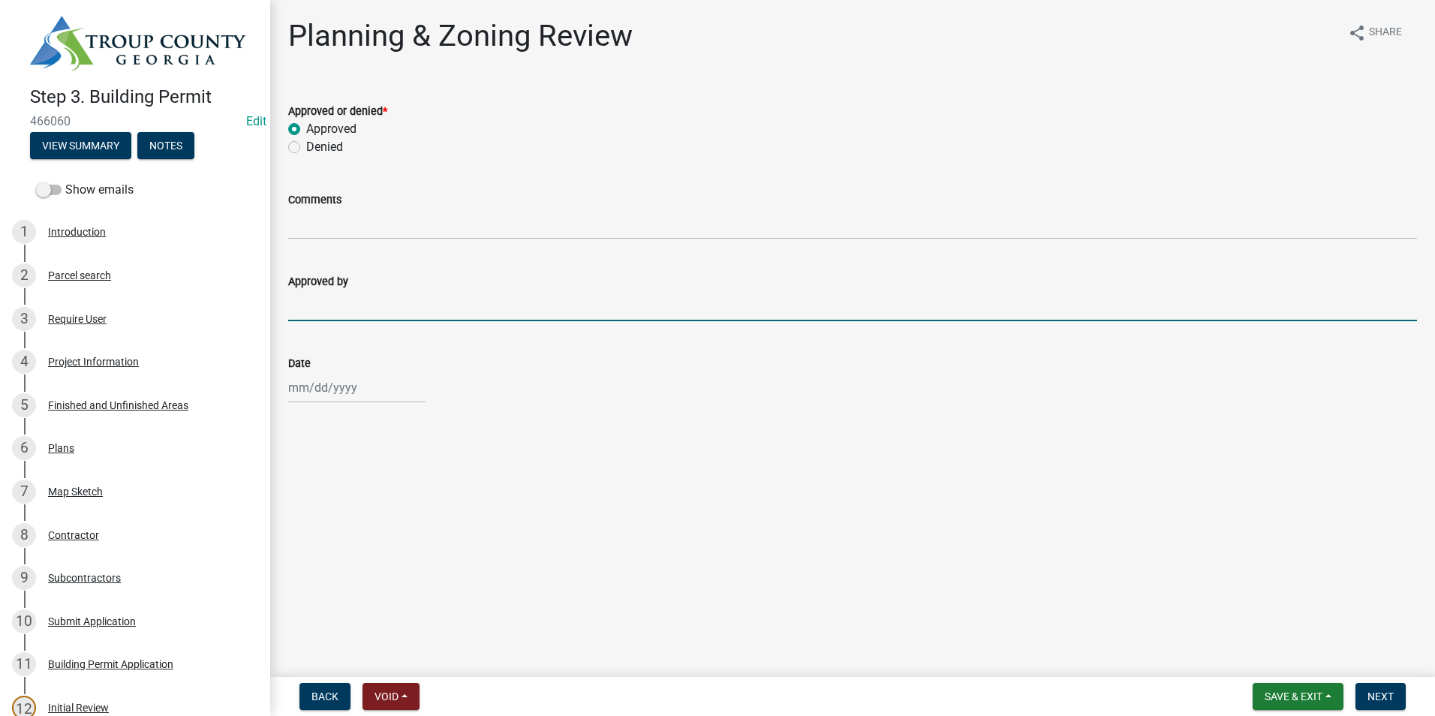
click at [352, 313] on input "Approved by" at bounding box center [852, 305] width 1129 height 31
type input "Ruth West"
click at [330, 388] on div at bounding box center [356, 387] width 137 height 31
select select "8"
select select "2025"
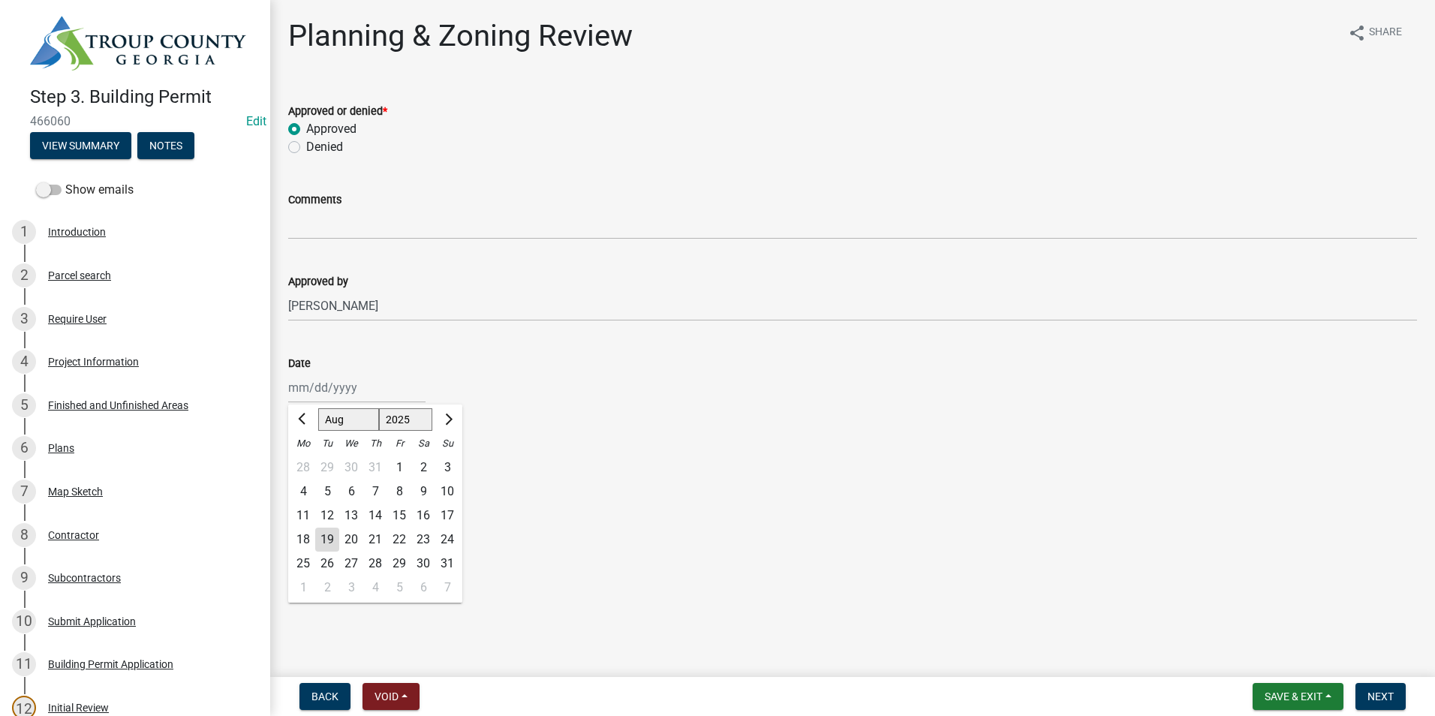
click at [330, 541] on div "19" at bounding box center [327, 540] width 24 height 24
type input "08/19/2025"
drag, startPoint x: 1399, startPoint y: 700, endPoint x: 1377, endPoint y: 690, distance: 23.8
click at [1398, 700] on button "Next" at bounding box center [1380, 696] width 50 height 27
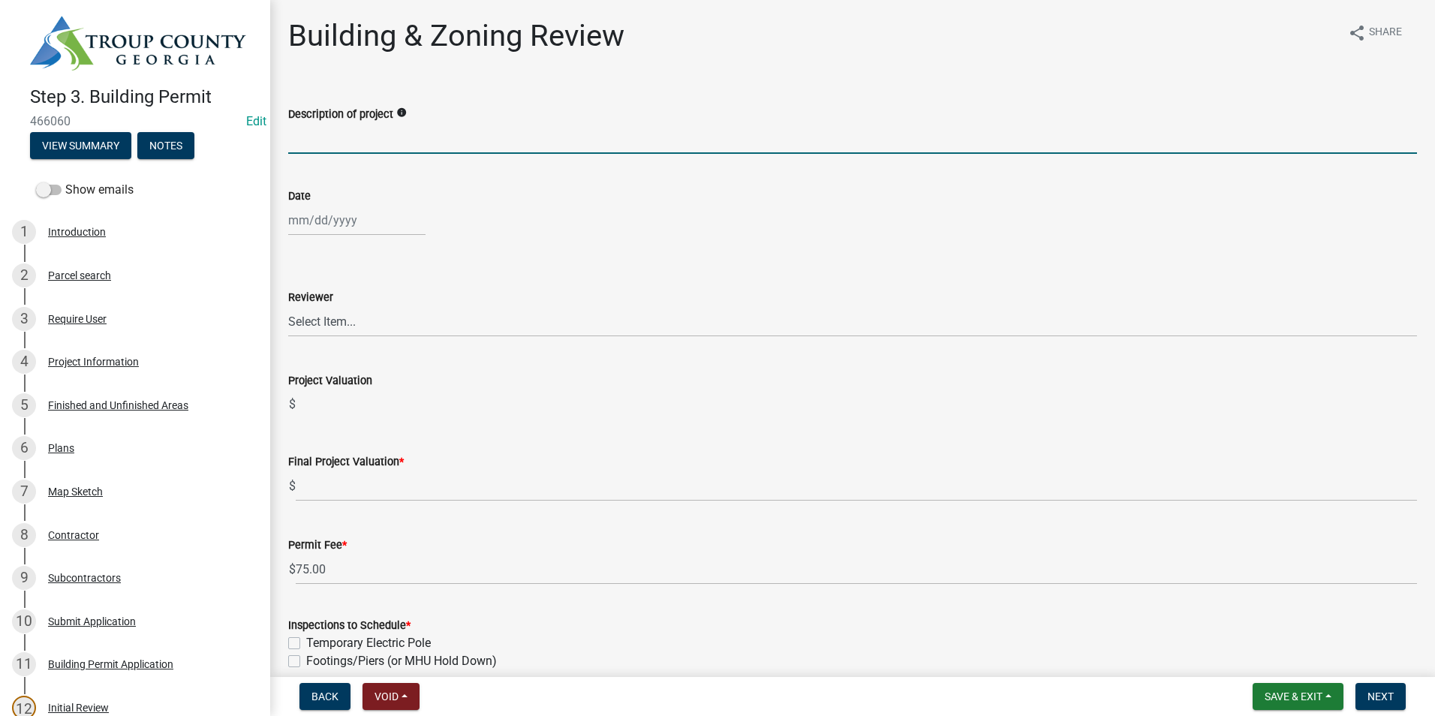
click at [340, 131] on input "Description of project" at bounding box center [852, 138] width 1129 height 31
type input "28 X 40 metal building"
select select "8"
select select "2025"
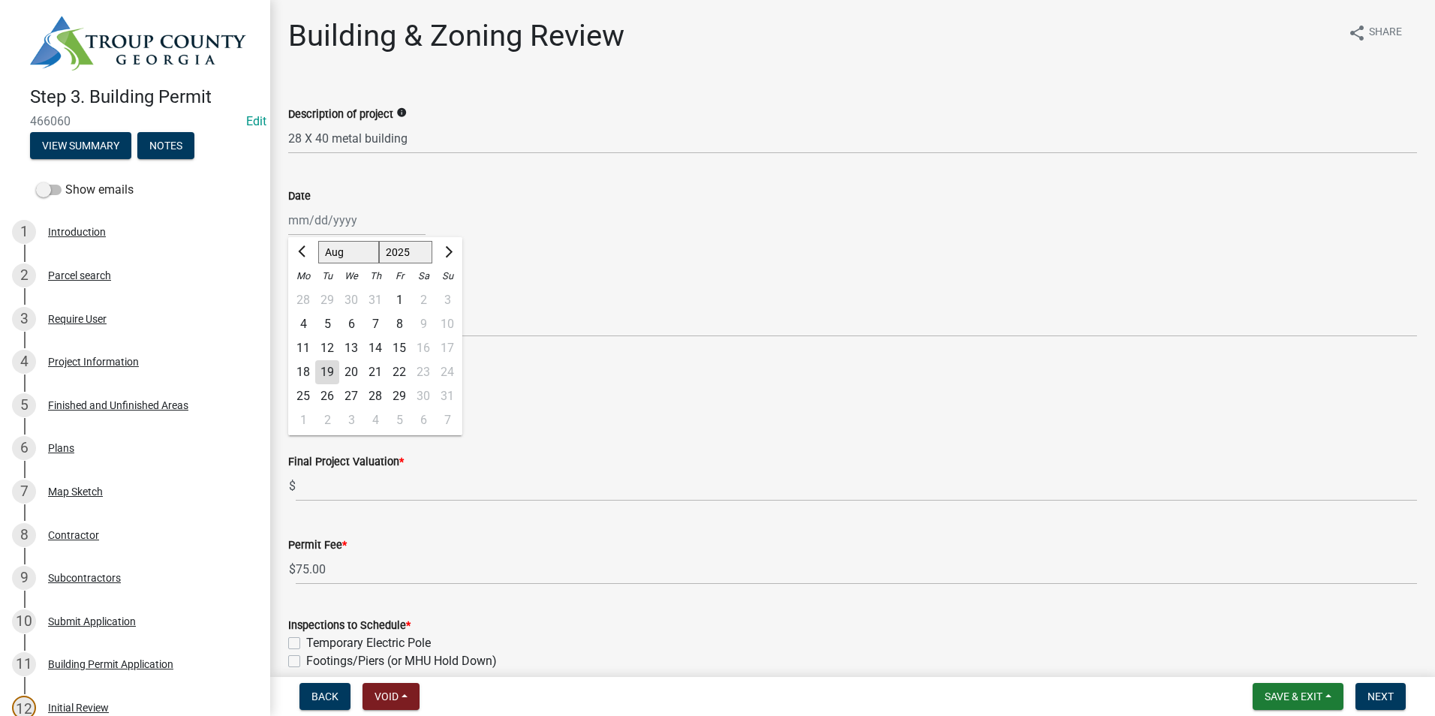
click at [326, 207] on div "Jan Feb Mar Apr May Jun Jul Aug Sep Oct Nov Dec 1525 1526 1527 1528 1529 1530 1…" at bounding box center [356, 220] width 137 height 31
click at [332, 370] on div "19" at bounding box center [327, 372] width 24 height 24
type input "08/19/2025"
click at [335, 323] on select "Select Item... Ruth West William Huff Douglas Richardson Phillip Wesley Jenny P…" at bounding box center [852, 321] width 1129 height 31
click at [288, 306] on select "Select Item... Ruth West William Huff Douglas Richardson Phillip Wesley Jenny P…" at bounding box center [852, 321] width 1129 height 31
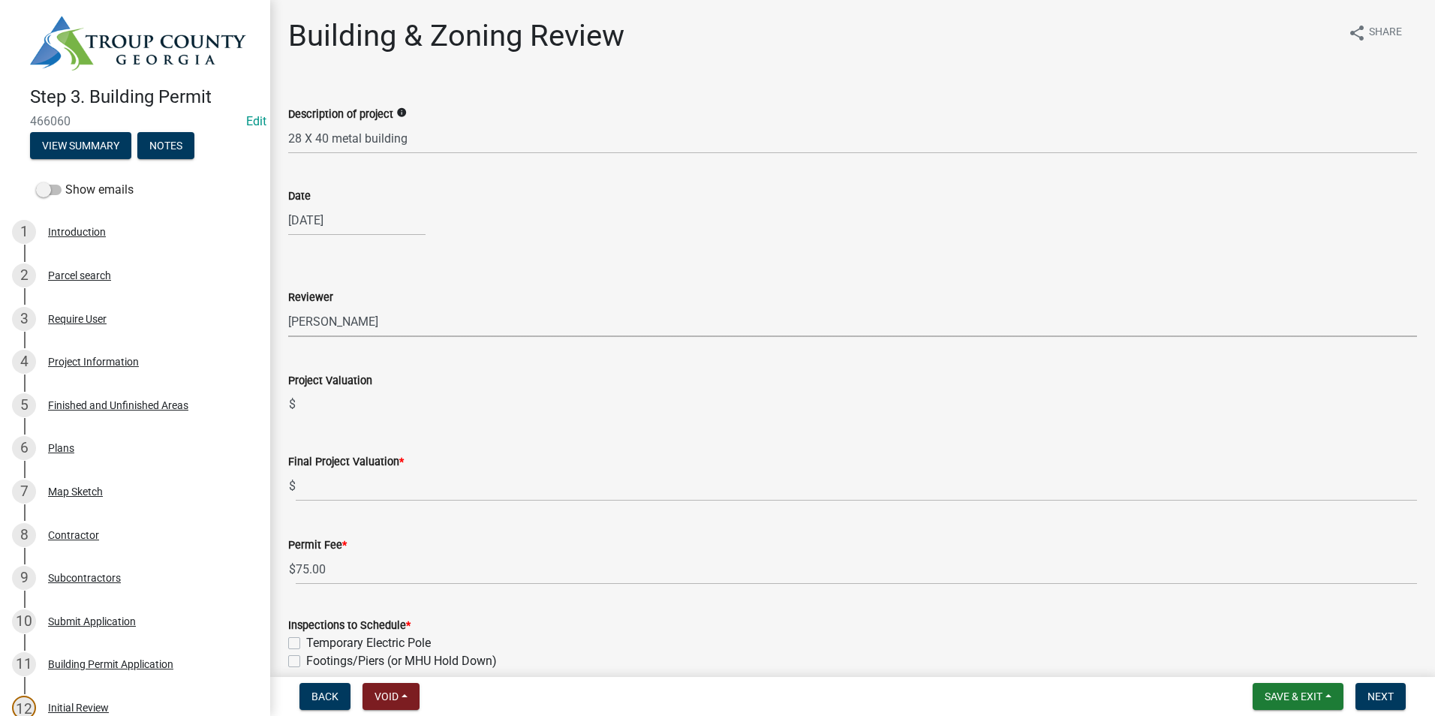
select select "66ea0911-b6de-4b18-a15f-eb653539a3e3"
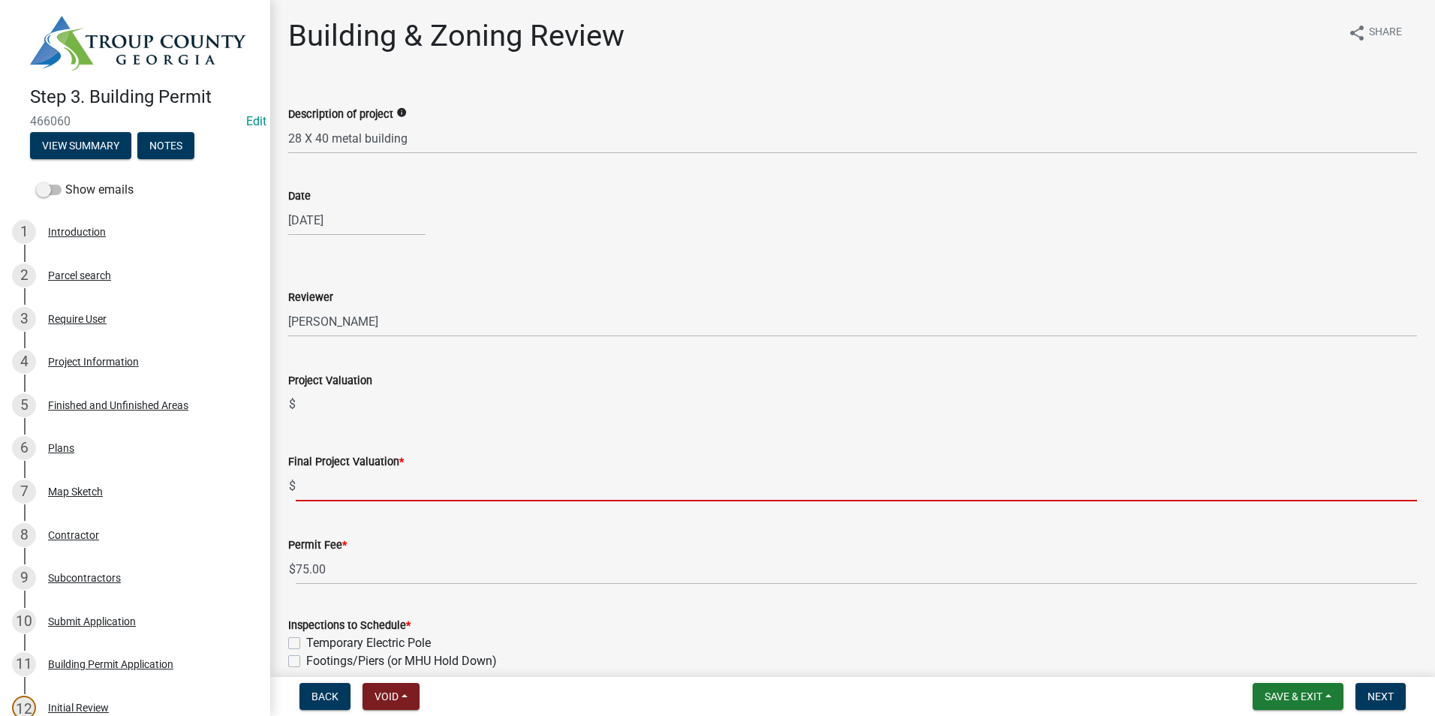
click at [336, 482] on input "text" at bounding box center [856, 485] width 1121 height 31
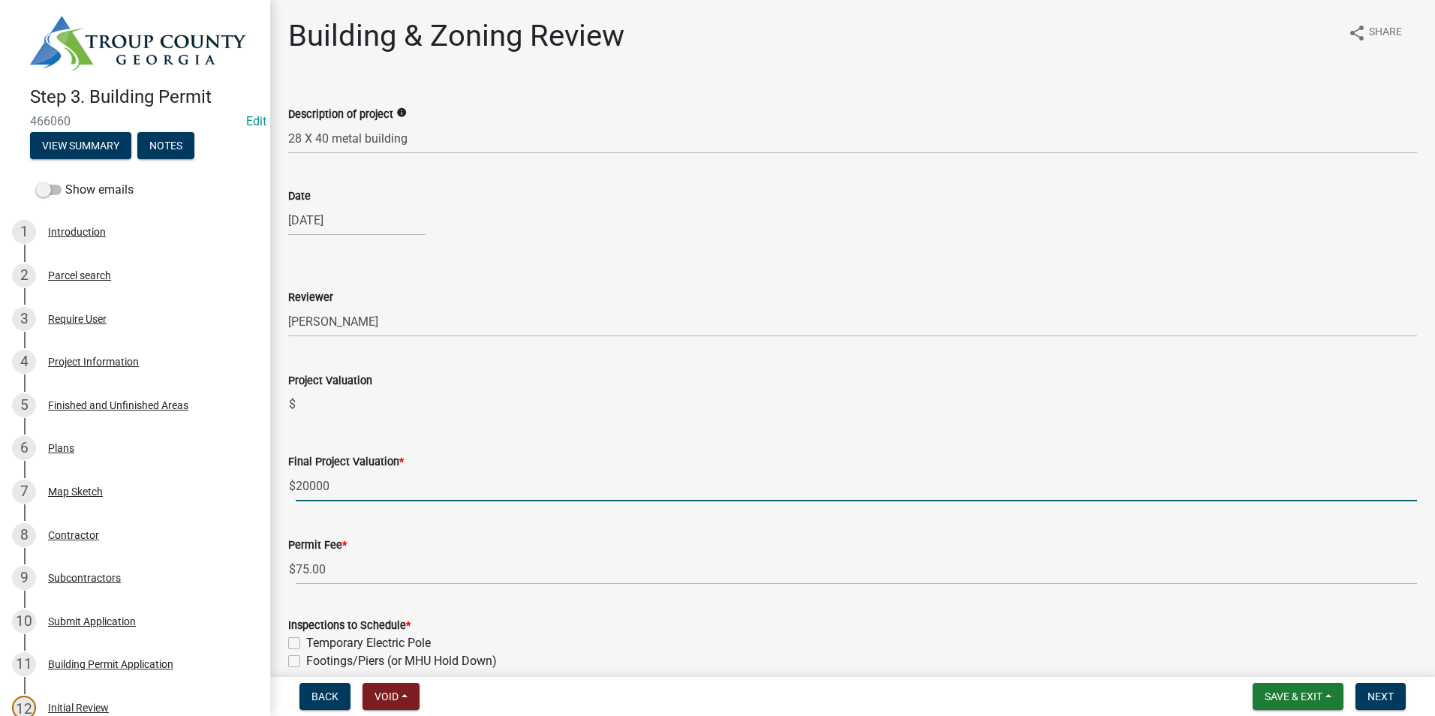
type input "20000"
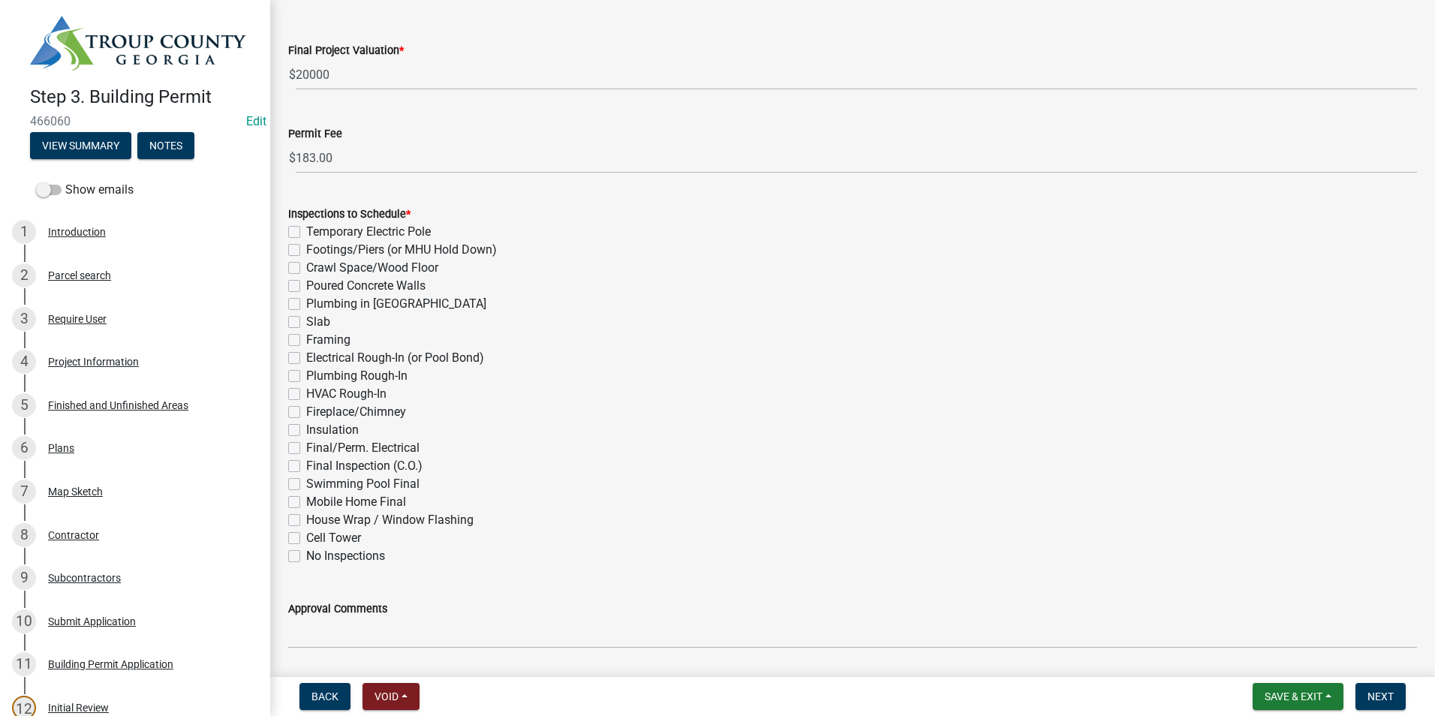
scroll to position [450, 0]
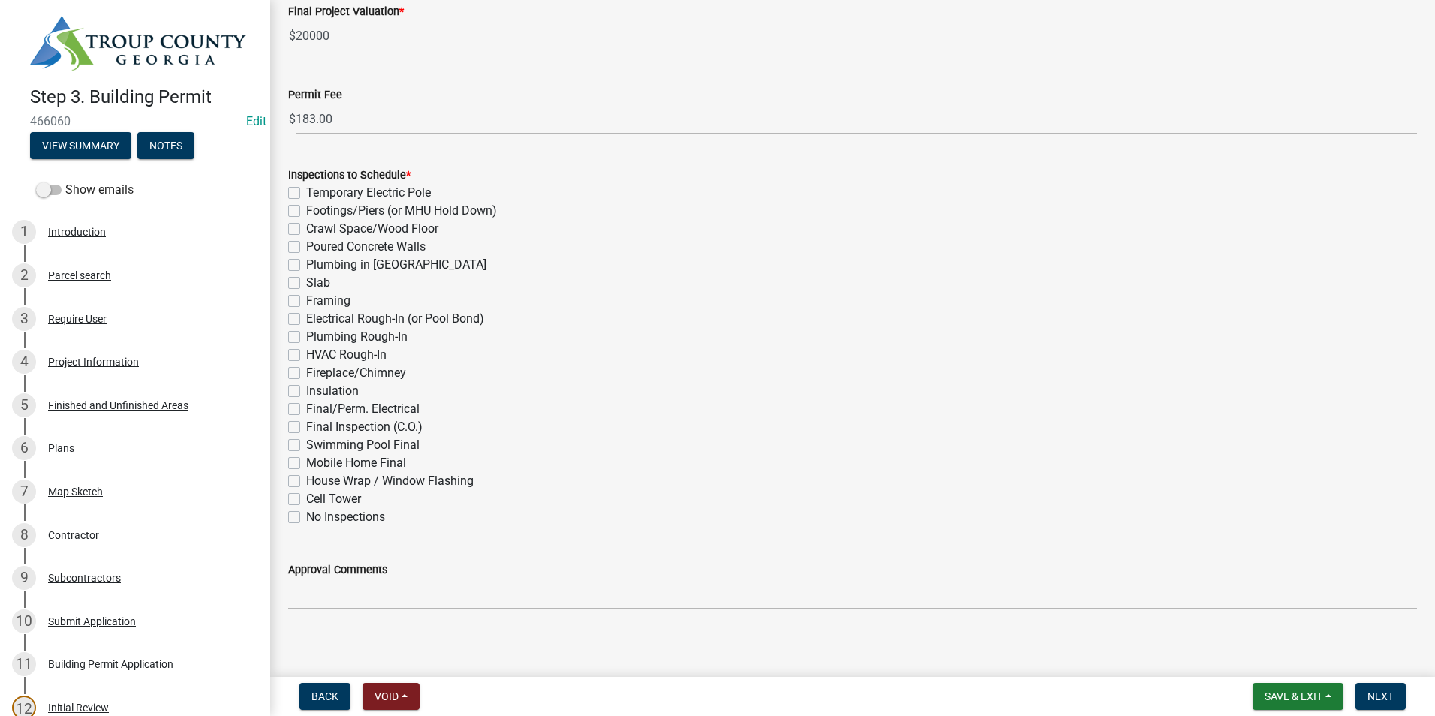
click at [306, 408] on label "Final/Perm. Electrical" at bounding box center [362, 409] width 113 height 18
click at [306, 408] on input "Final/Perm. Electrical" at bounding box center [311, 405] width 10 height 10
checkbox input "true"
checkbox input "false"
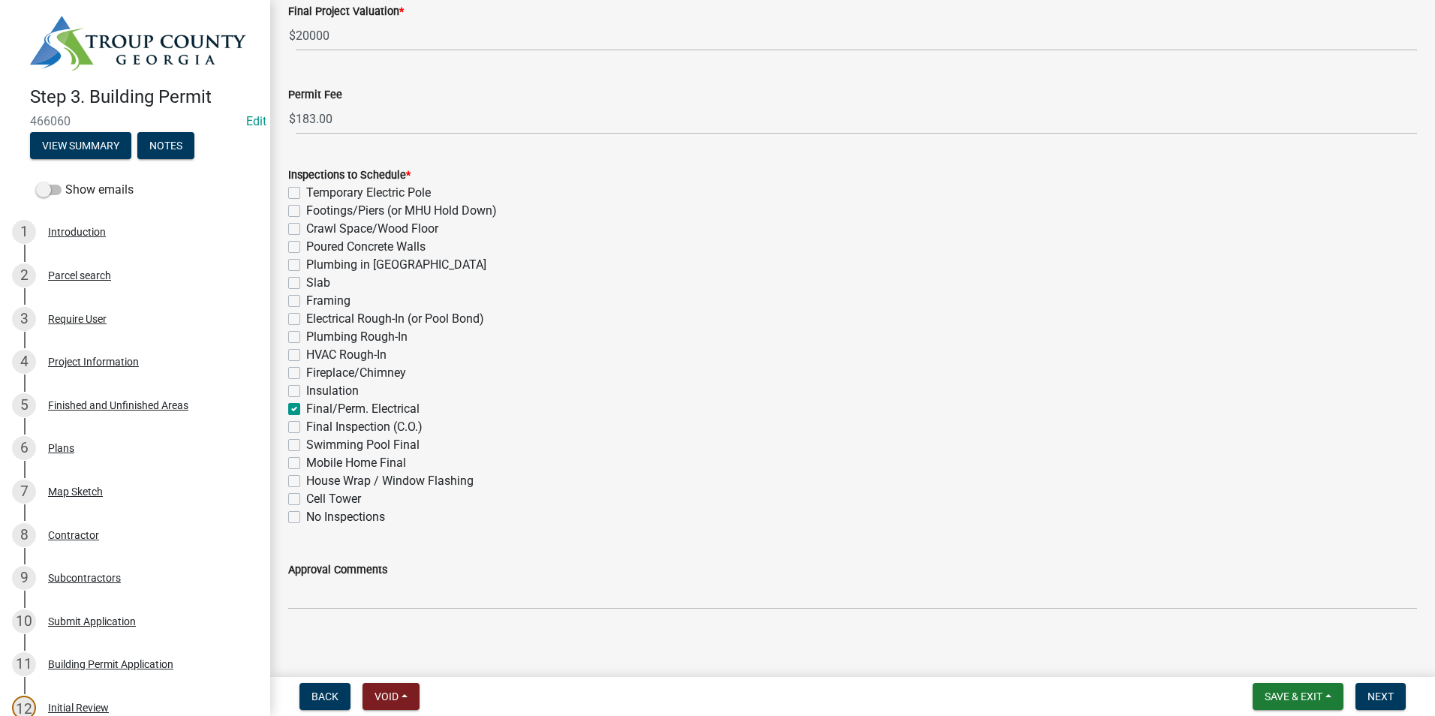
checkbox input "false"
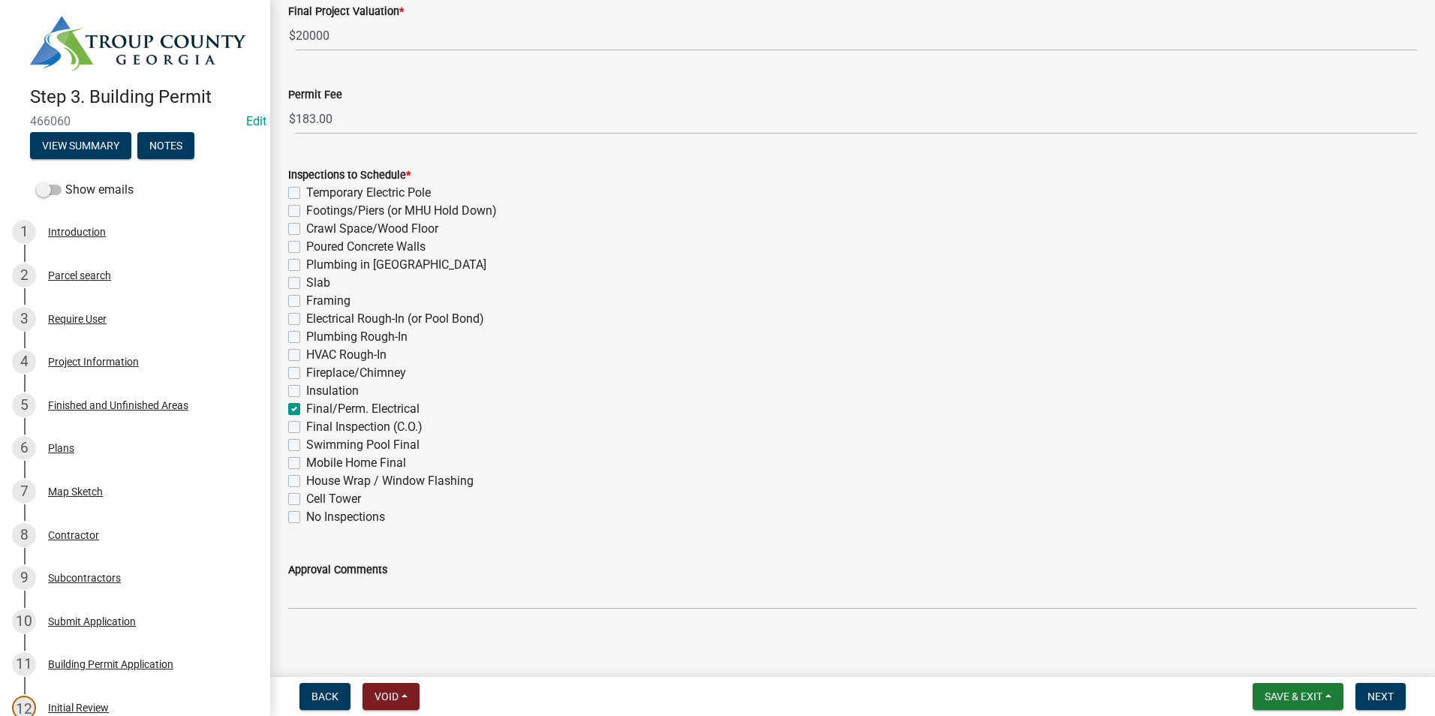
checkbox input "false"
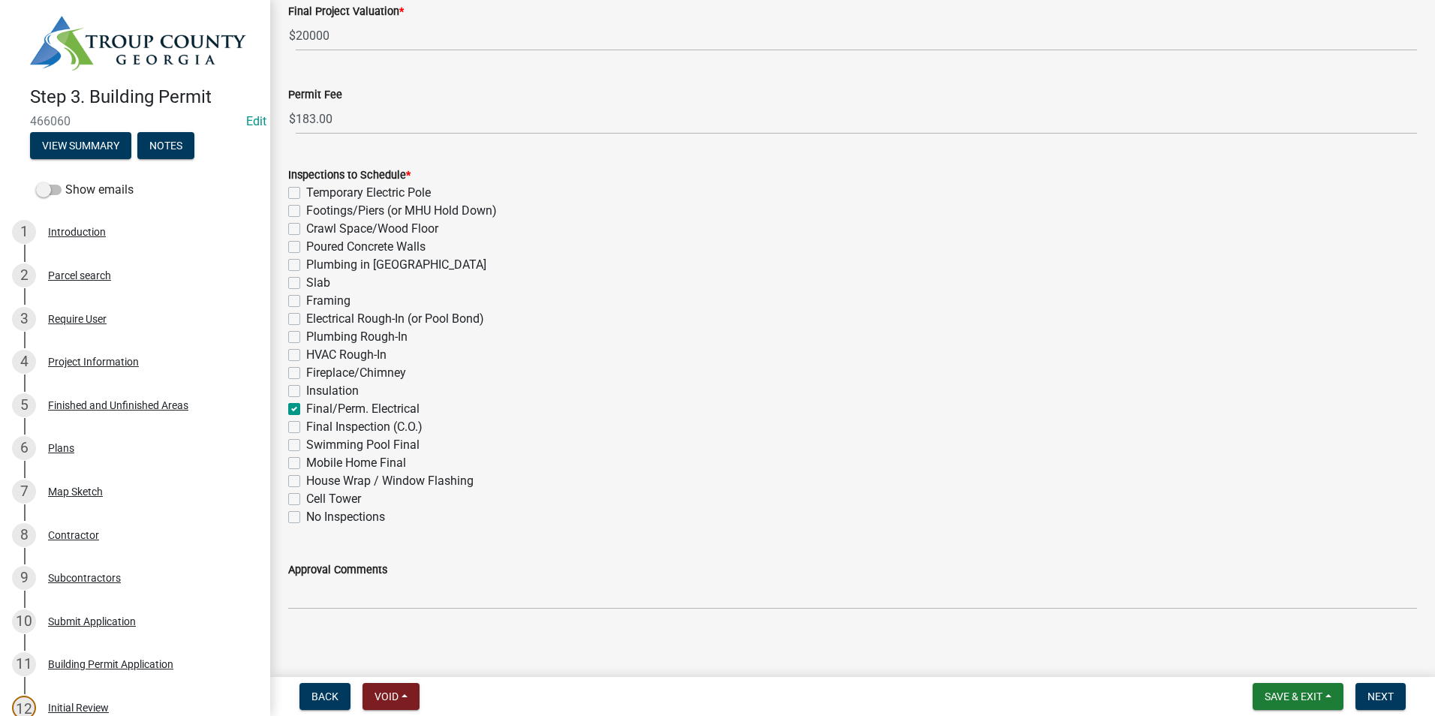
checkbox input "true"
checkbox input "false"
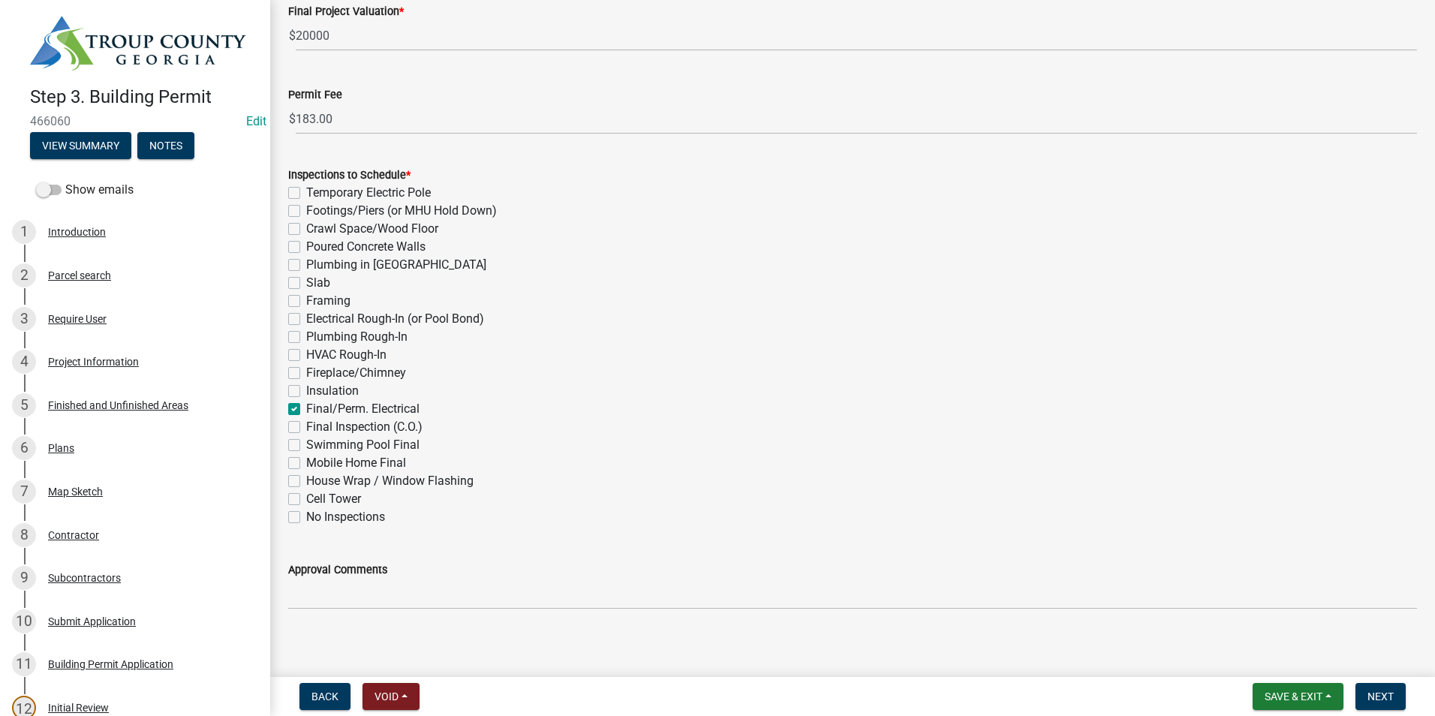
checkbox input "false"
click at [306, 284] on label "Slab" at bounding box center [318, 283] width 24 height 18
click at [306, 284] on input "Slab" at bounding box center [311, 279] width 10 height 10
checkbox input "true"
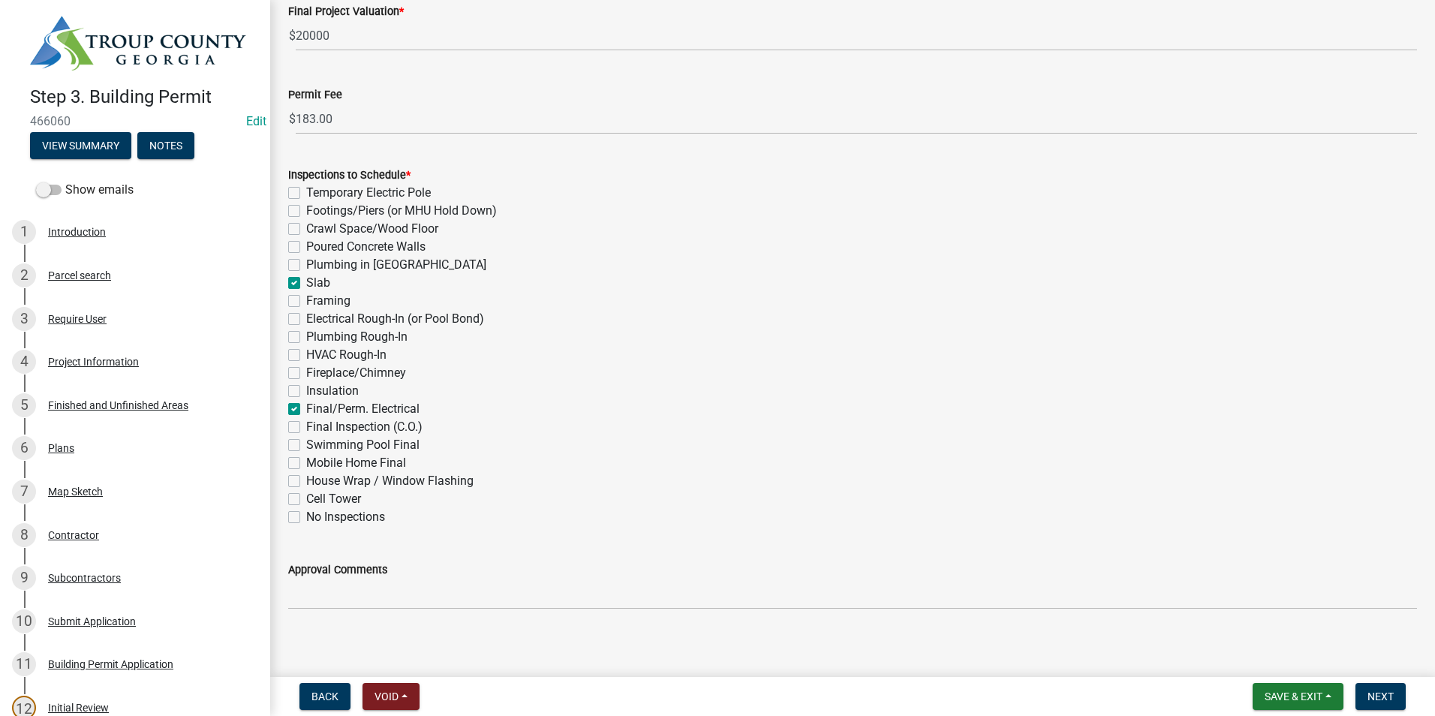
checkbox input "false"
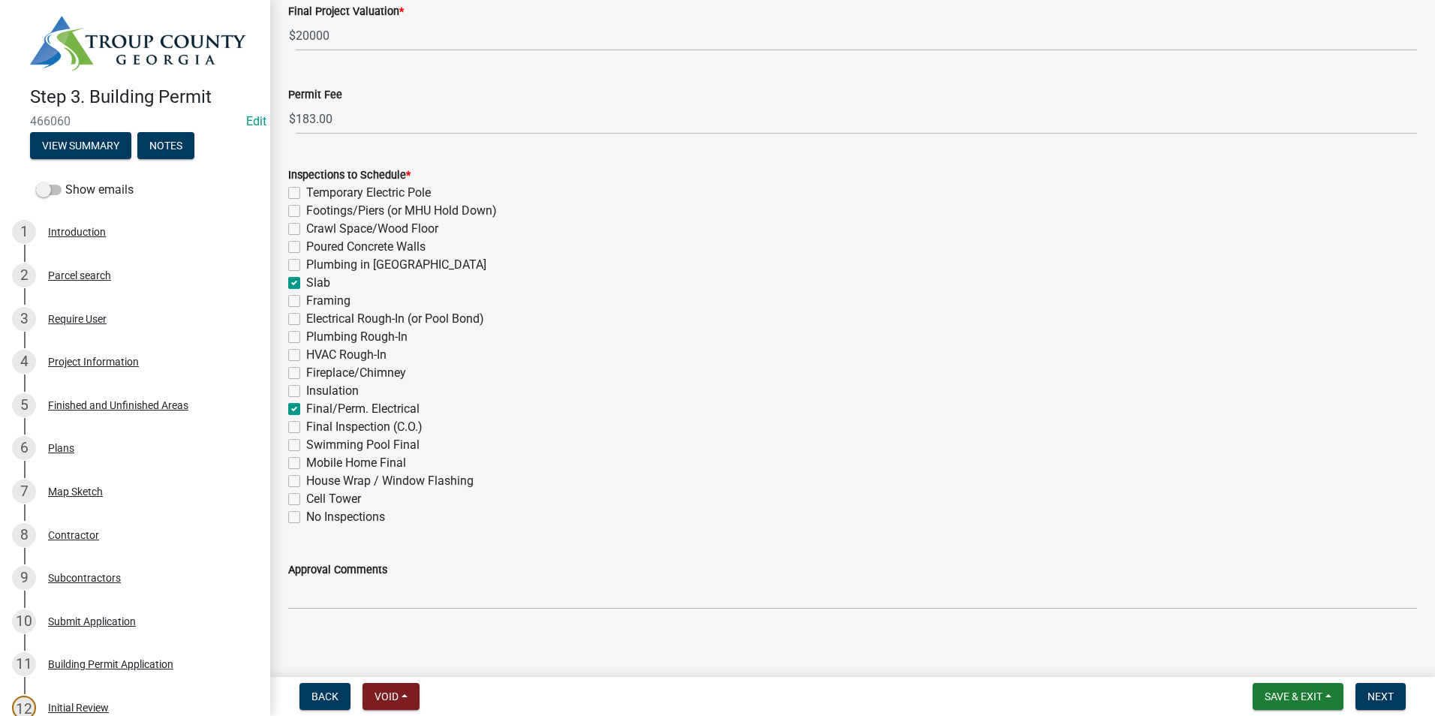
checkbox input "true"
checkbox input "false"
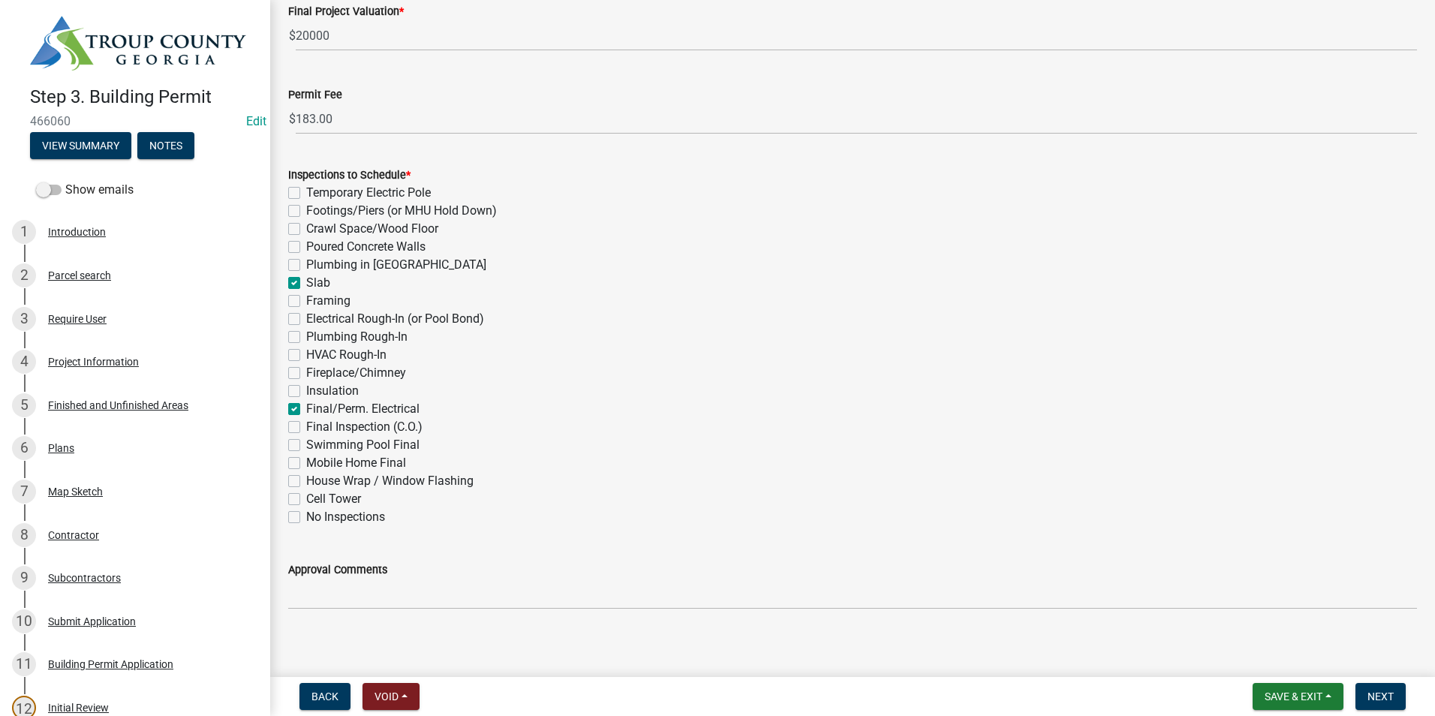
checkbox input "false"
checkbox input "true"
checkbox input "false"
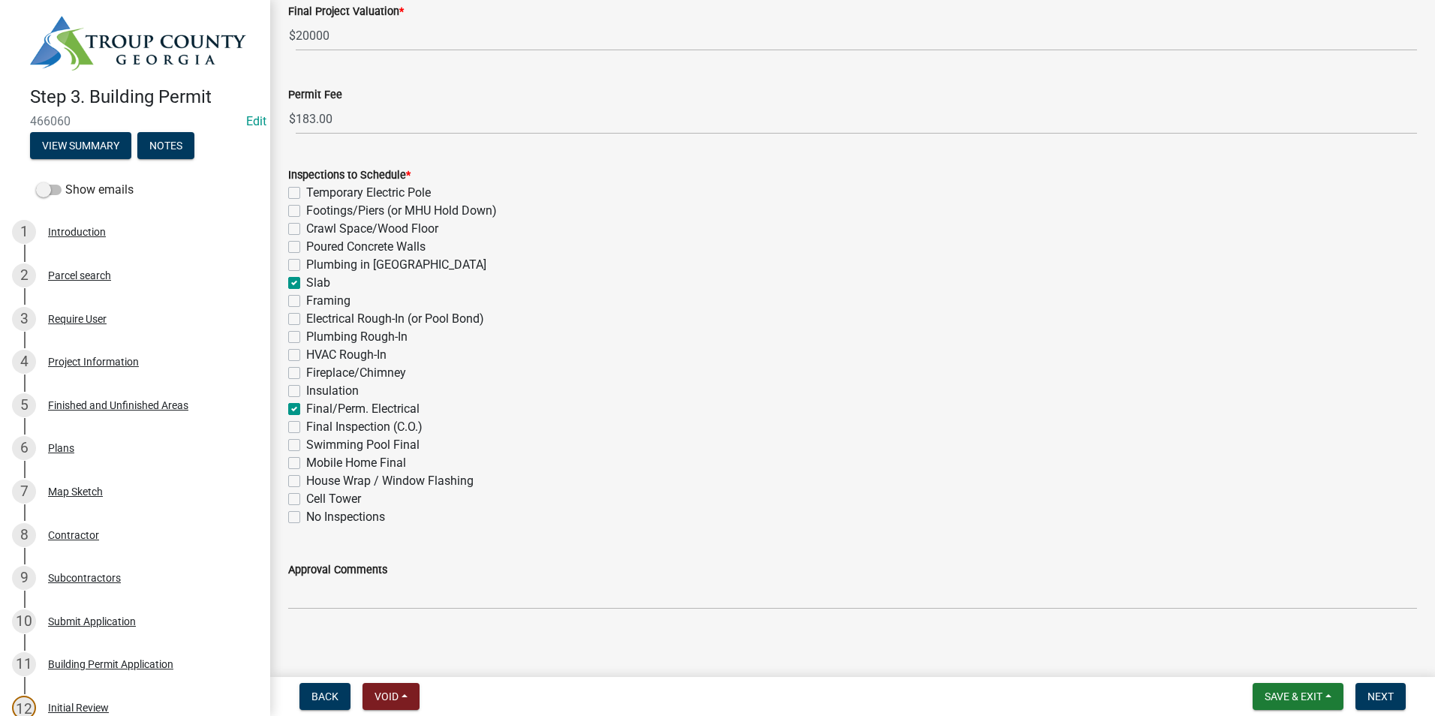
checkbox input "false"
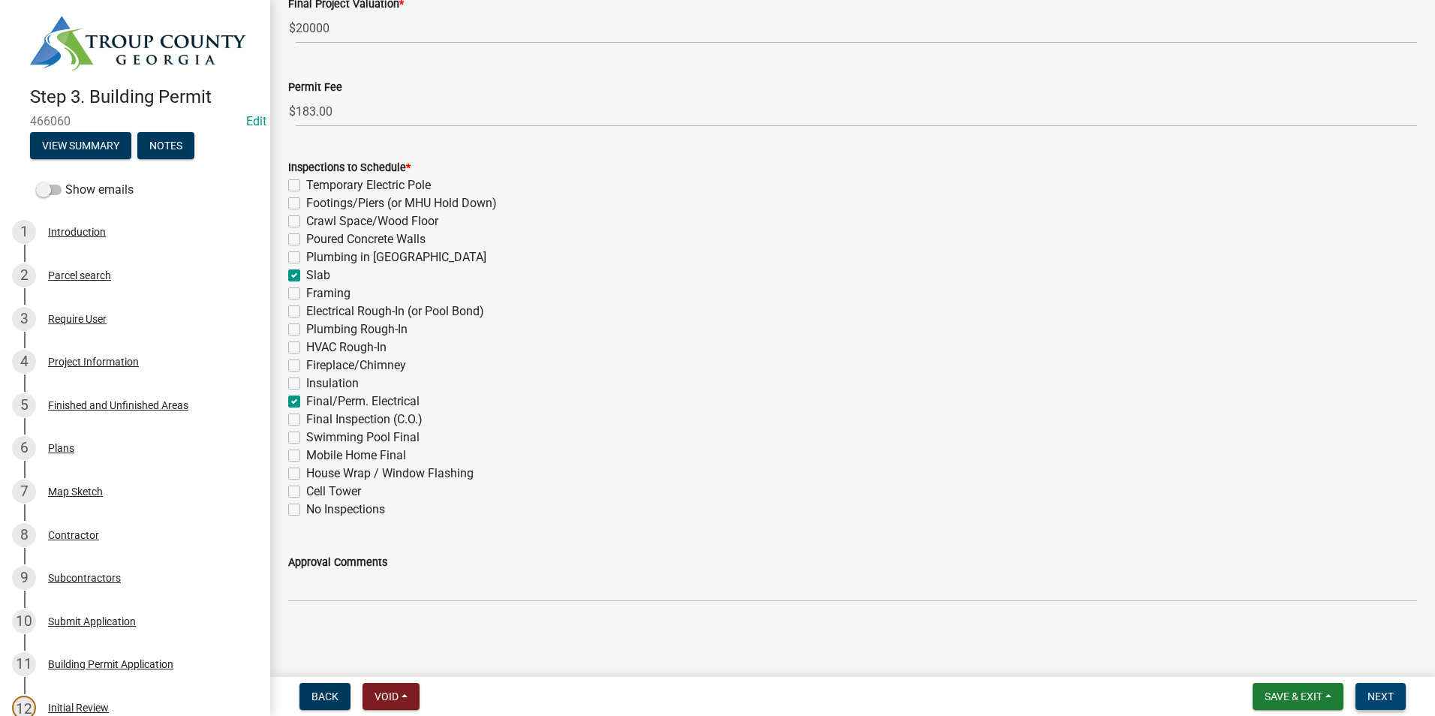
scroll to position [459, 0]
click at [1369, 689] on button "Next" at bounding box center [1380, 696] width 50 height 27
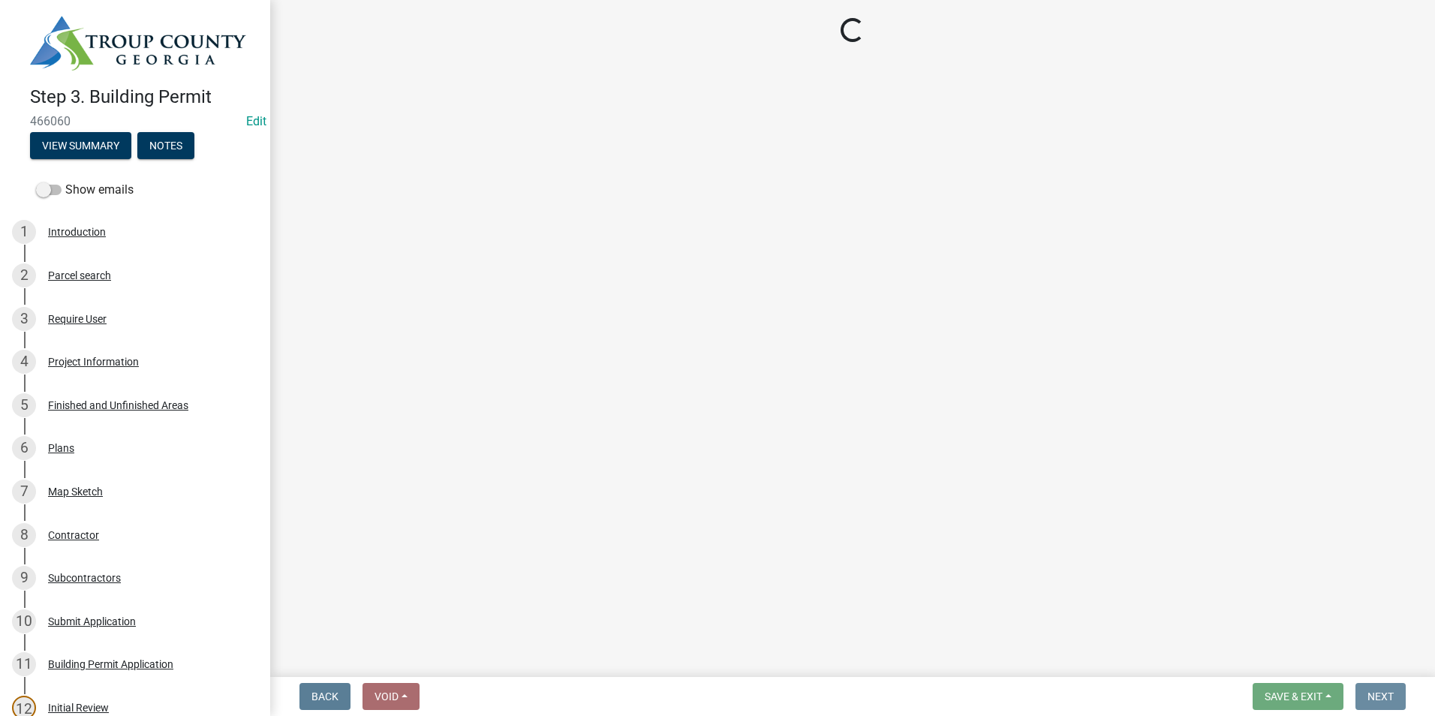
scroll to position [0, 0]
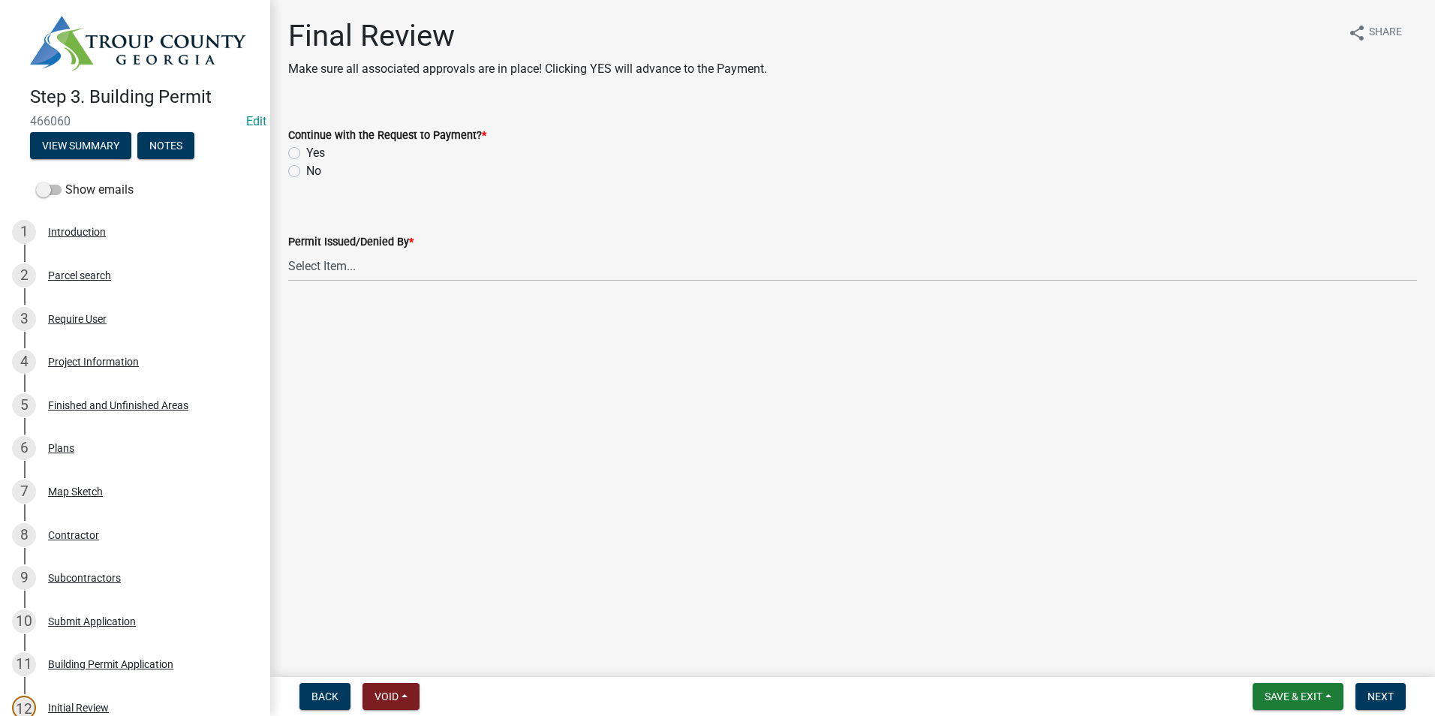
click at [306, 151] on label "Yes" at bounding box center [315, 153] width 19 height 18
click at [306, 151] on input "Yes" at bounding box center [311, 149] width 10 height 10
radio input "true"
click at [341, 261] on select "Select Item... Ruth West William Huff Douglas Richardson Phillip Wesley Jenny P…" at bounding box center [852, 266] width 1129 height 31
click at [288, 251] on select "Select Item... Ruth West William Huff Douglas Richardson Phillip Wesley Jenny P…" at bounding box center [852, 266] width 1129 height 31
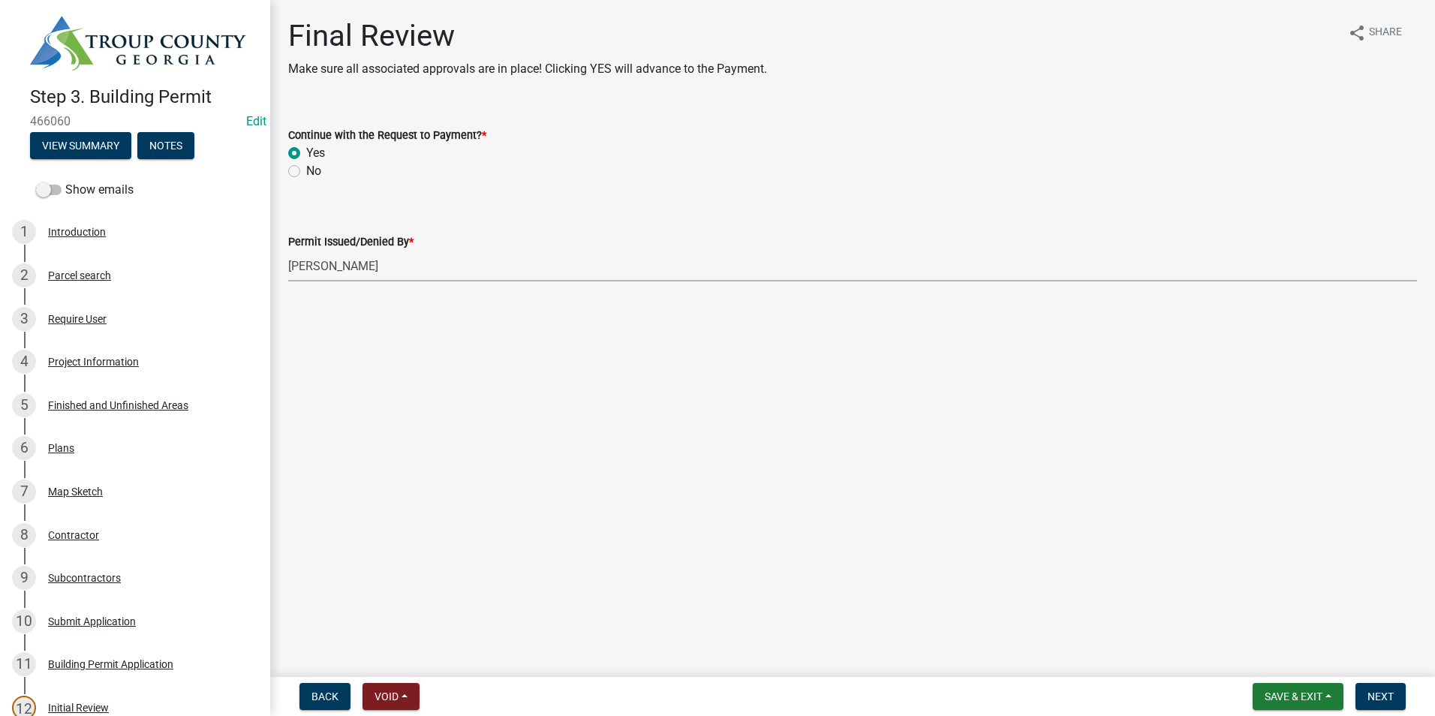
select select "66ea0911-b6de-4b18-a15f-eb653539a3e3"
click at [1373, 693] on span "Next" at bounding box center [1380, 696] width 26 height 12
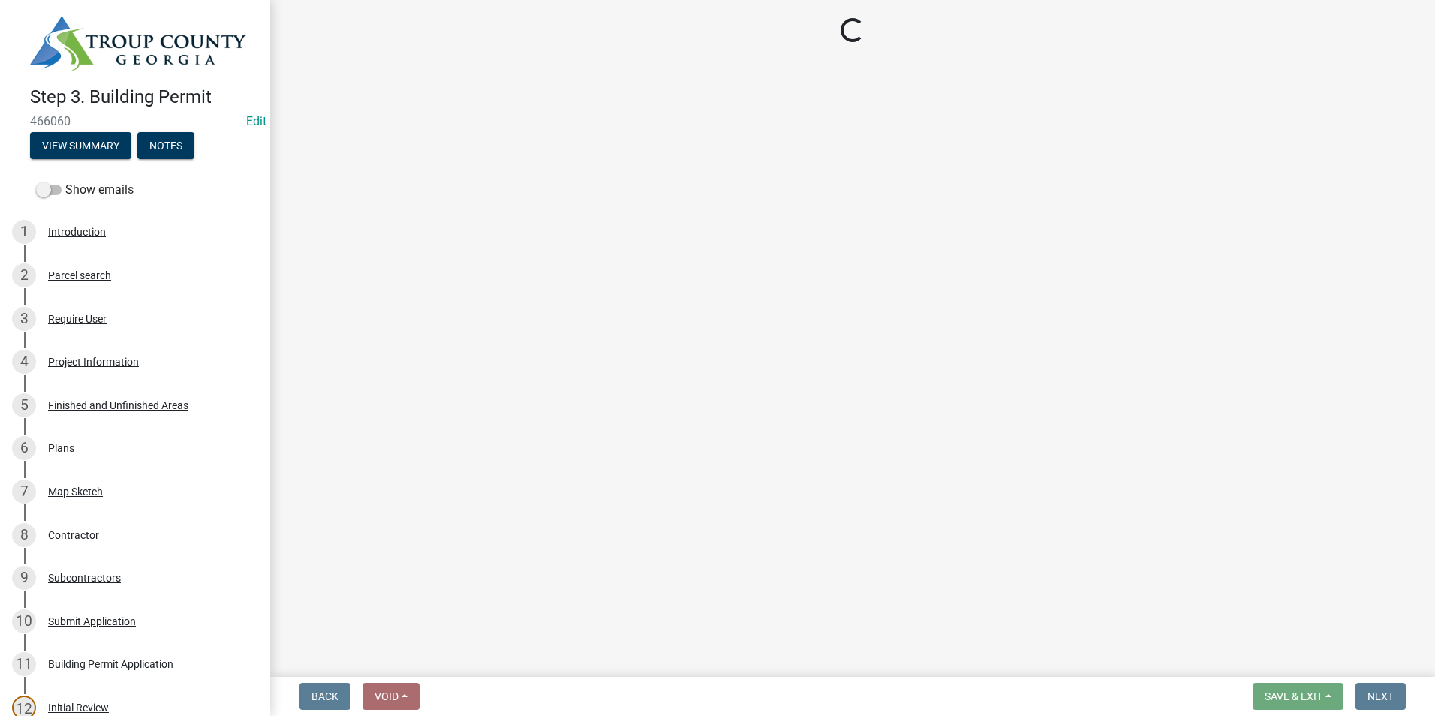
select select "3: 3"
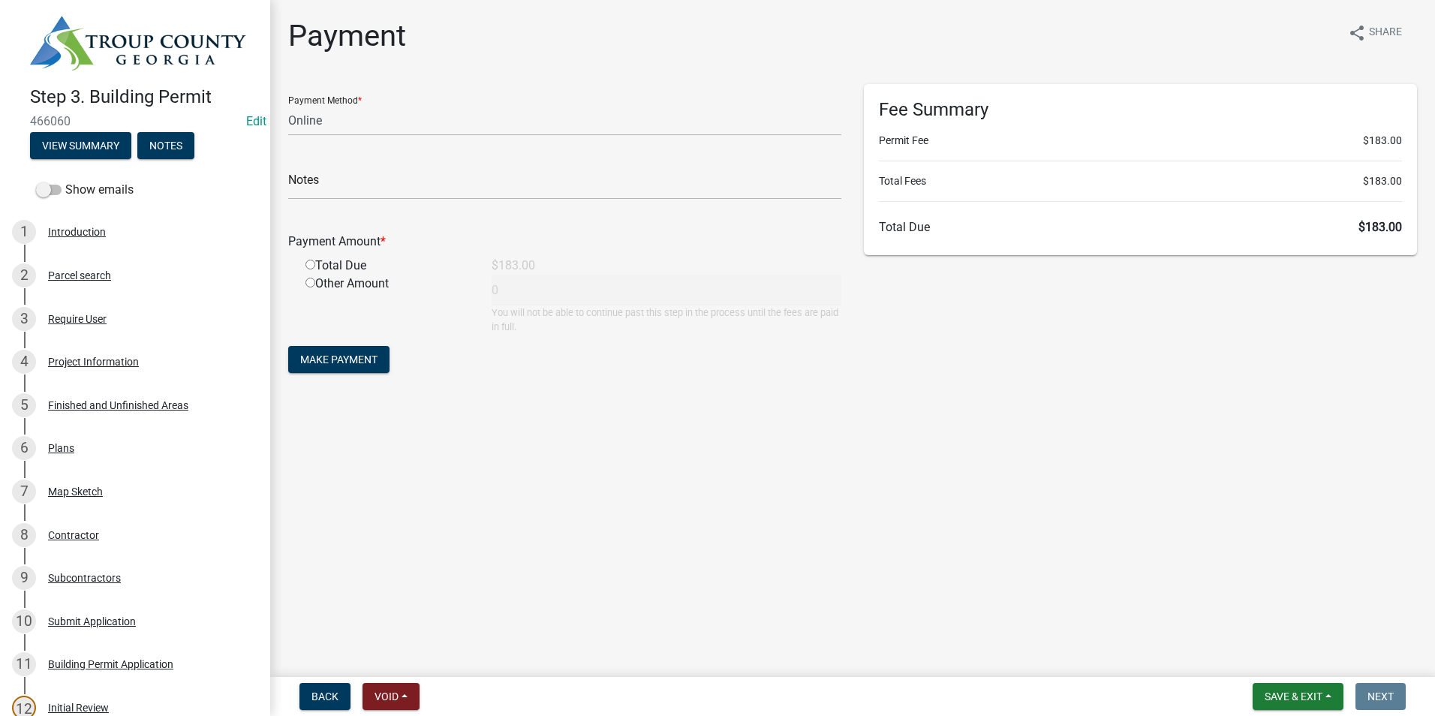
click at [308, 269] on input "radio" at bounding box center [310, 265] width 10 height 10
radio input "true"
type input "183"
click at [311, 365] on span "Make Payment" at bounding box center [338, 359] width 77 height 12
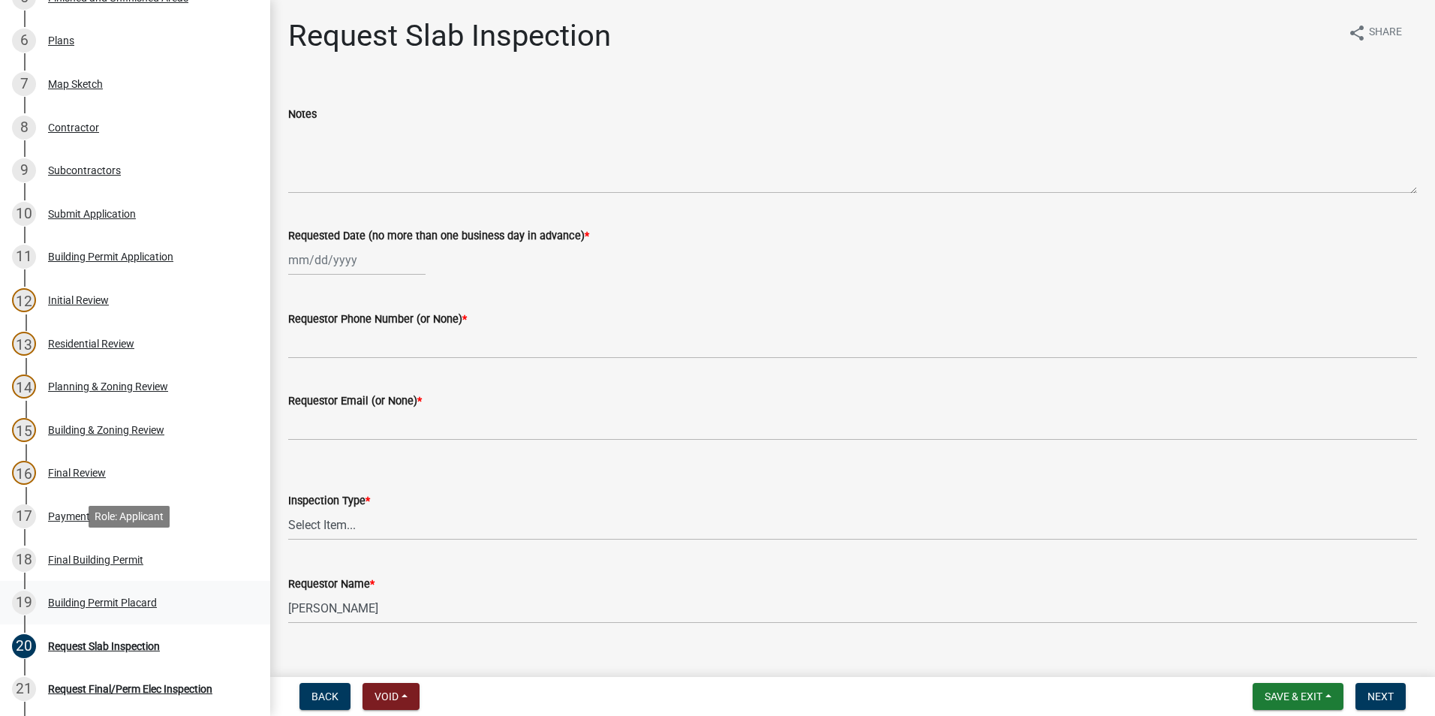
scroll to position [450, 0]
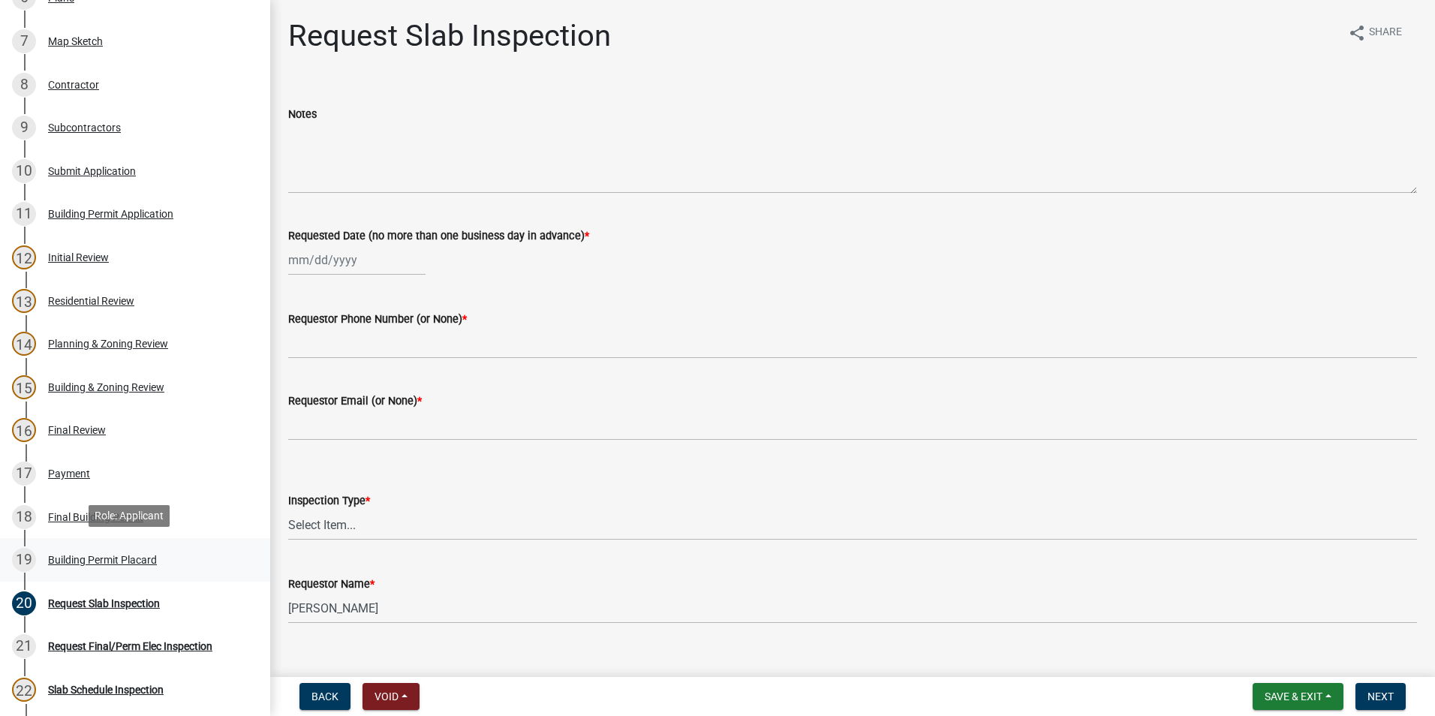
click at [115, 548] on div "19 Building Permit Placard" at bounding box center [129, 560] width 234 height 24
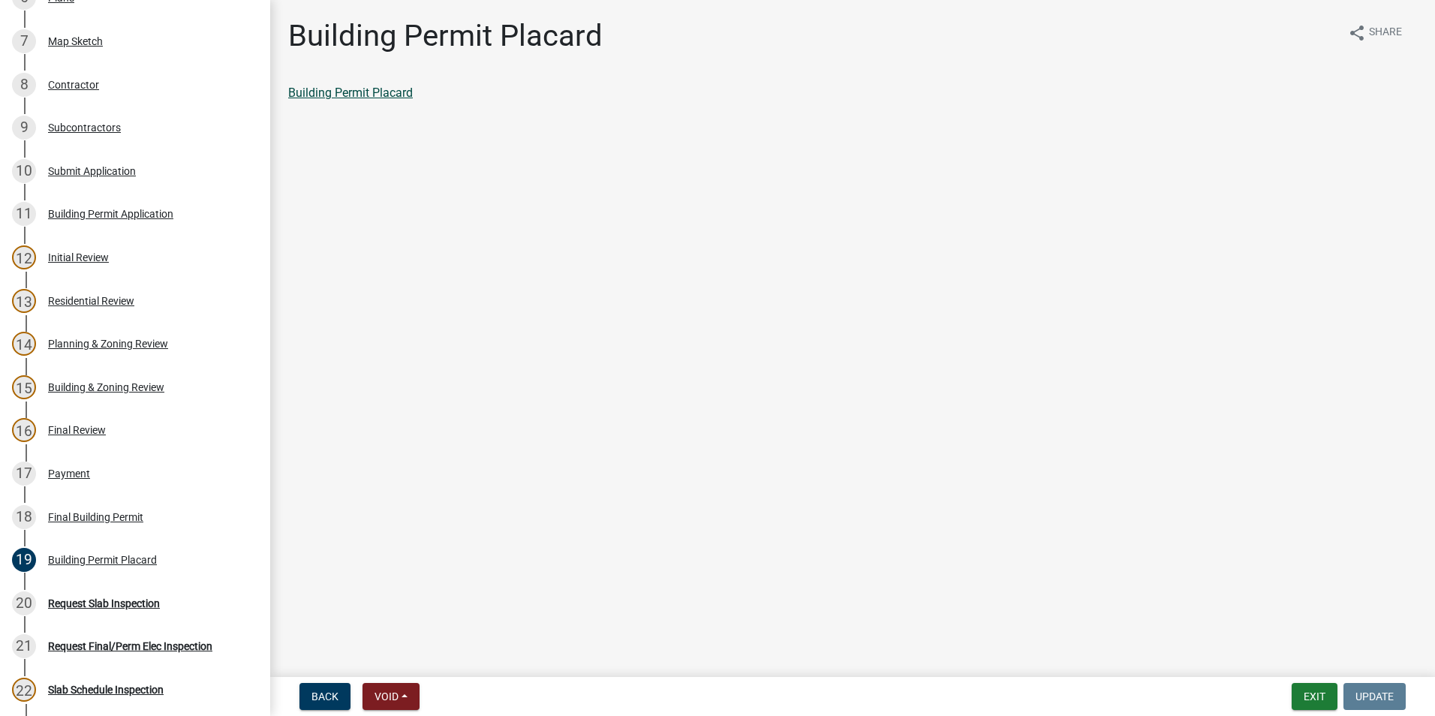
click at [364, 91] on link "Building Permit Placard" at bounding box center [350, 93] width 125 height 14
